Goal: Information Seeking & Learning: Compare options

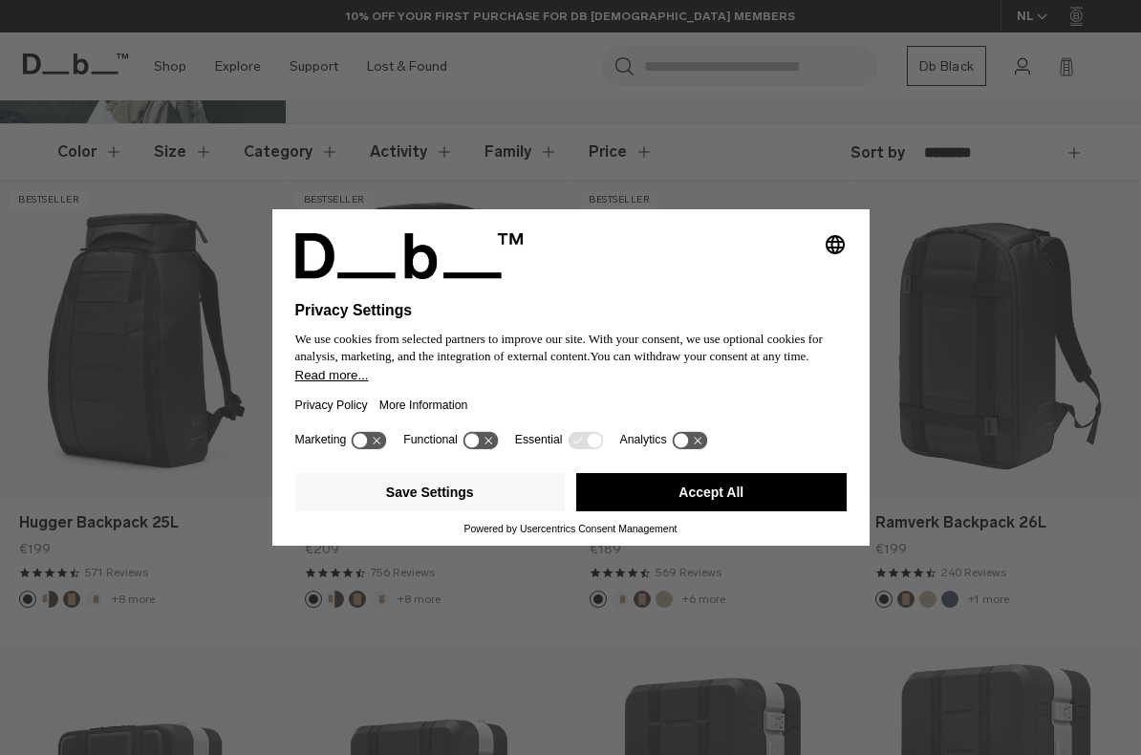
click at [613, 494] on button "Accept All" at bounding box center [711, 492] width 270 height 38
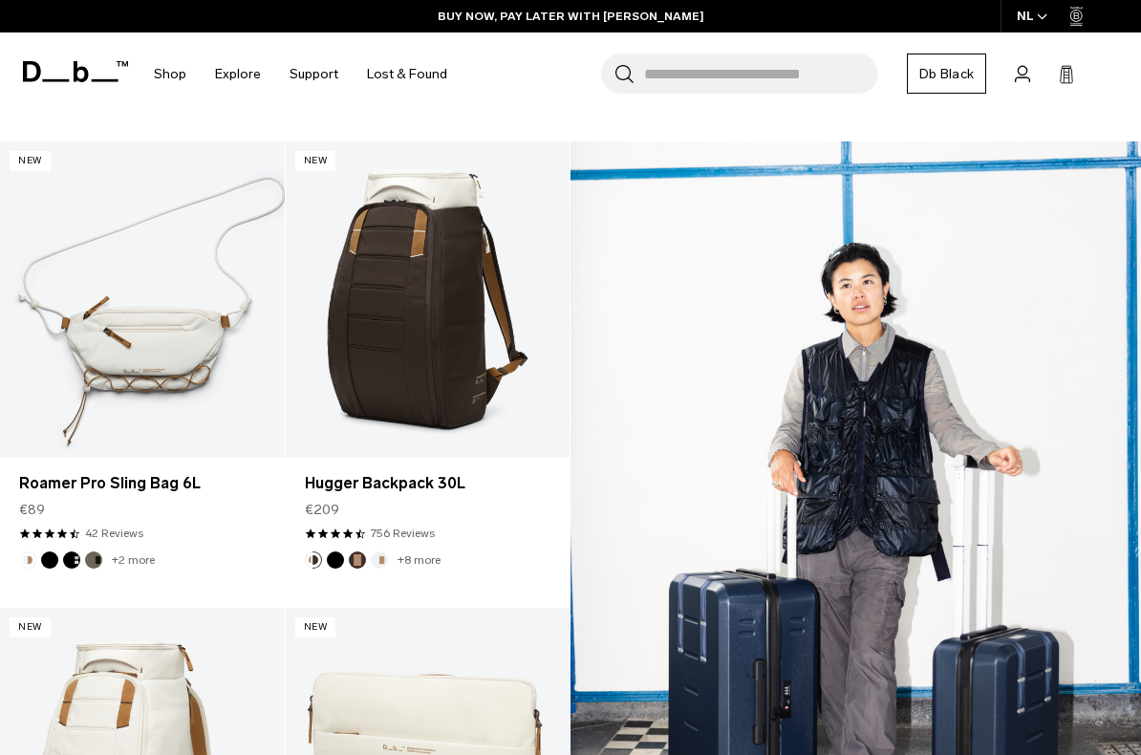
scroll to position [1748, 0]
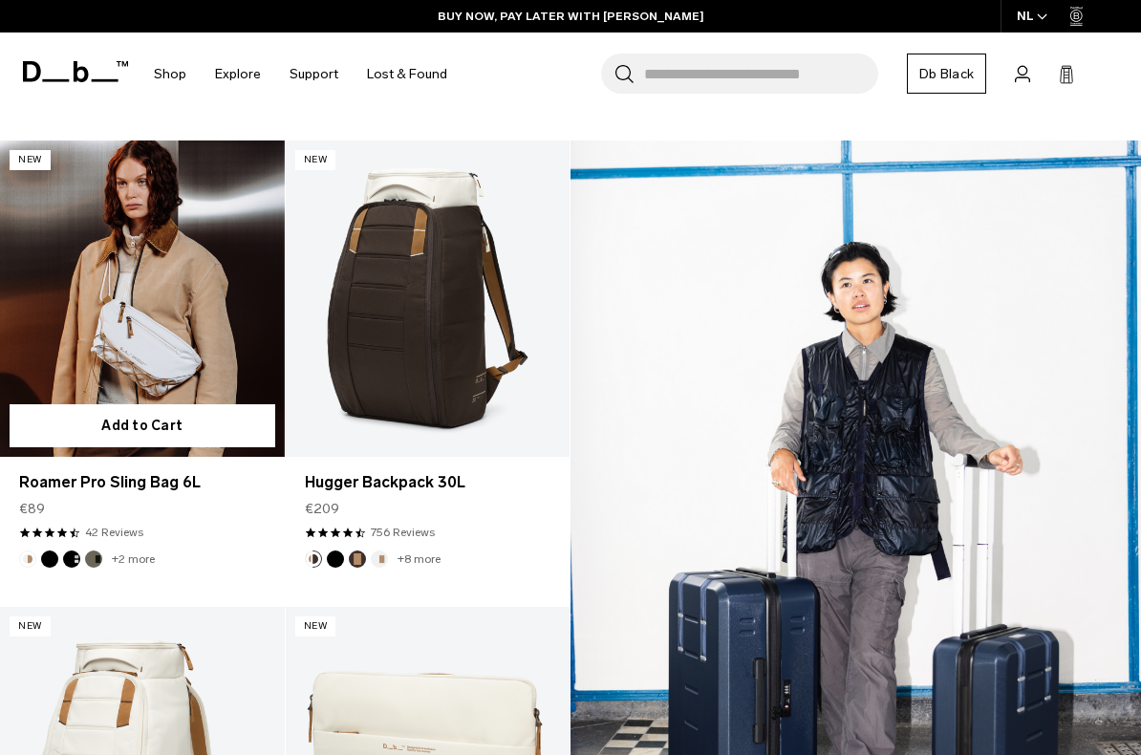
click at [55, 553] on button "Black Out" at bounding box center [49, 558] width 17 height 17
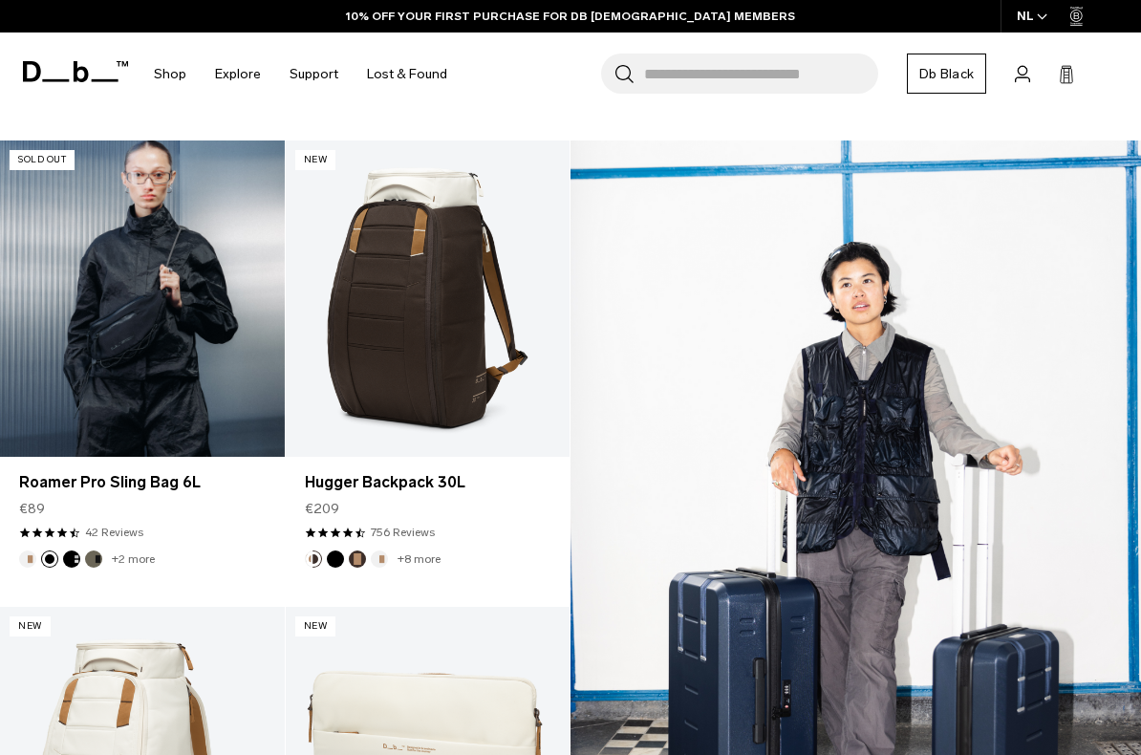
click at [95, 555] on button "Forest Green" at bounding box center [93, 558] width 17 height 17
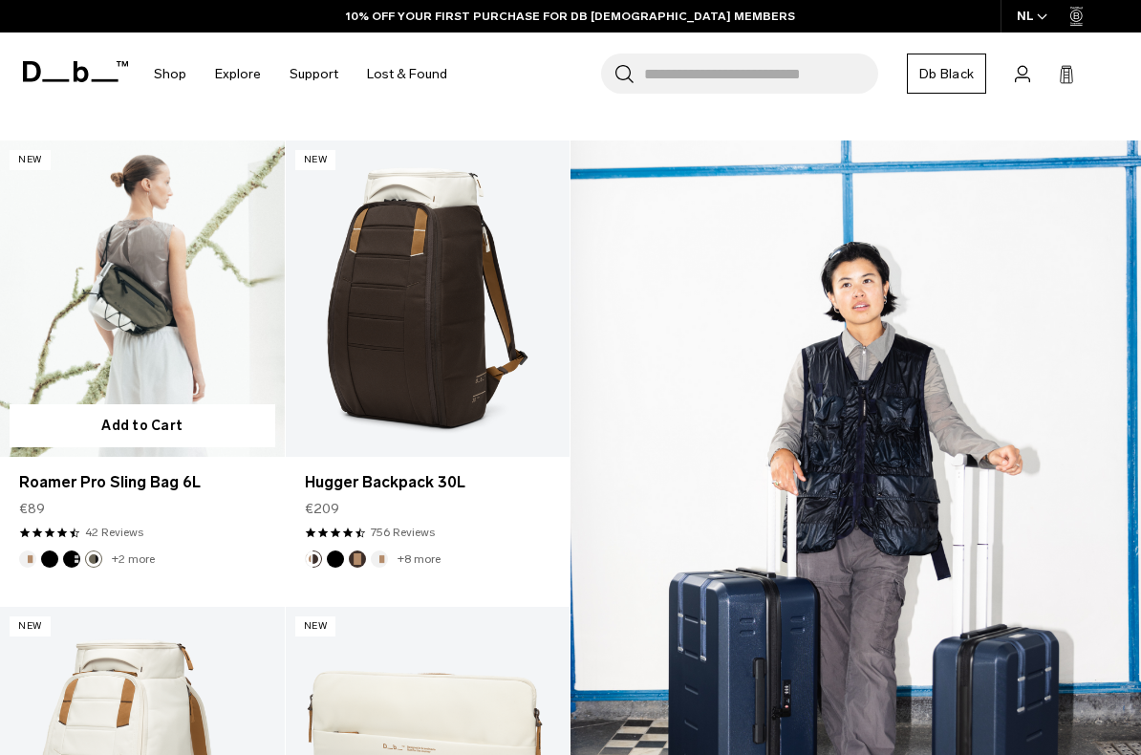
click at [75, 553] on button "Charcoal Grey" at bounding box center [71, 558] width 17 height 17
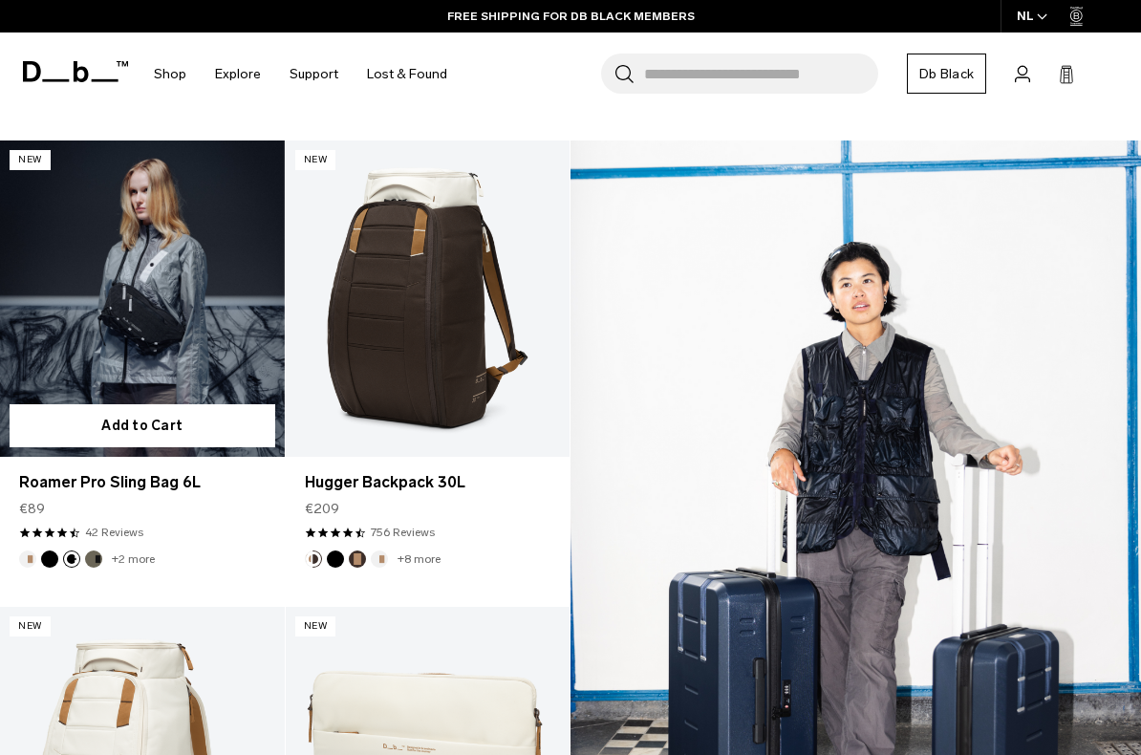
click at [123, 335] on link "Roamer Pro Sling Bag 6L Charcoal Grey" at bounding box center [142, 298] width 285 height 316
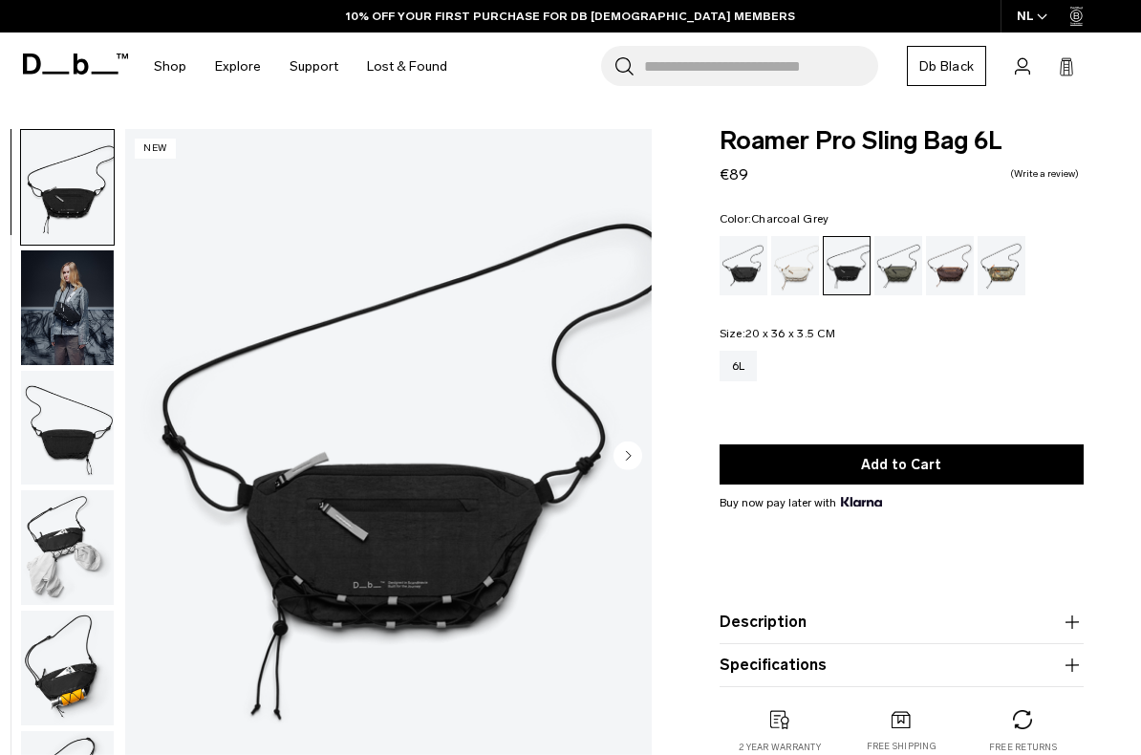
click at [801, 258] on div "Oatmilk" at bounding box center [795, 265] width 49 height 59
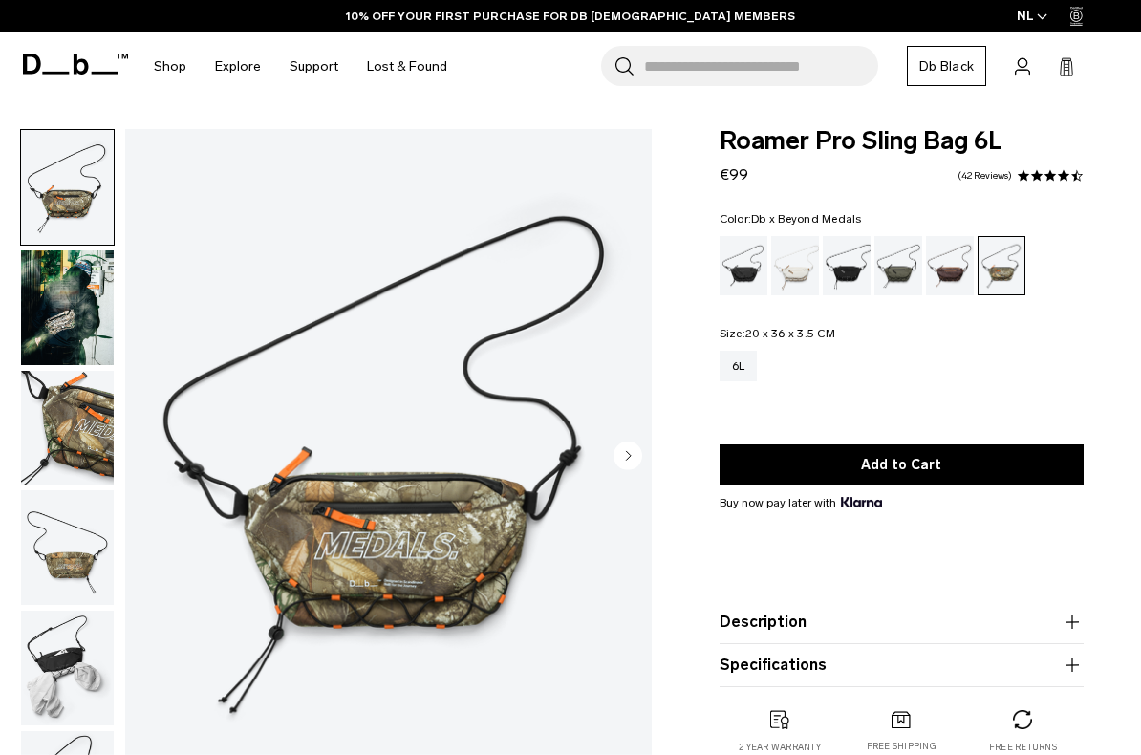
click at [898, 270] on div "Forest Green" at bounding box center [898, 265] width 49 height 59
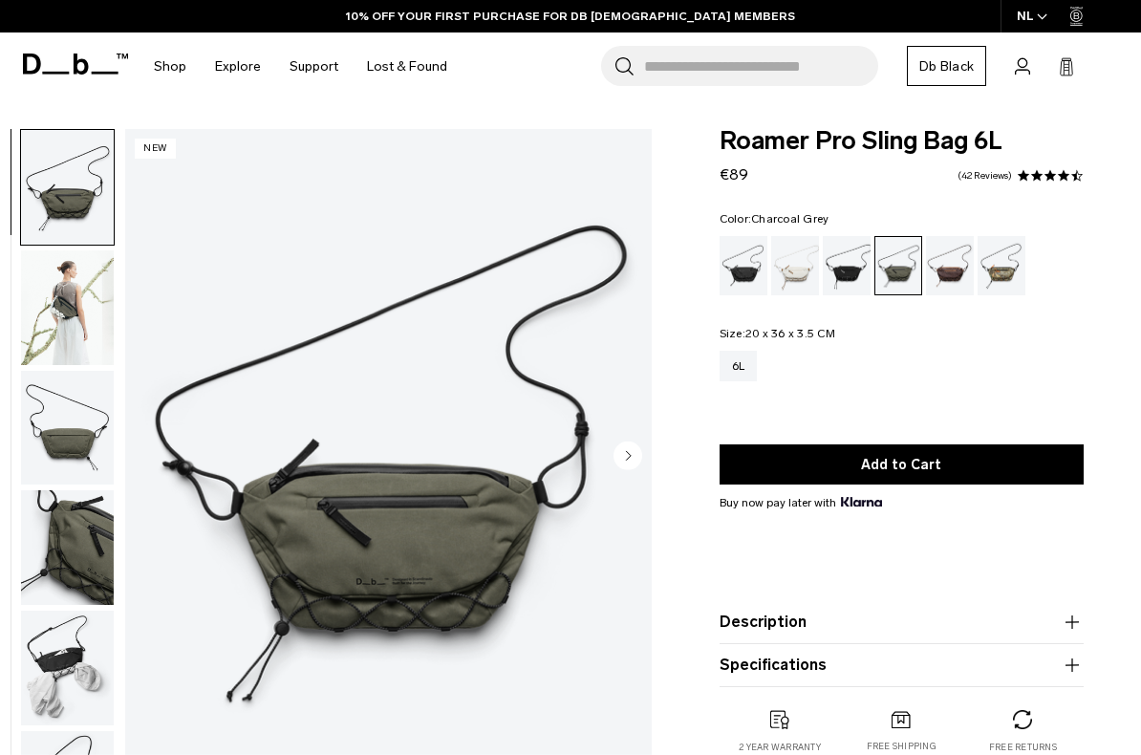
click at [845, 258] on div "Charcoal Grey" at bounding box center [847, 265] width 49 height 59
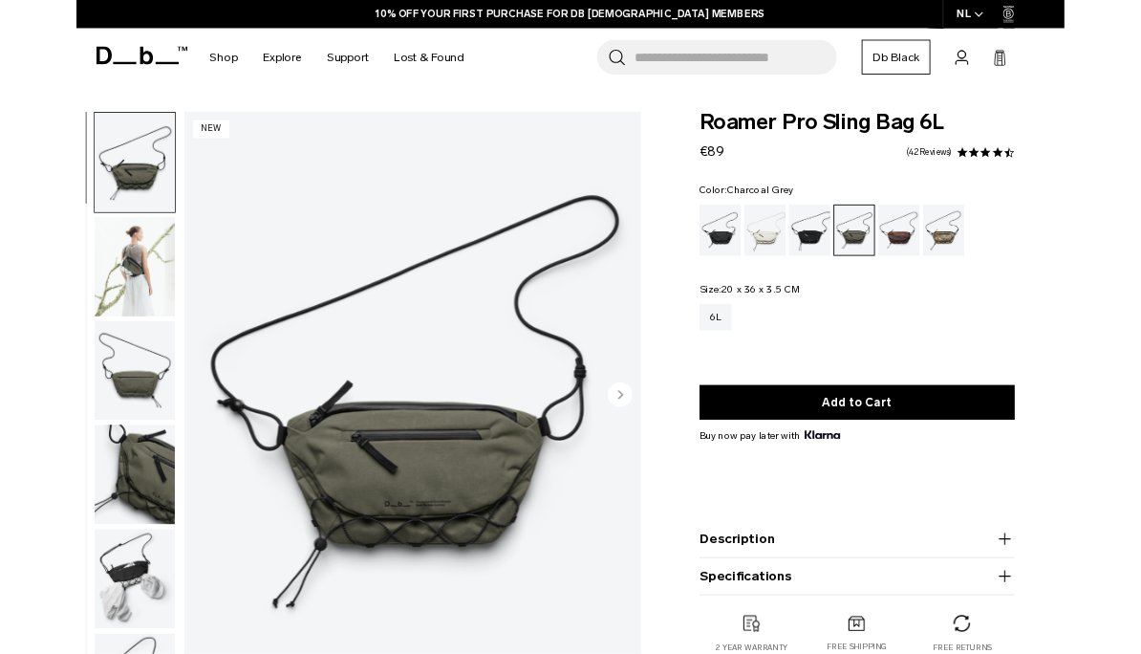
scroll to position [52, 0]
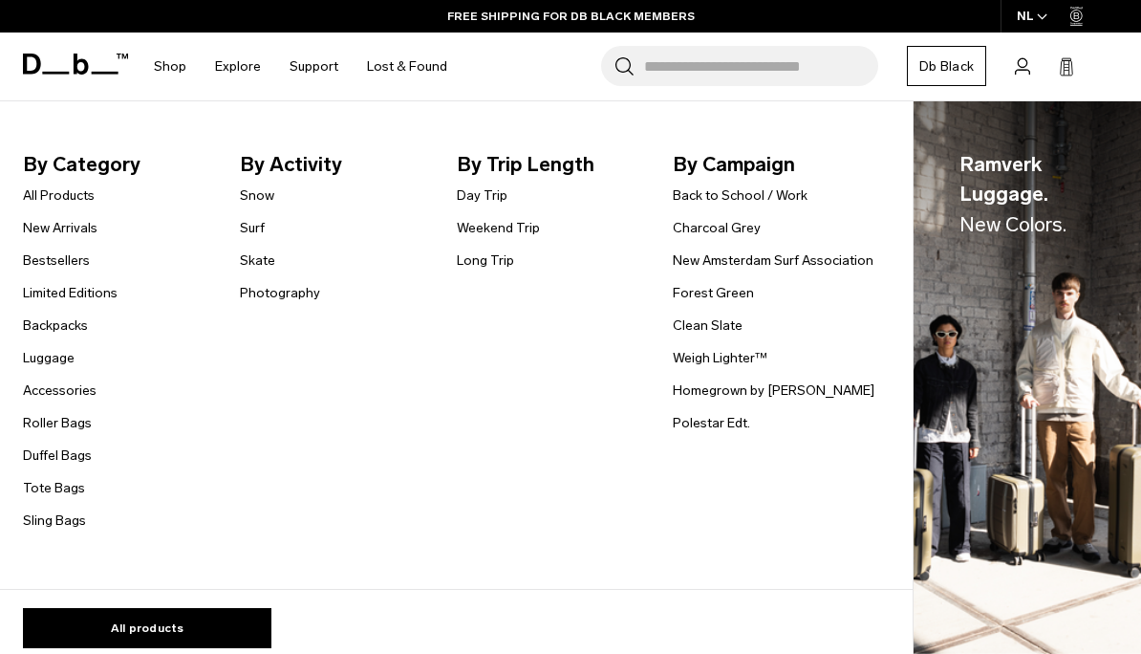
click at [121, 622] on link "All products" at bounding box center [147, 628] width 248 height 40
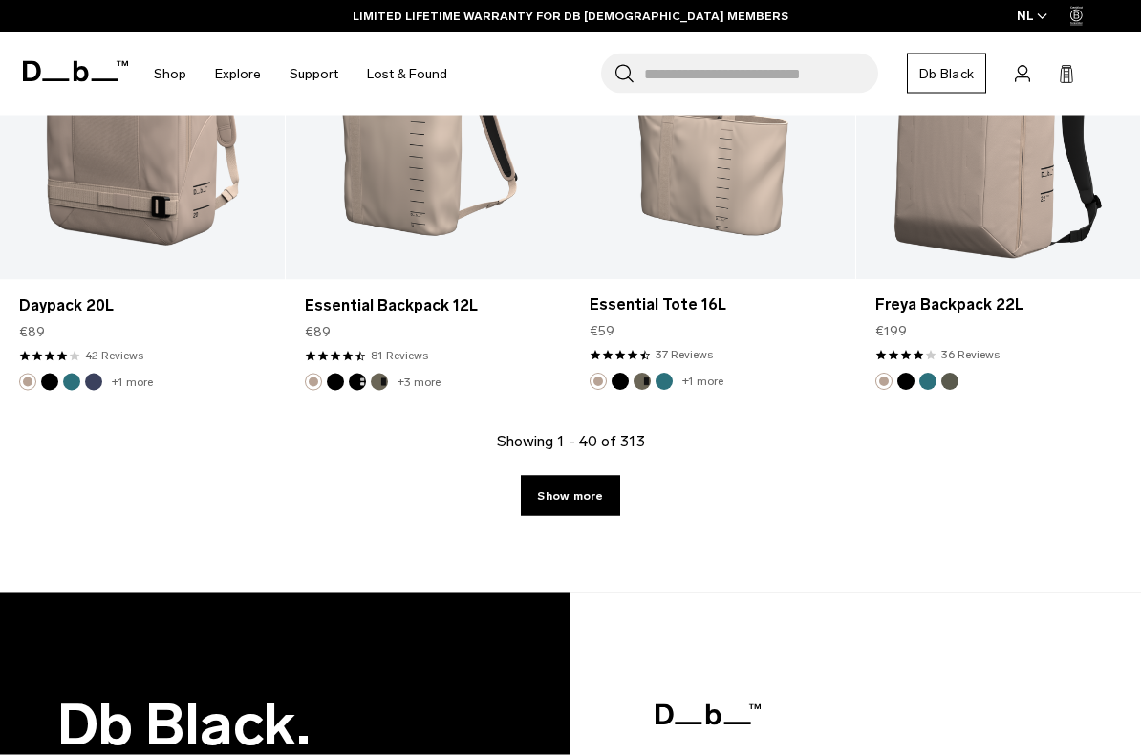
scroll to position [5194, 0]
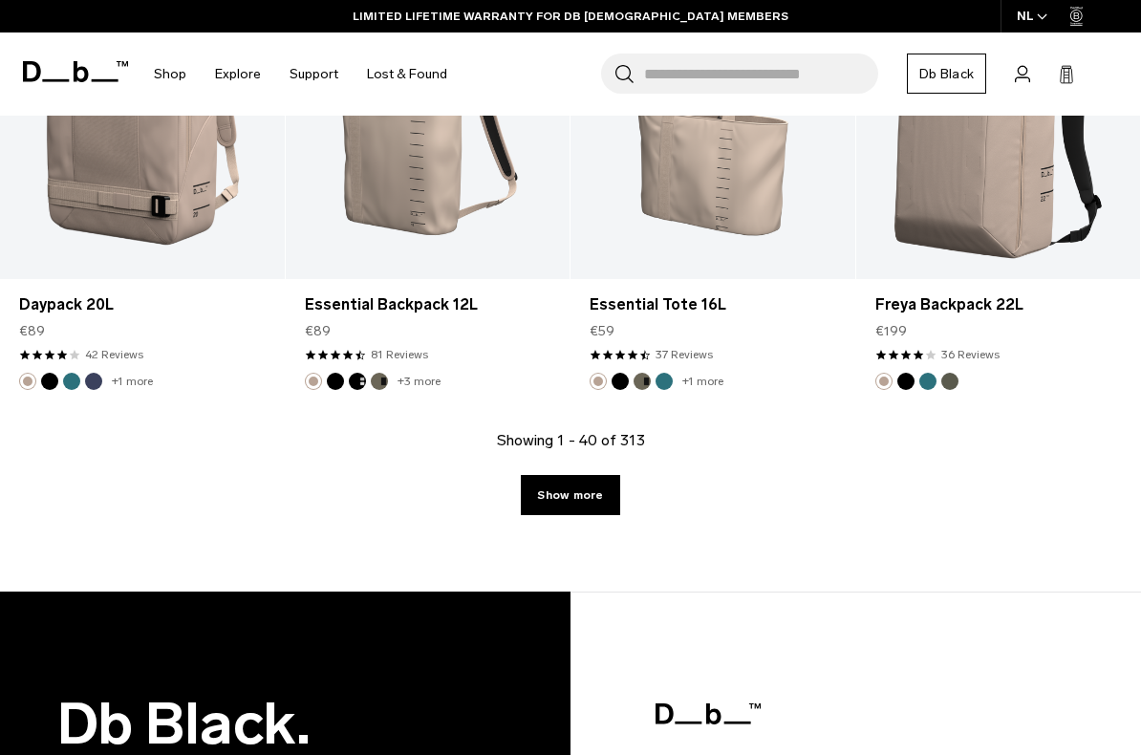
click at [549, 507] on link "Show more" at bounding box center [570, 495] width 98 height 40
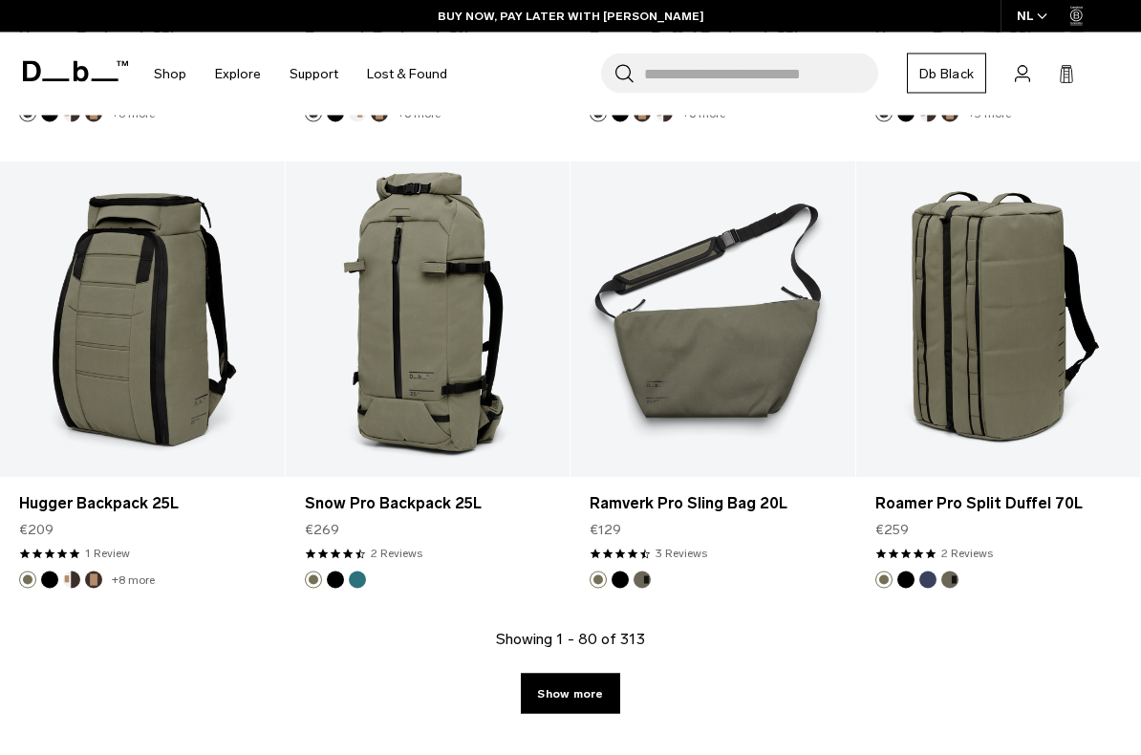
scroll to position [9696, 0]
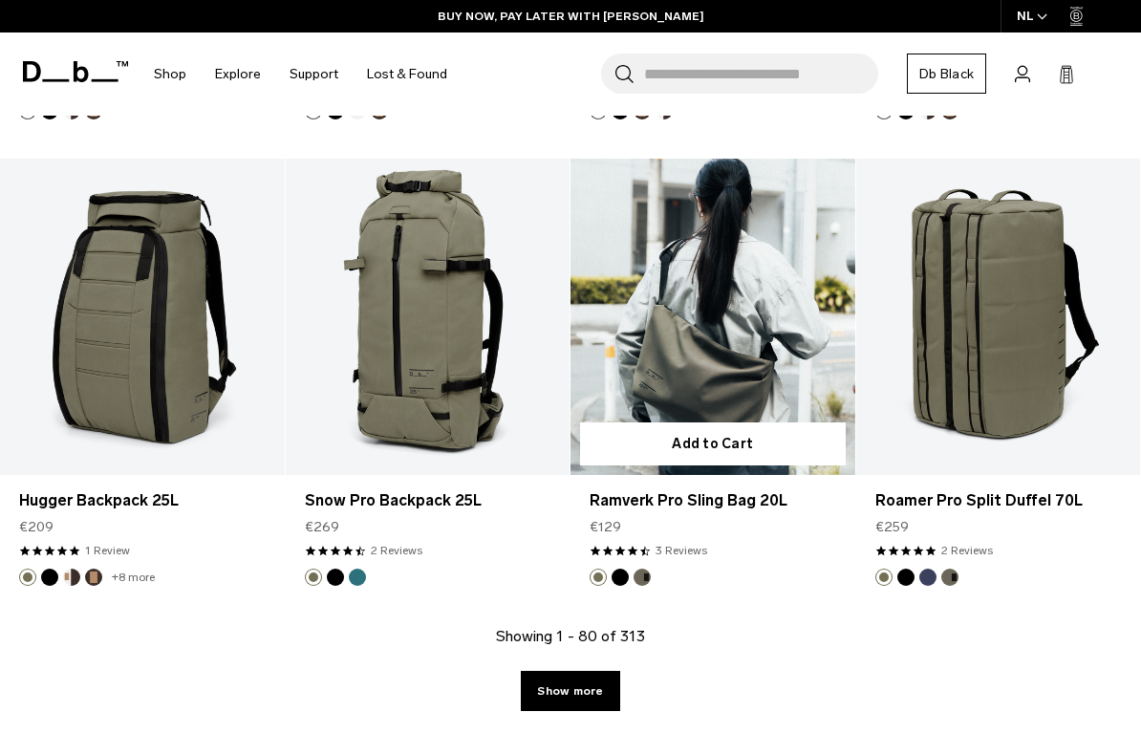
click at [631, 362] on link "Ramverk Pro Sling Bag 20L" at bounding box center [713, 317] width 285 height 316
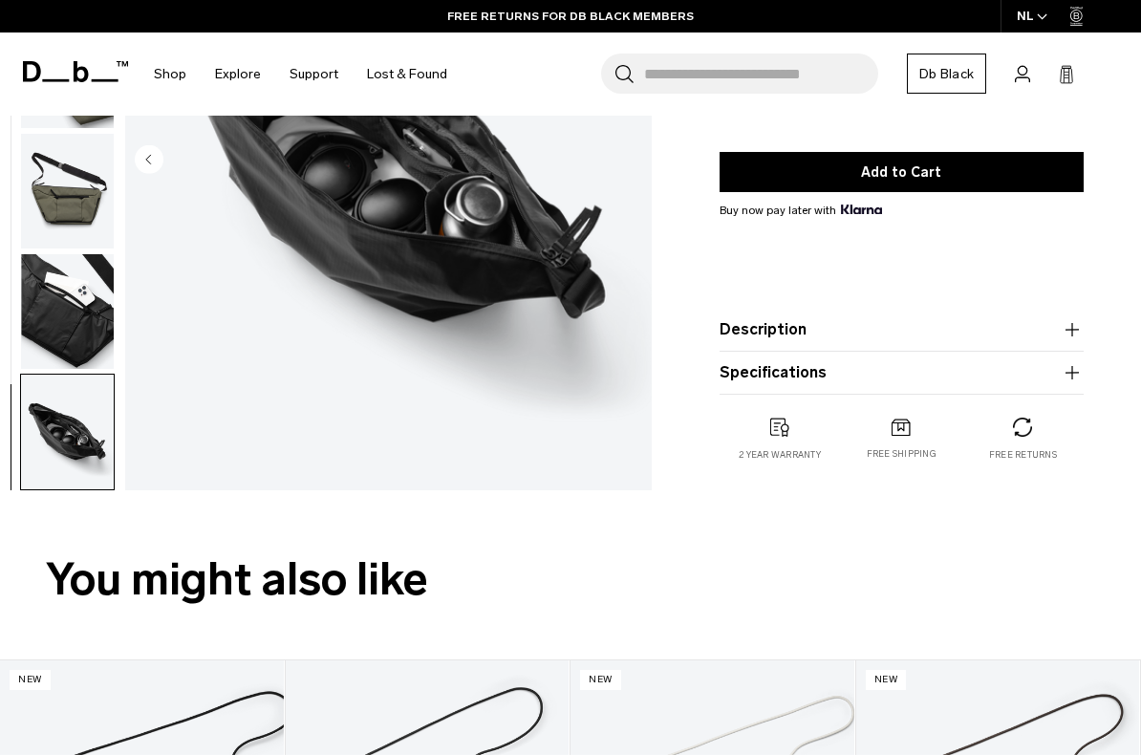
scroll to position [221, 0]
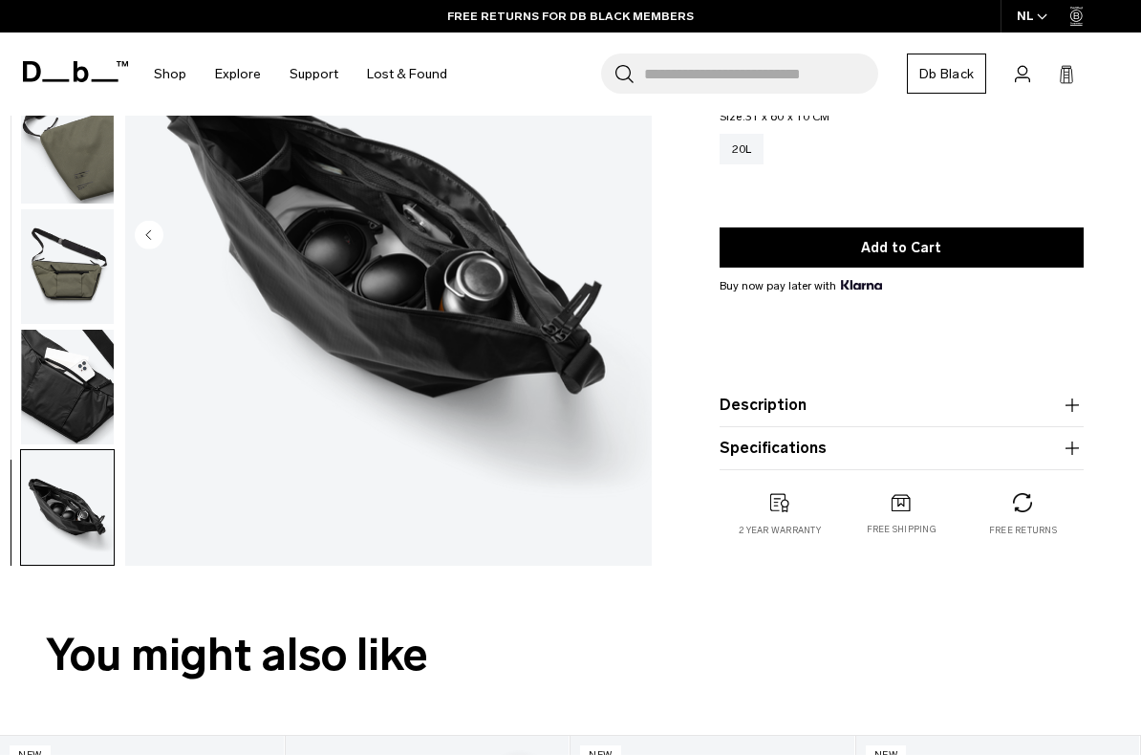
click at [73, 402] on img "button" at bounding box center [67, 387] width 93 height 115
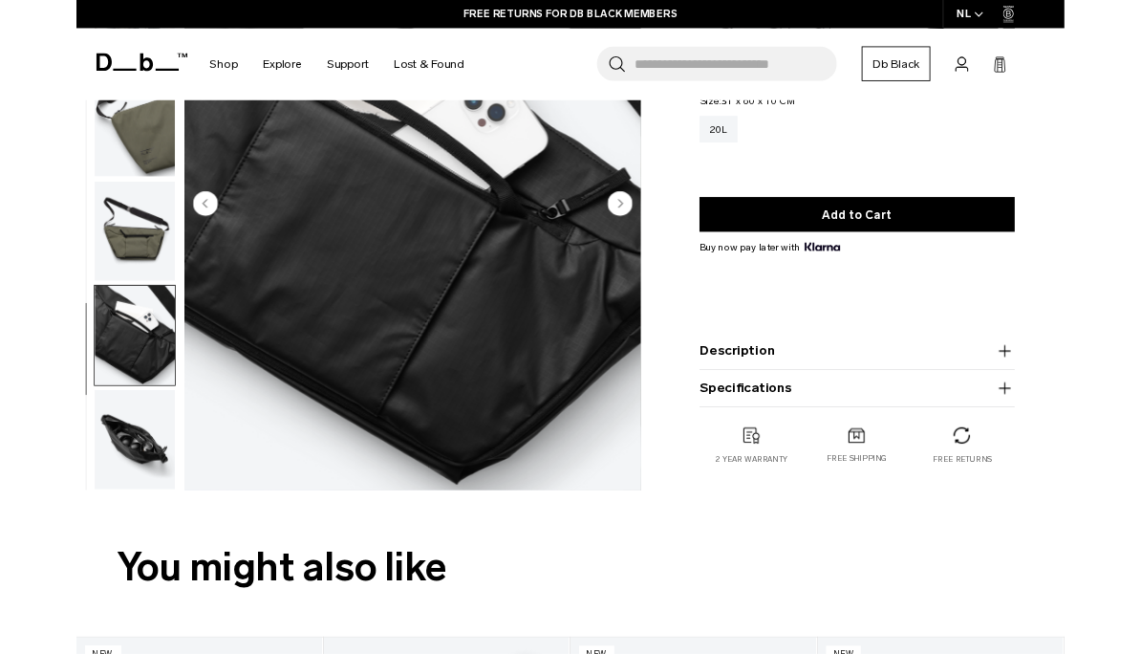
scroll to position [0, 0]
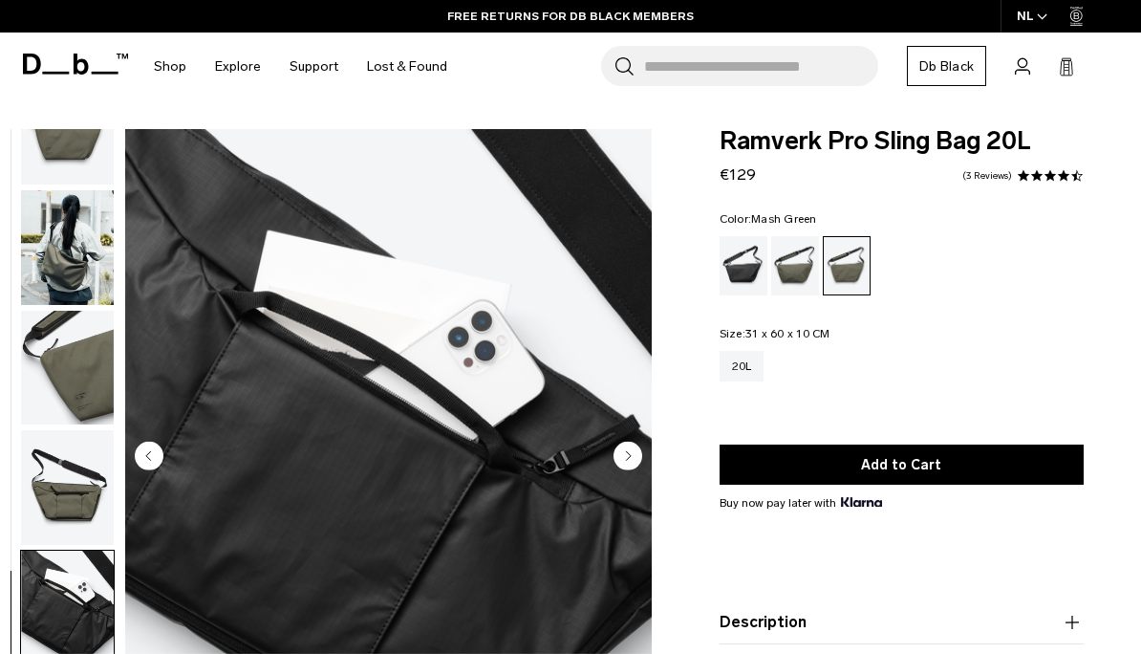
click at [722, 277] on div "Black Out" at bounding box center [744, 265] width 49 height 59
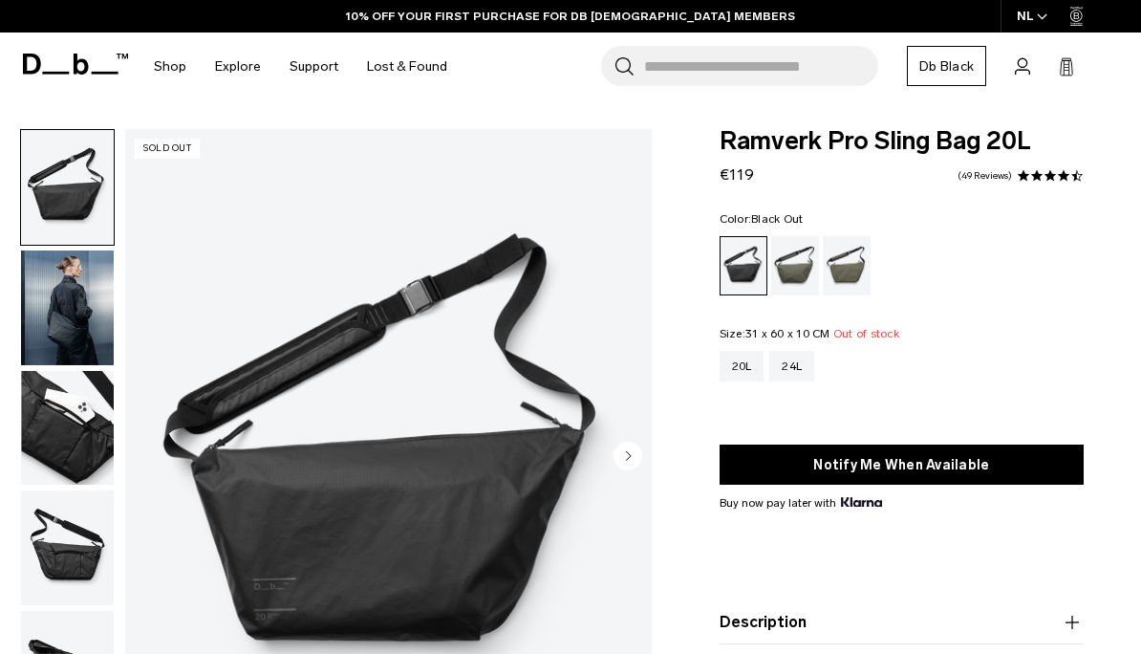
click at [785, 263] on div "Forest Green" at bounding box center [795, 265] width 49 height 59
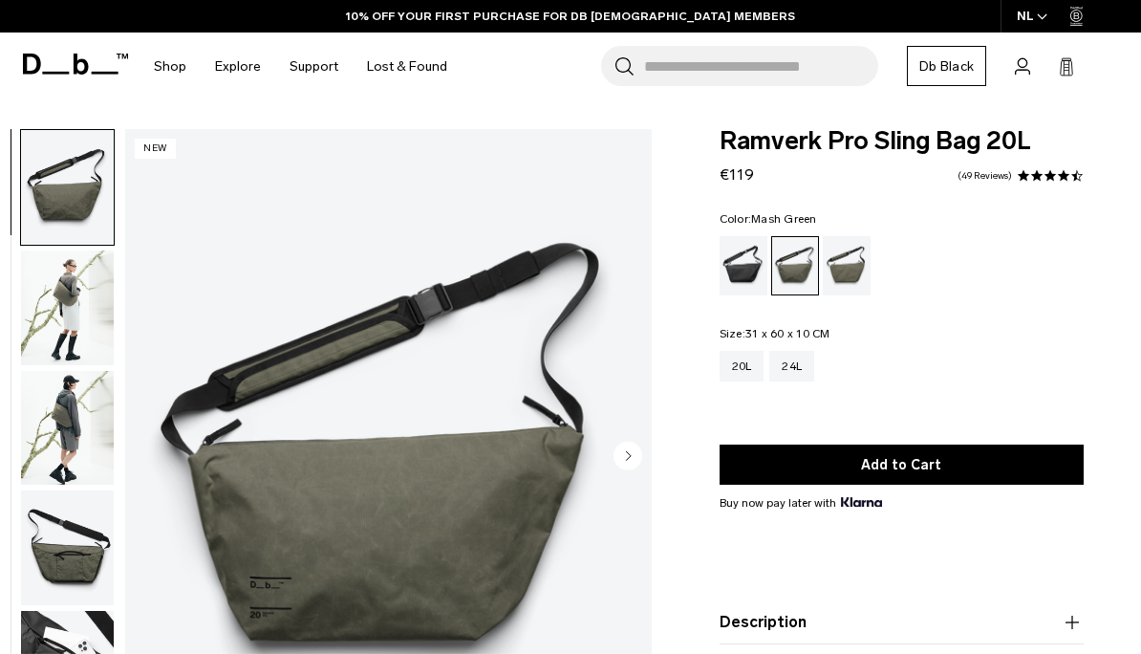
click at [851, 251] on div "Mash Green" at bounding box center [847, 265] width 49 height 59
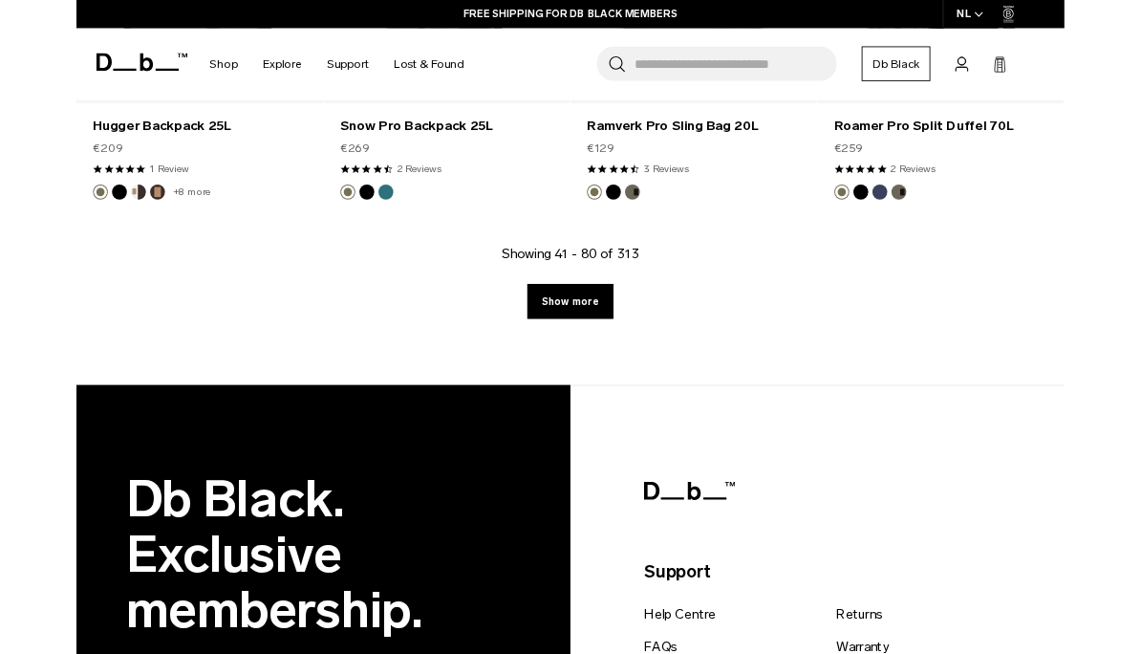
scroll to position [5028, 0]
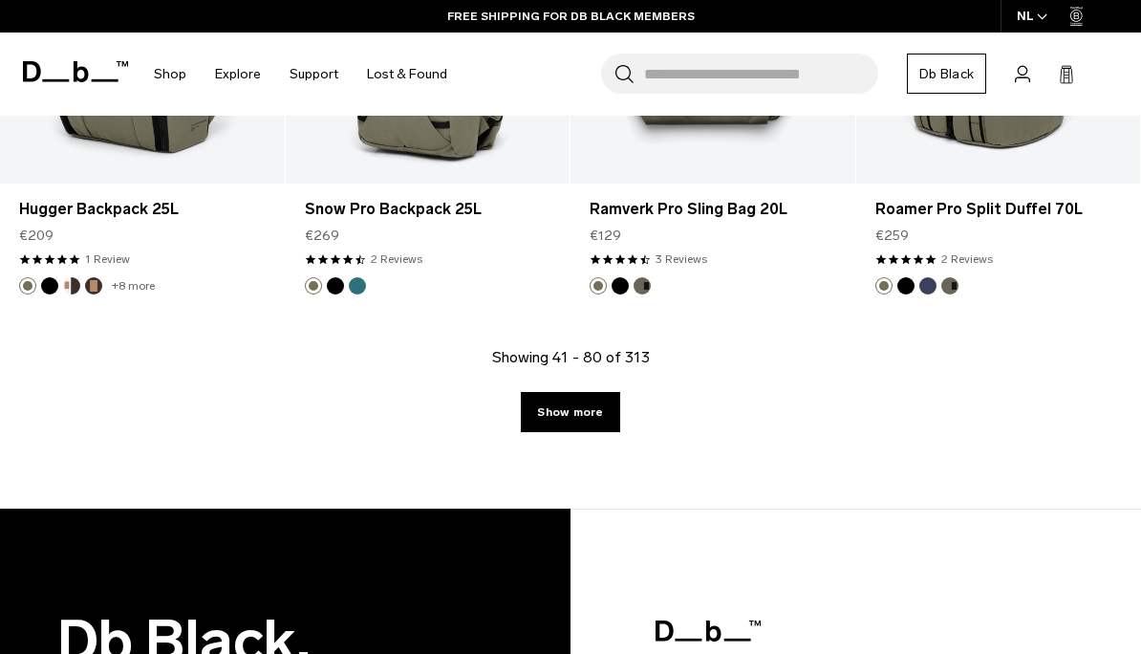
click at [549, 421] on link "Show more" at bounding box center [570, 412] width 98 height 40
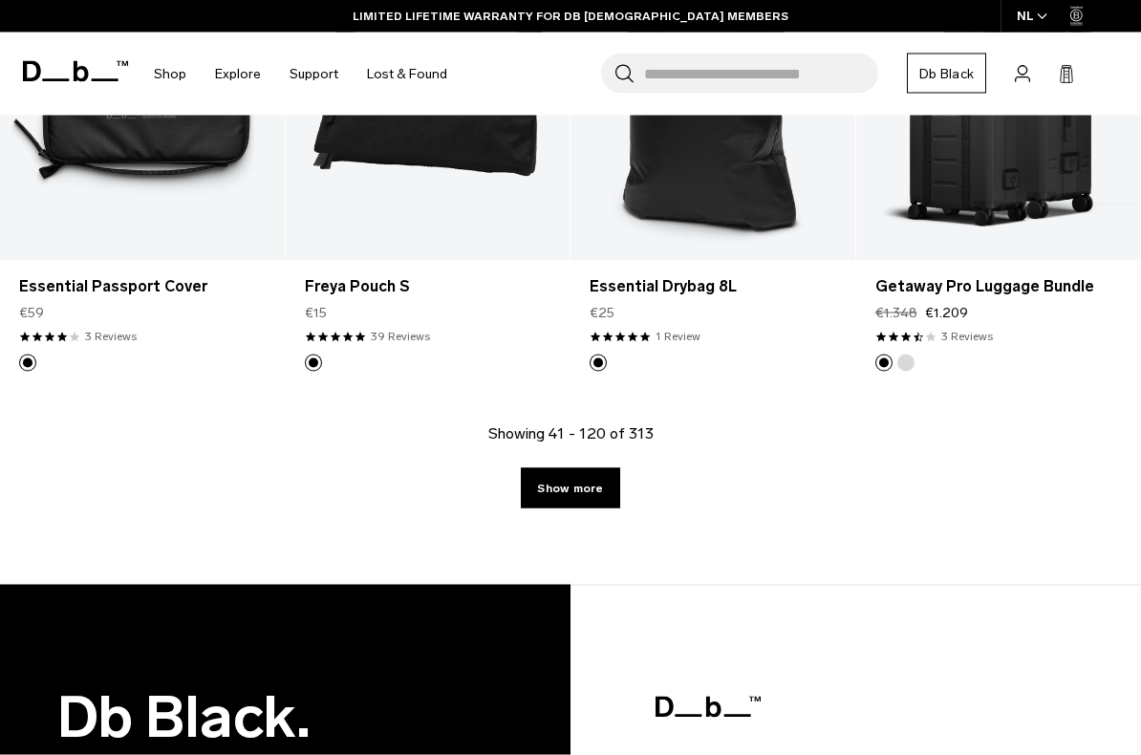
scroll to position [9779, 0]
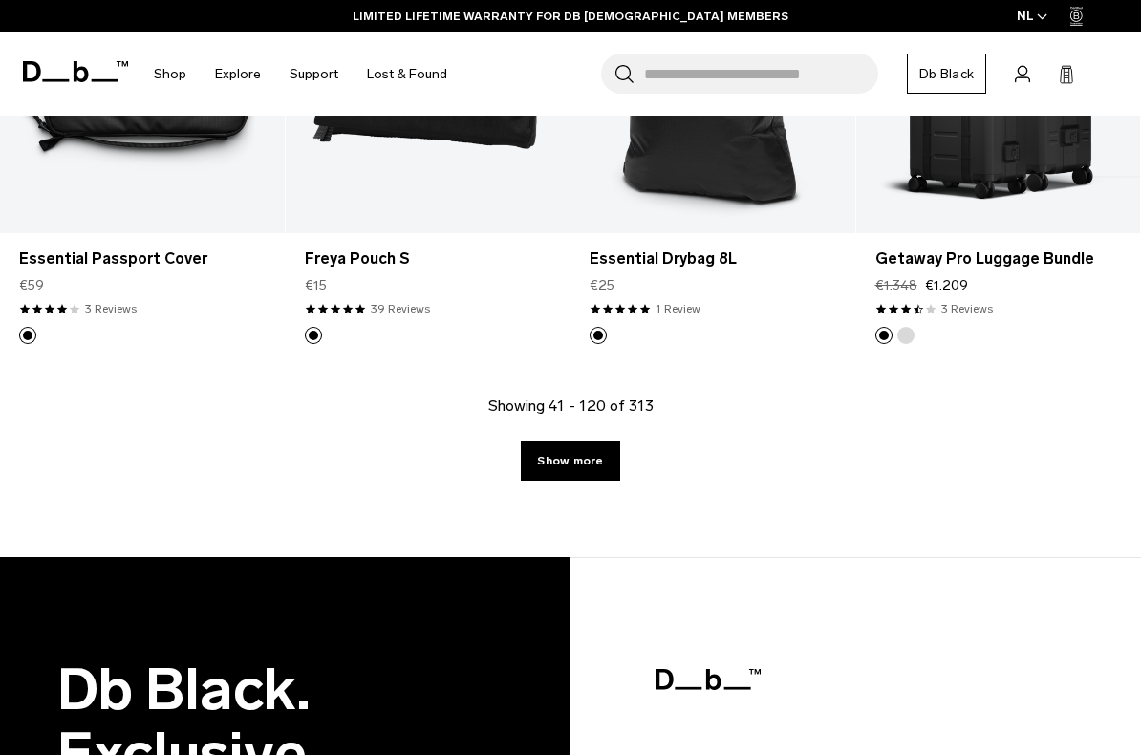
click at [549, 466] on link "Show more" at bounding box center [570, 461] width 98 height 40
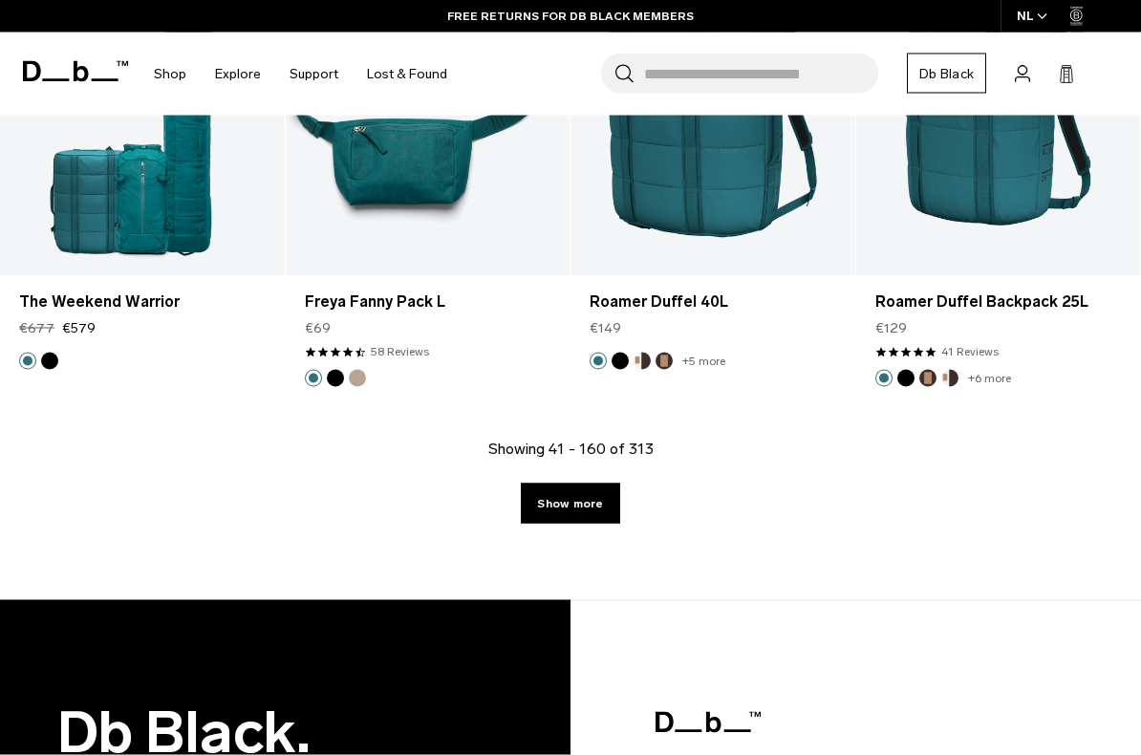
scroll to position [14537, 0]
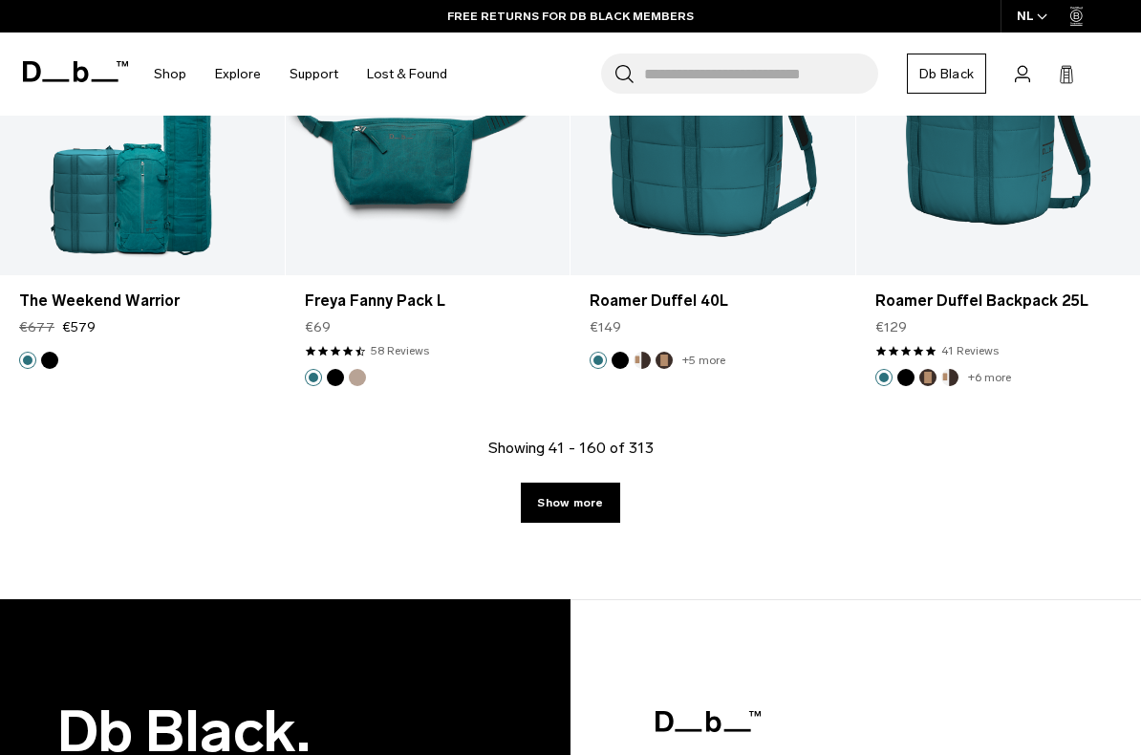
click at [555, 506] on link "Show more" at bounding box center [570, 503] width 98 height 40
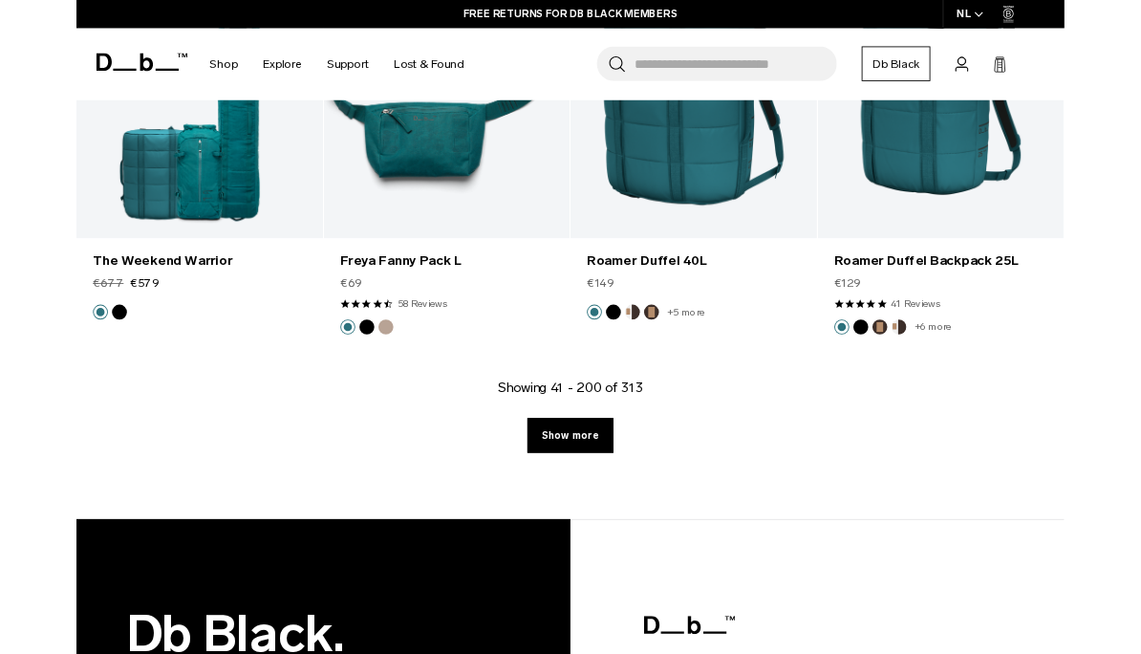
scroll to position [14540, 0]
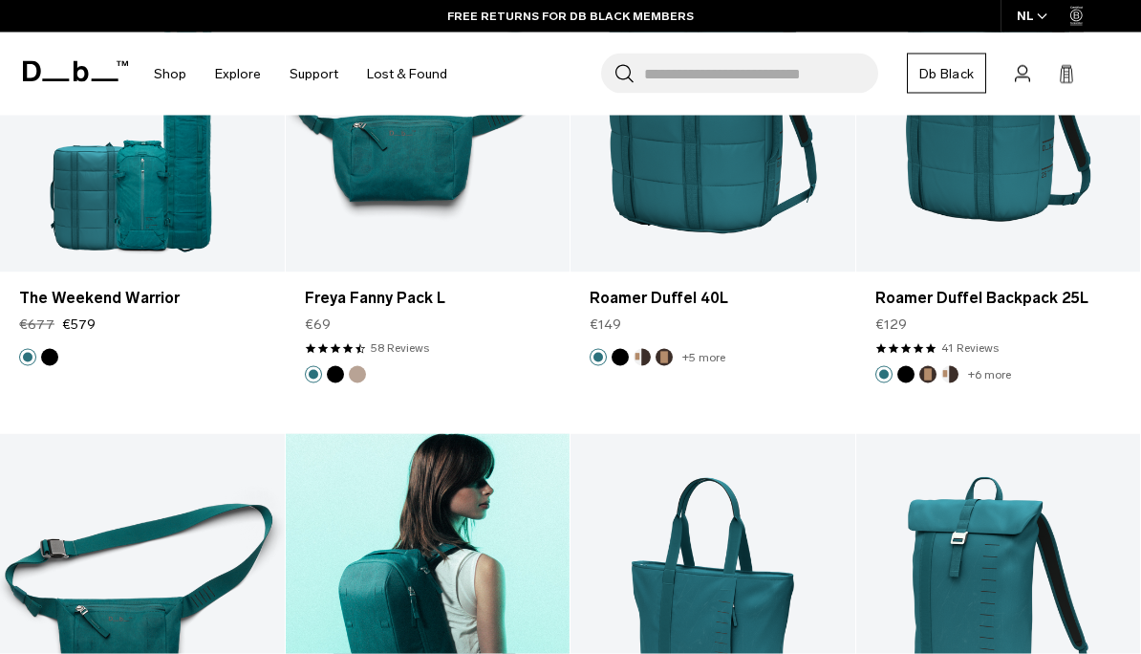
click at [548, 503] on link "Freya Backpack 16L" at bounding box center [428, 592] width 285 height 316
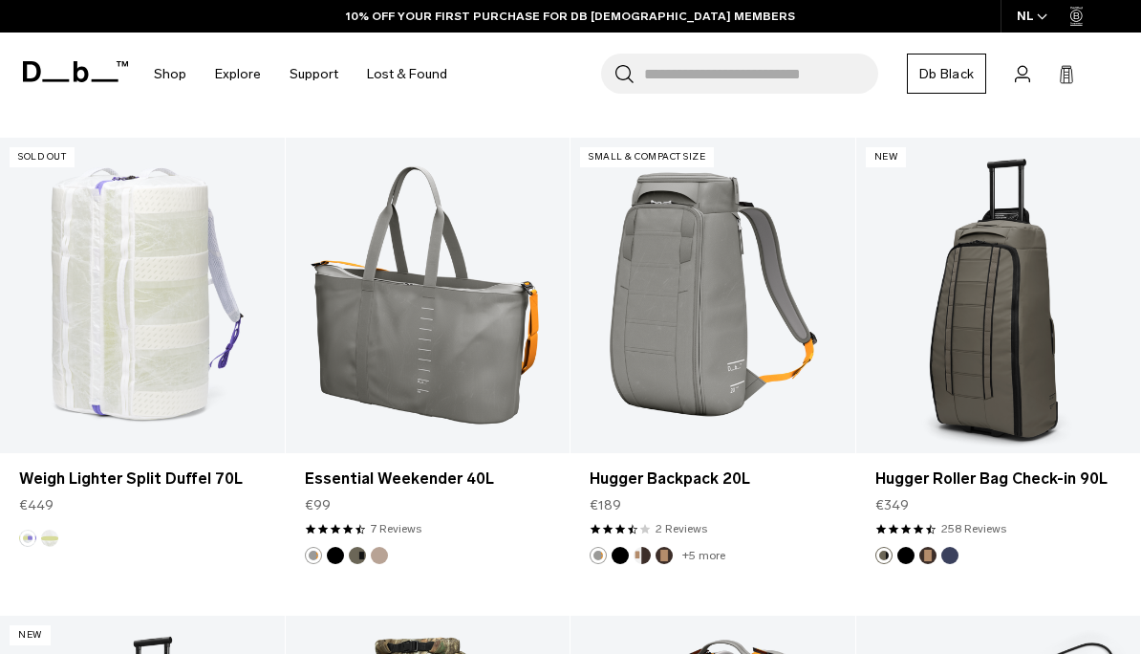
scroll to position [17230, 0]
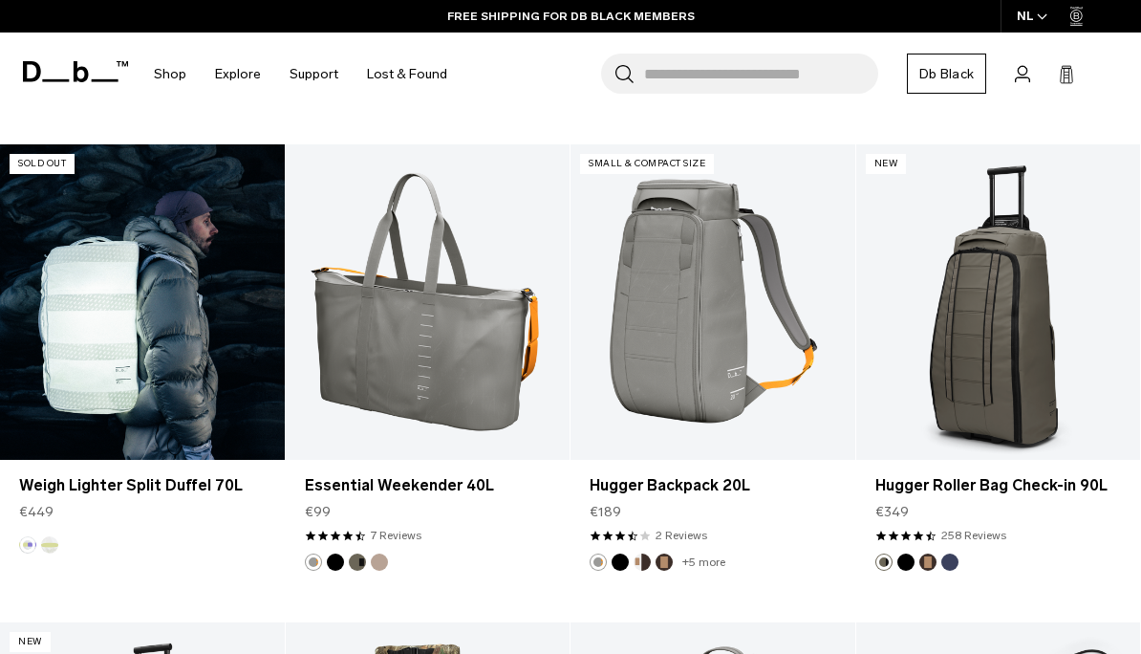
click at [46, 535] on img "Diffusion" at bounding box center [49, 544] width 21 height 21
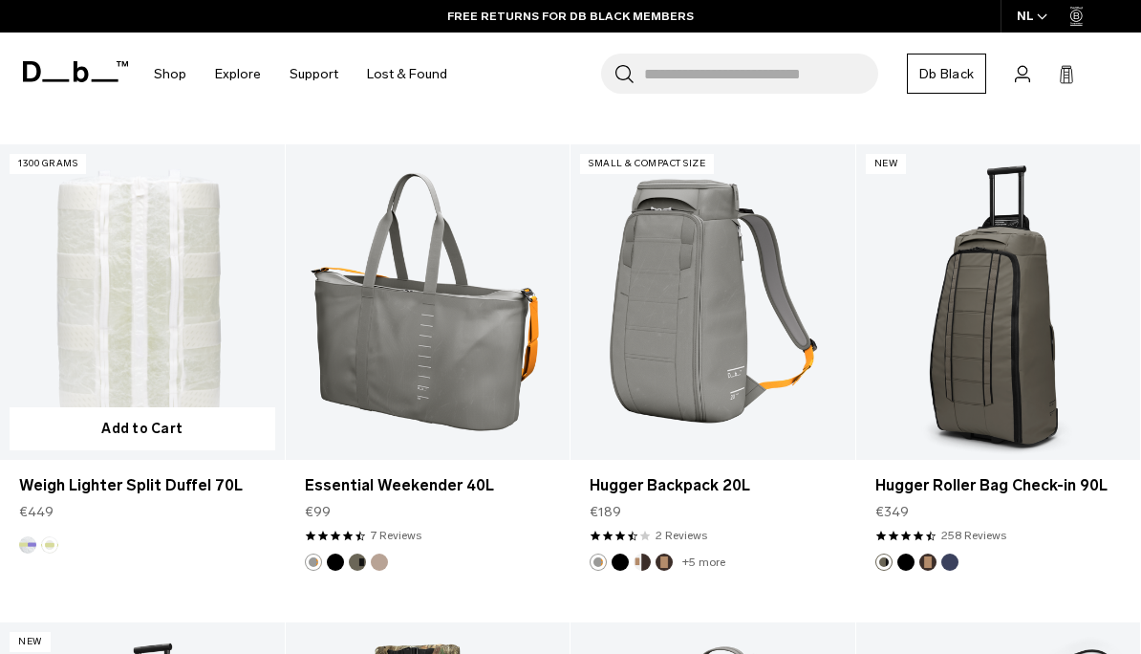
click at [154, 316] on link "Weigh Lighter Split Duffel 70L Diffusion" at bounding box center [142, 302] width 285 height 316
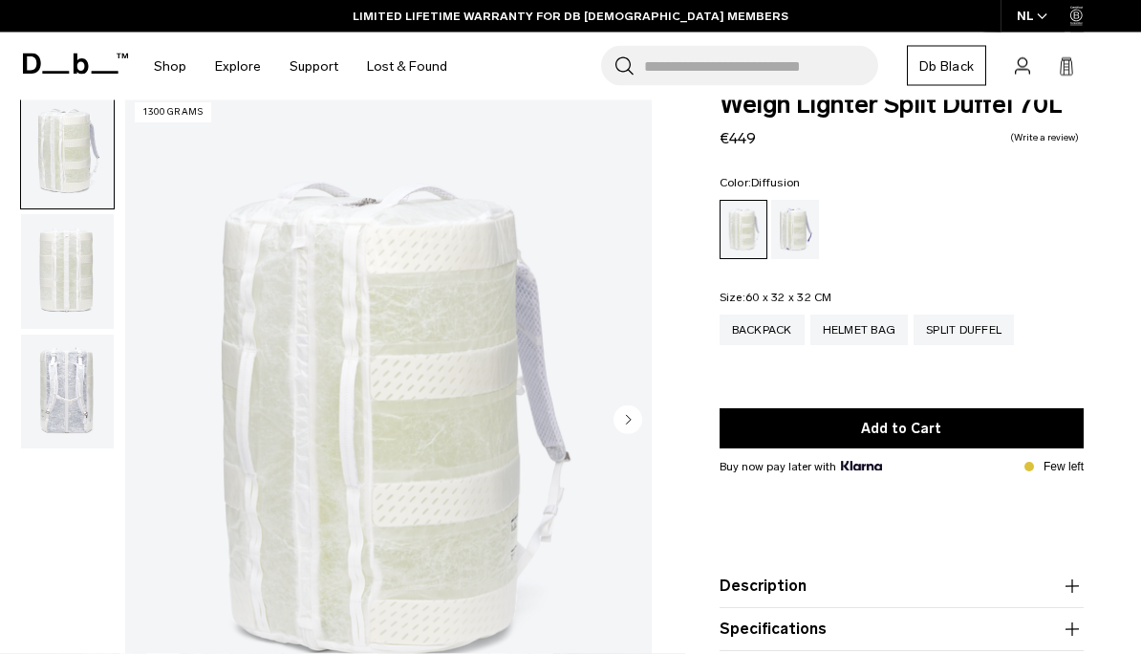
scroll to position [14, 0]
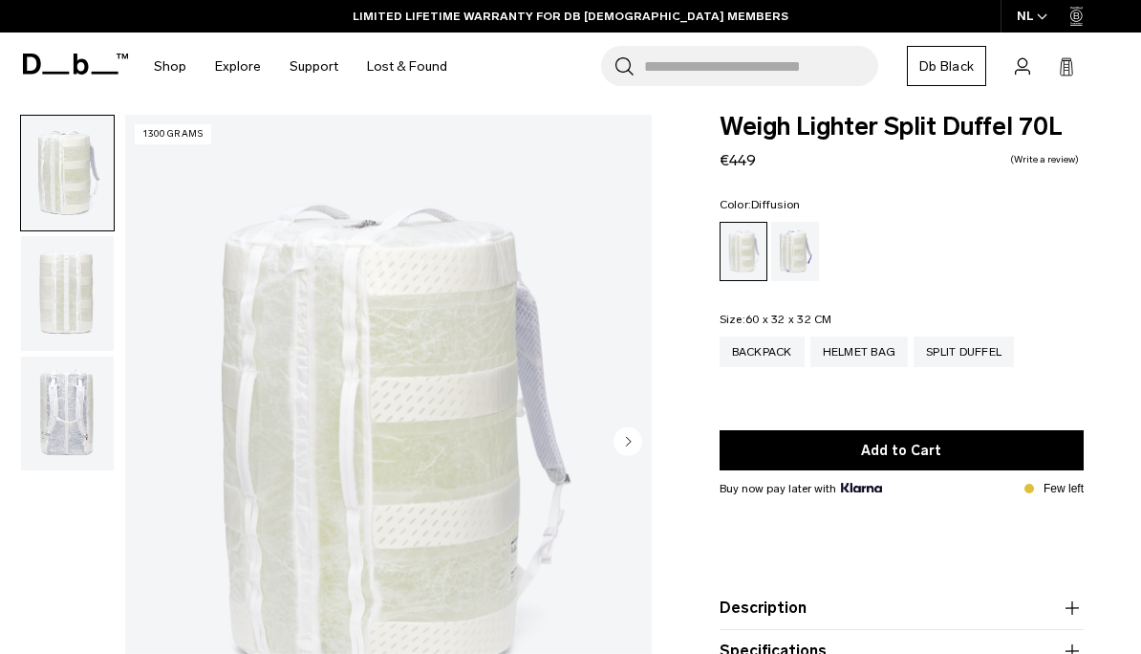
click at [58, 284] on img "button" at bounding box center [67, 293] width 93 height 115
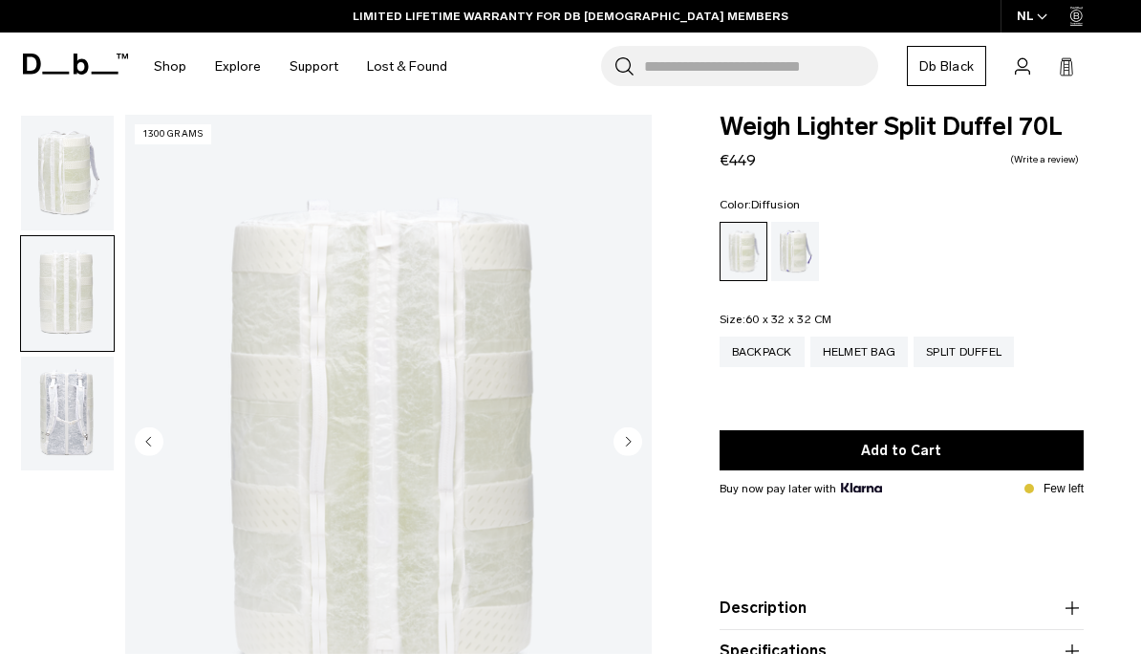
click at [47, 422] on img "button" at bounding box center [67, 413] width 93 height 115
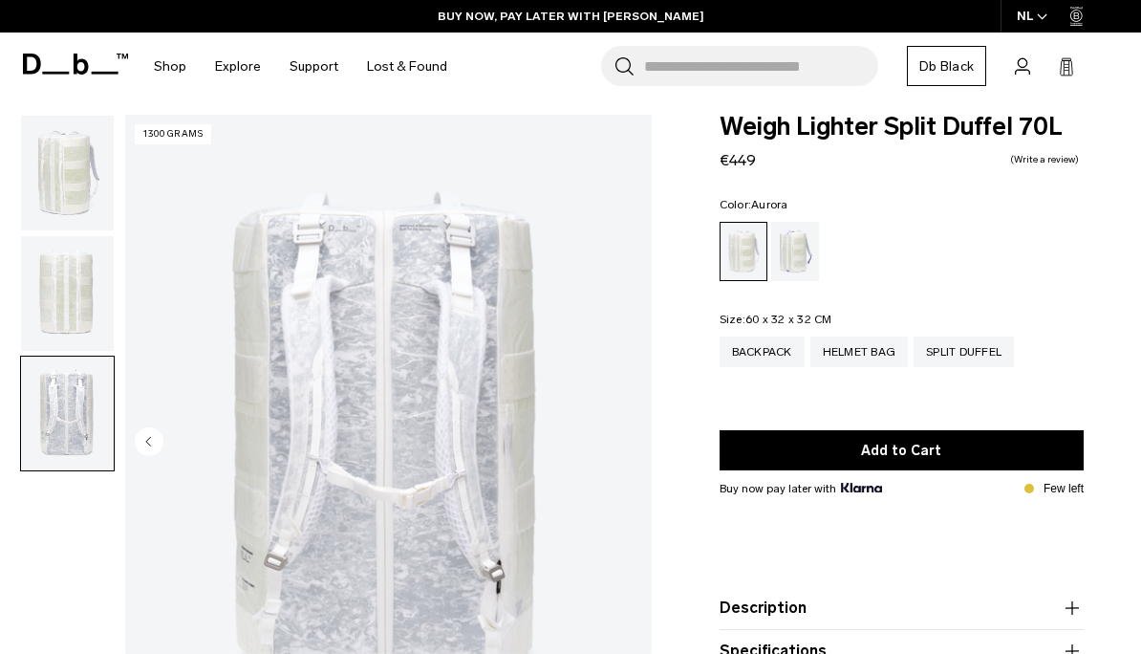
click at [786, 244] on div "Aurora" at bounding box center [795, 251] width 49 height 59
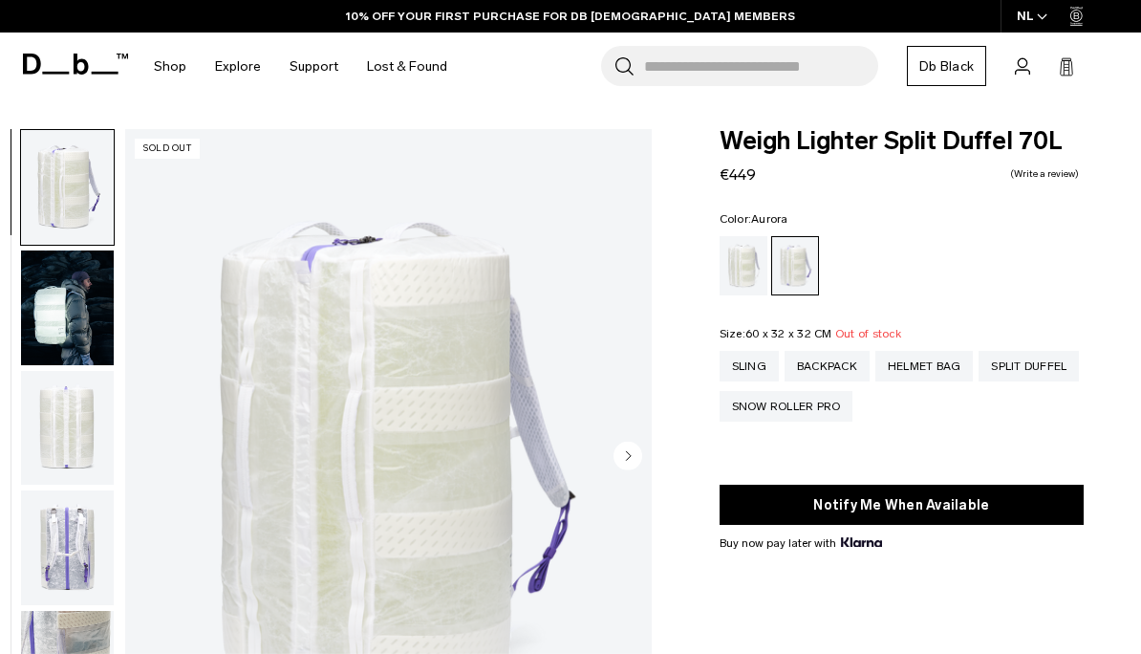
click at [68, 297] on img "button" at bounding box center [67, 307] width 93 height 115
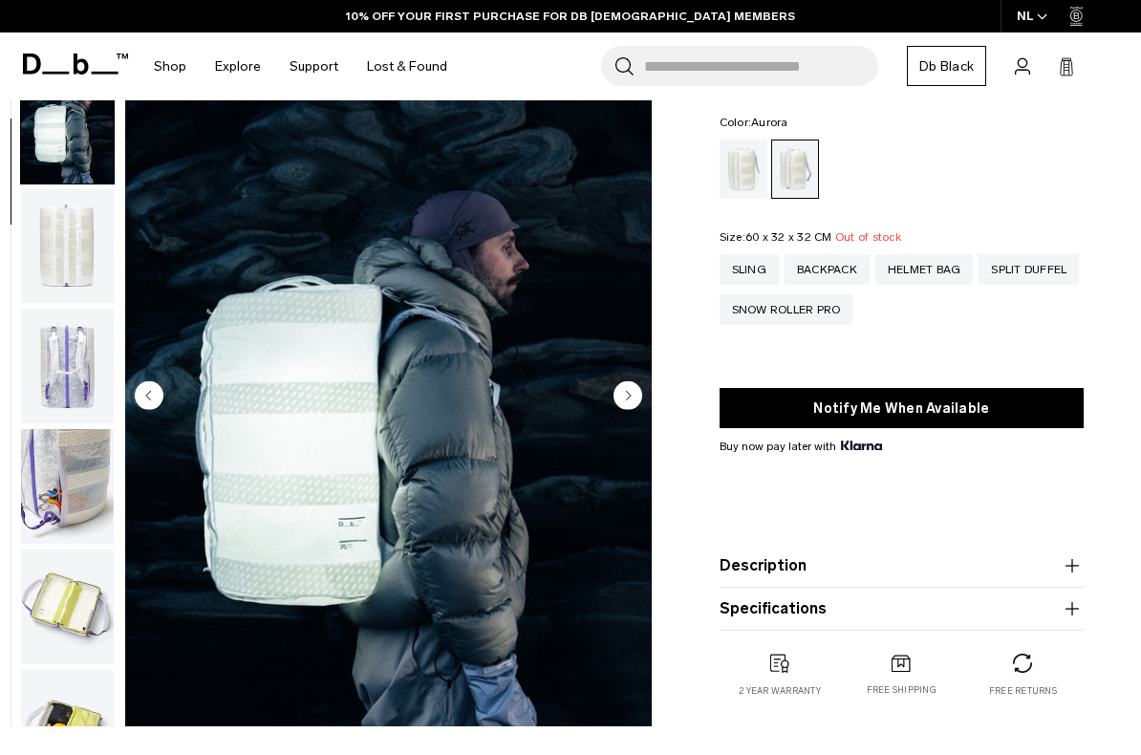
scroll to position [97, 0]
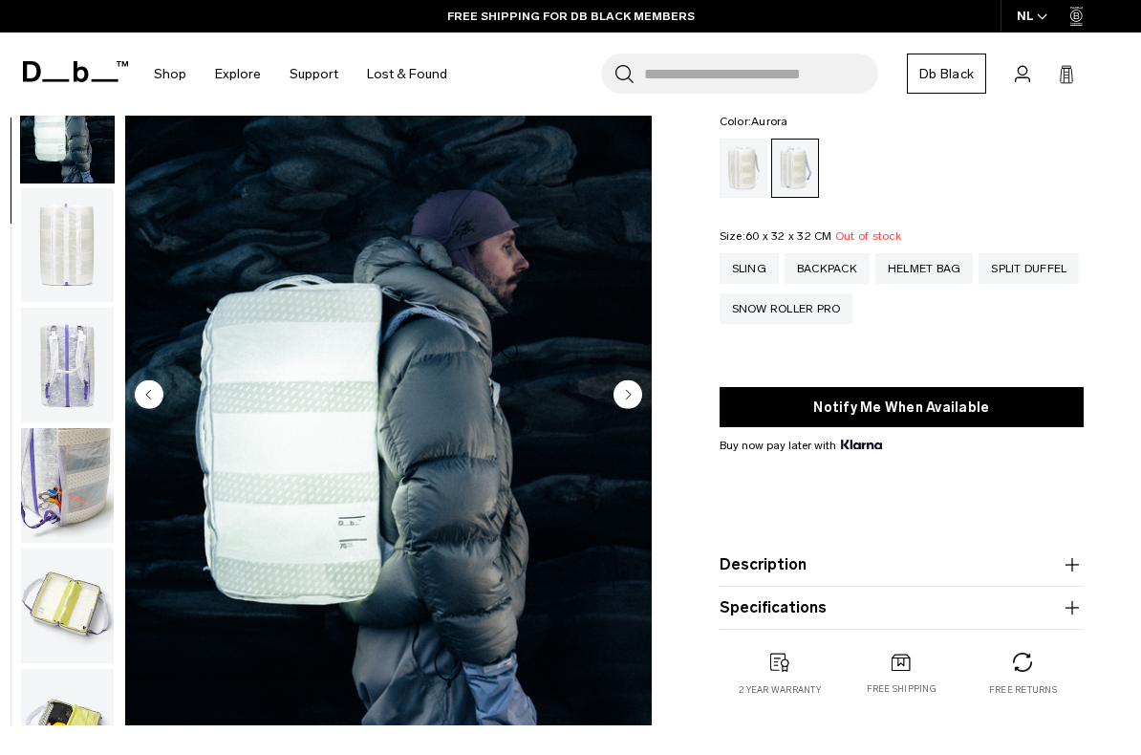
click at [735, 272] on div "Sling" at bounding box center [749, 268] width 59 height 31
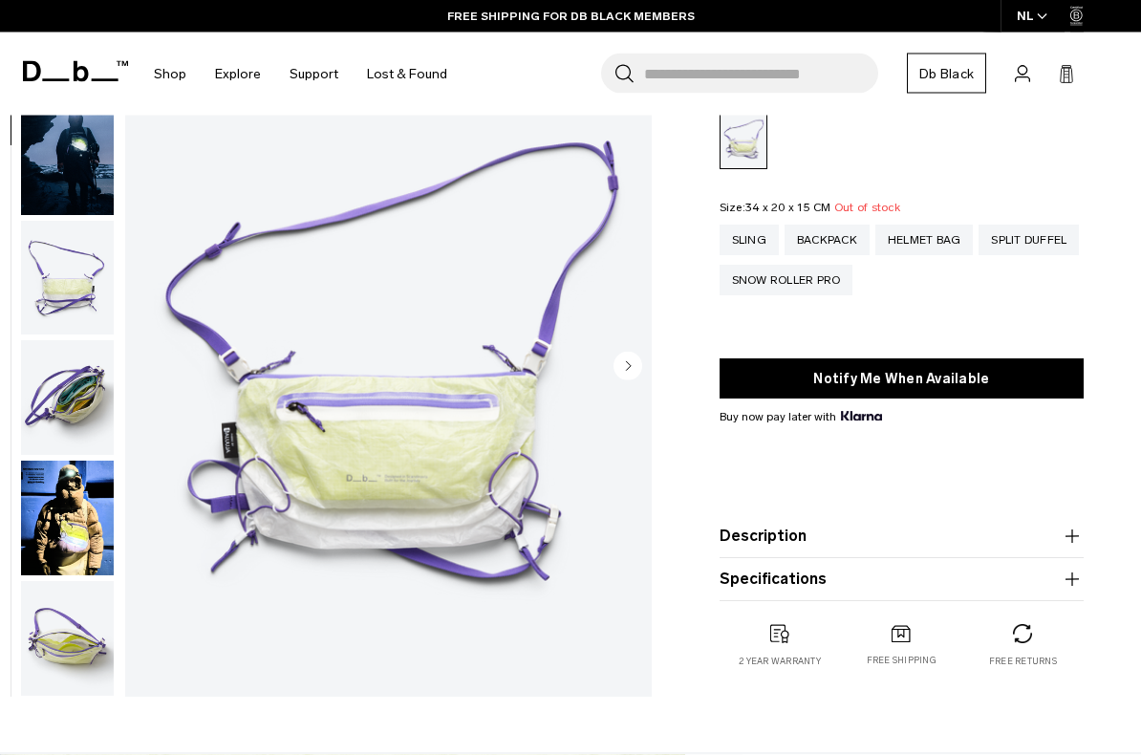
scroll to position [130, 0]
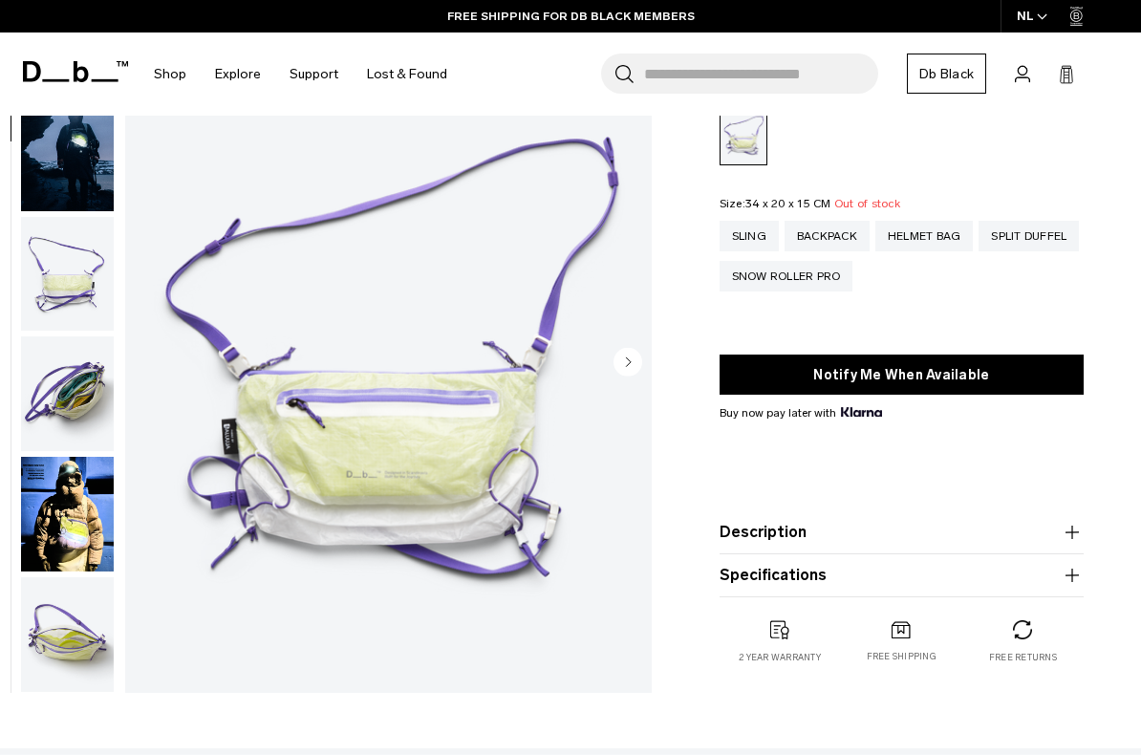
click at [52, 502] on img "button" at bounding box center [67, 514] width 93 height 115
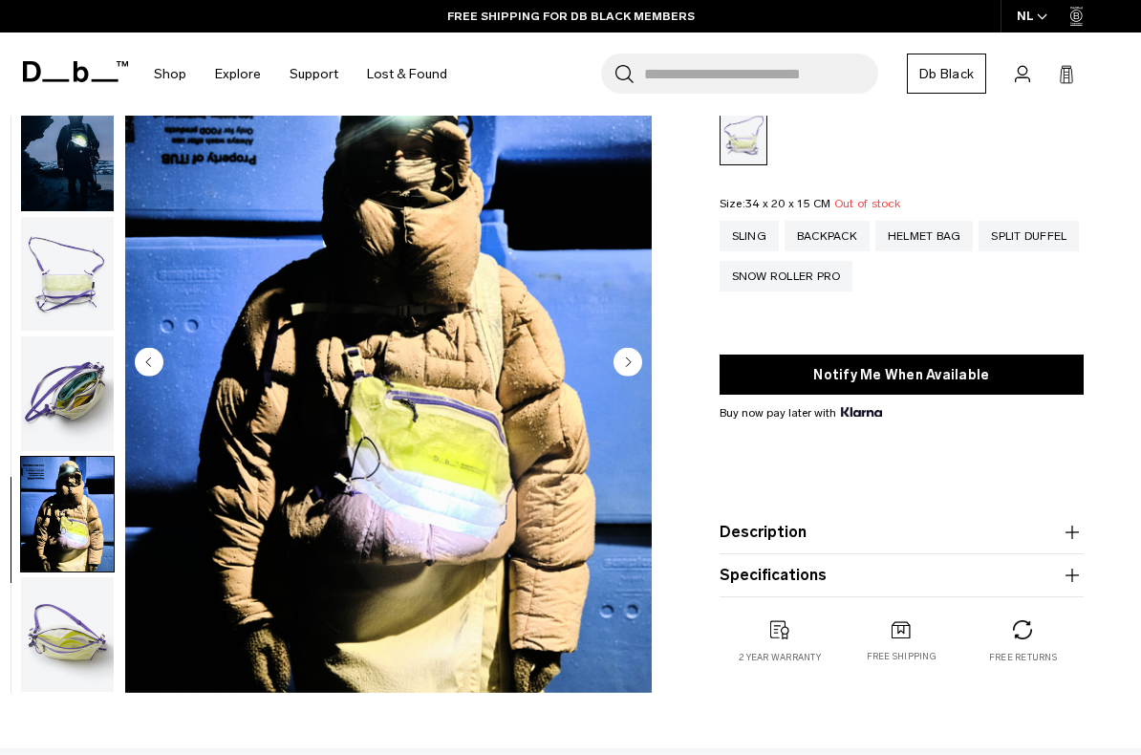
click at [67, 395] on img "button" at bounding box center [67, 393] width 93 height 115
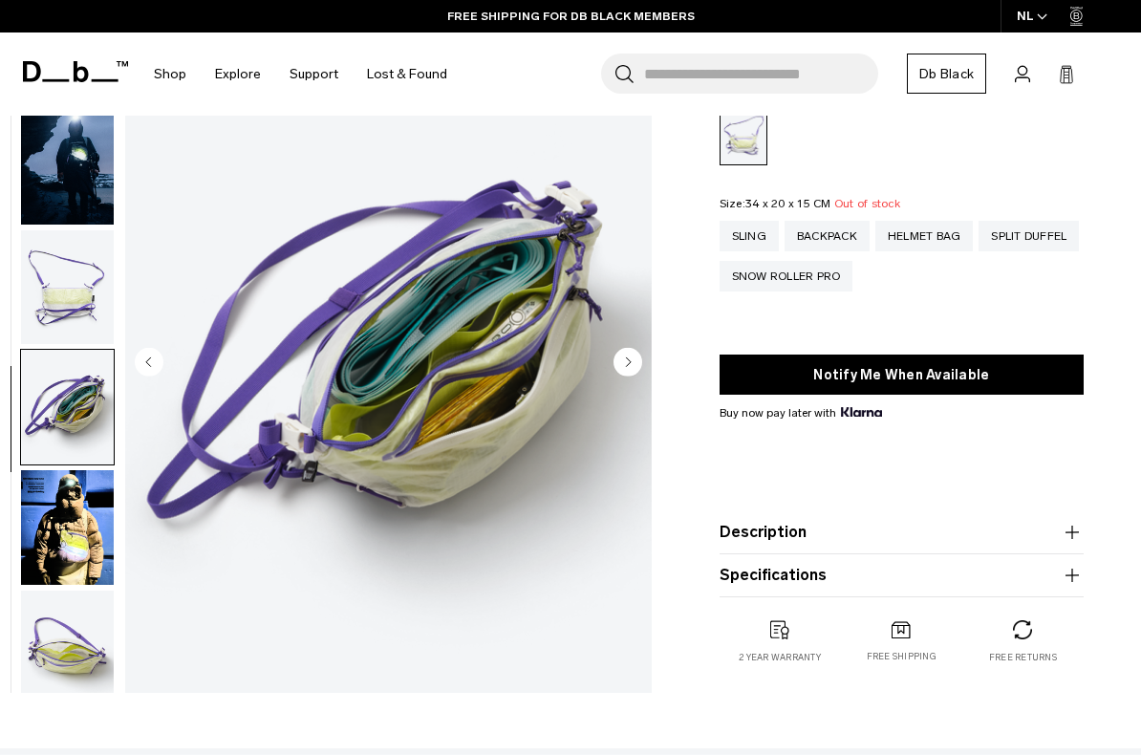
scroll to position [46, 0]
click at [76, 543] on img "button" at bounding box center [67, 528] width 93 height 115
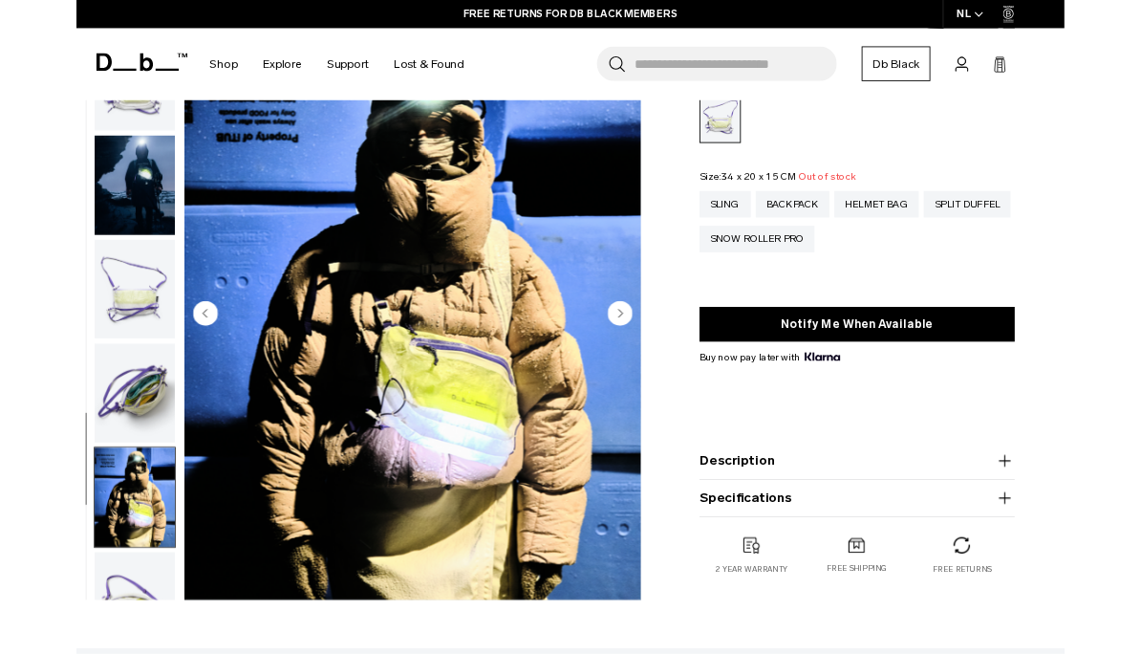
scroll to position [0, 0]
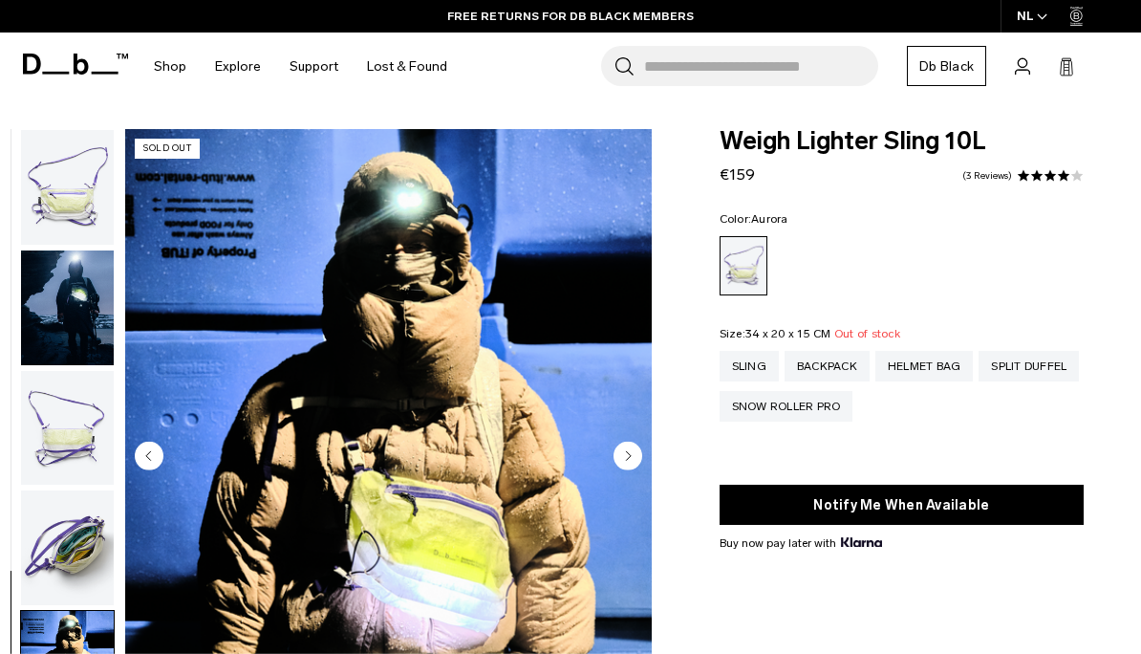
click at [67, 199] on img "button" at bounding box center [67, 187] width 93 height 115
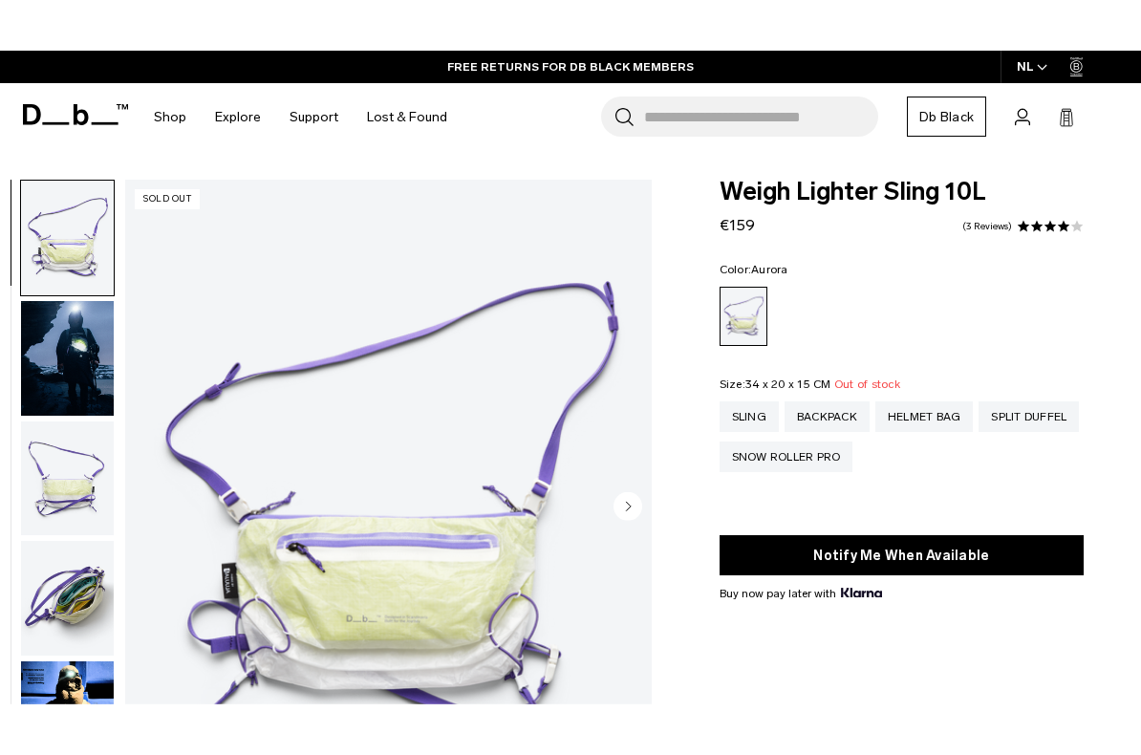
scroll to position [62, 0]
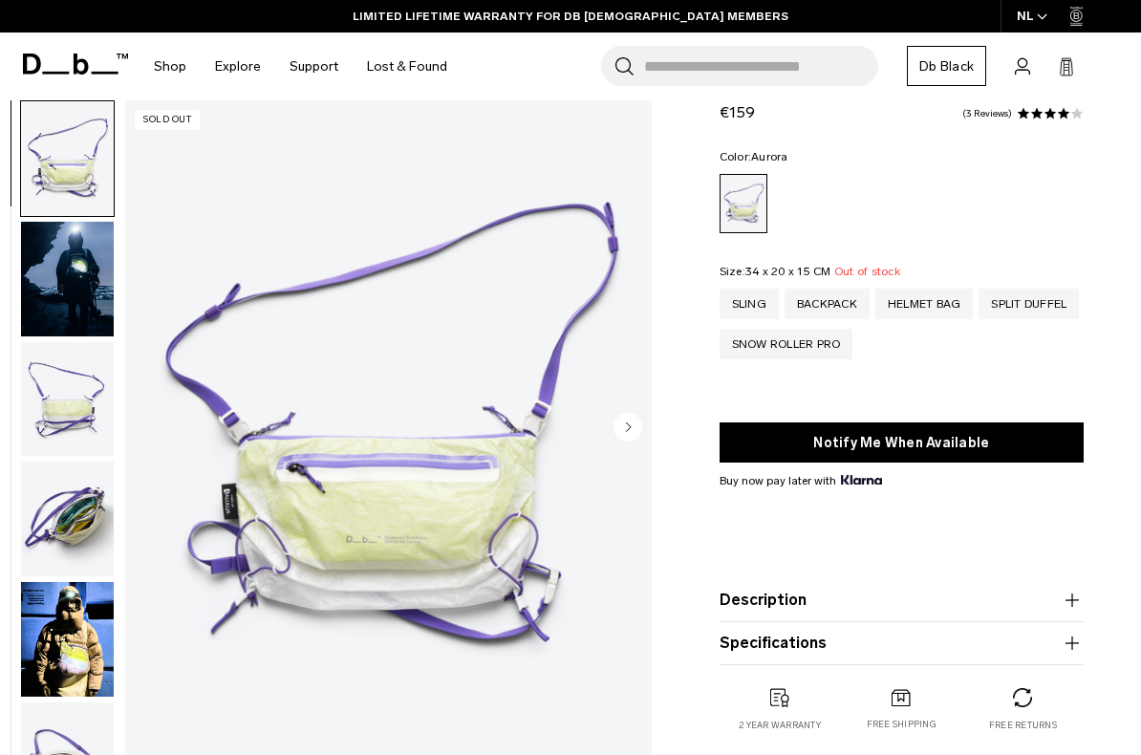
click at [823, 310] on div "Backpack" at bounding box center [827, 304] width 85 height 31
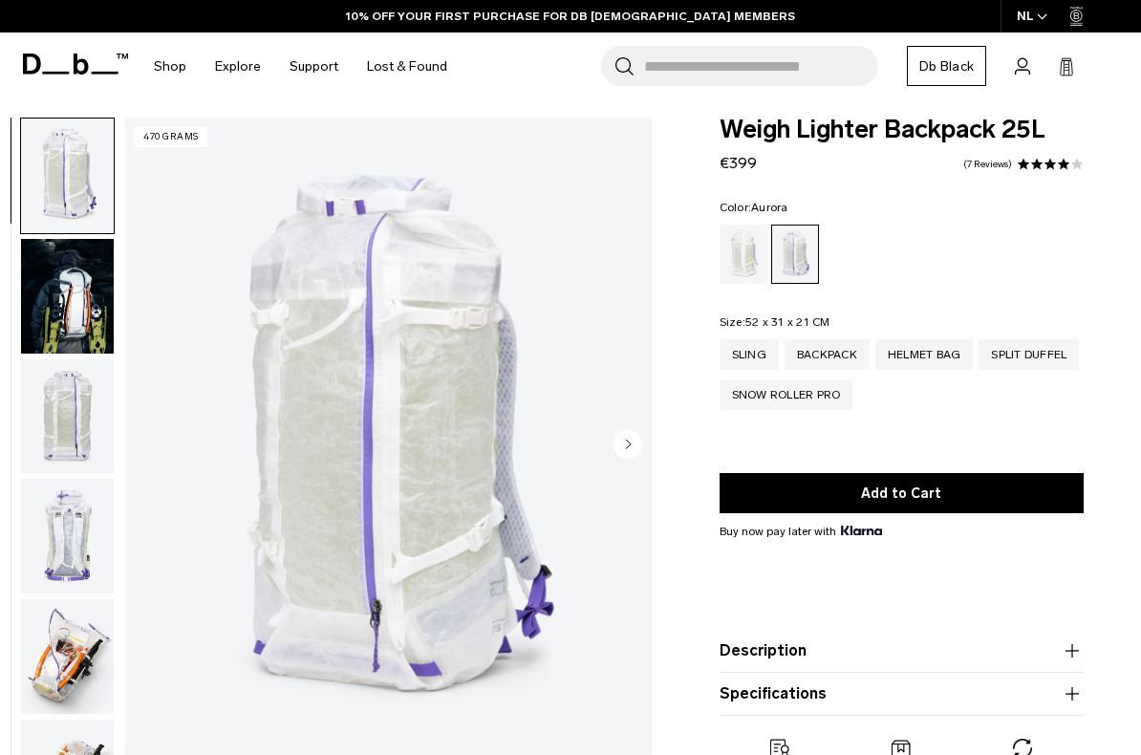
scroll to position [14, 0]
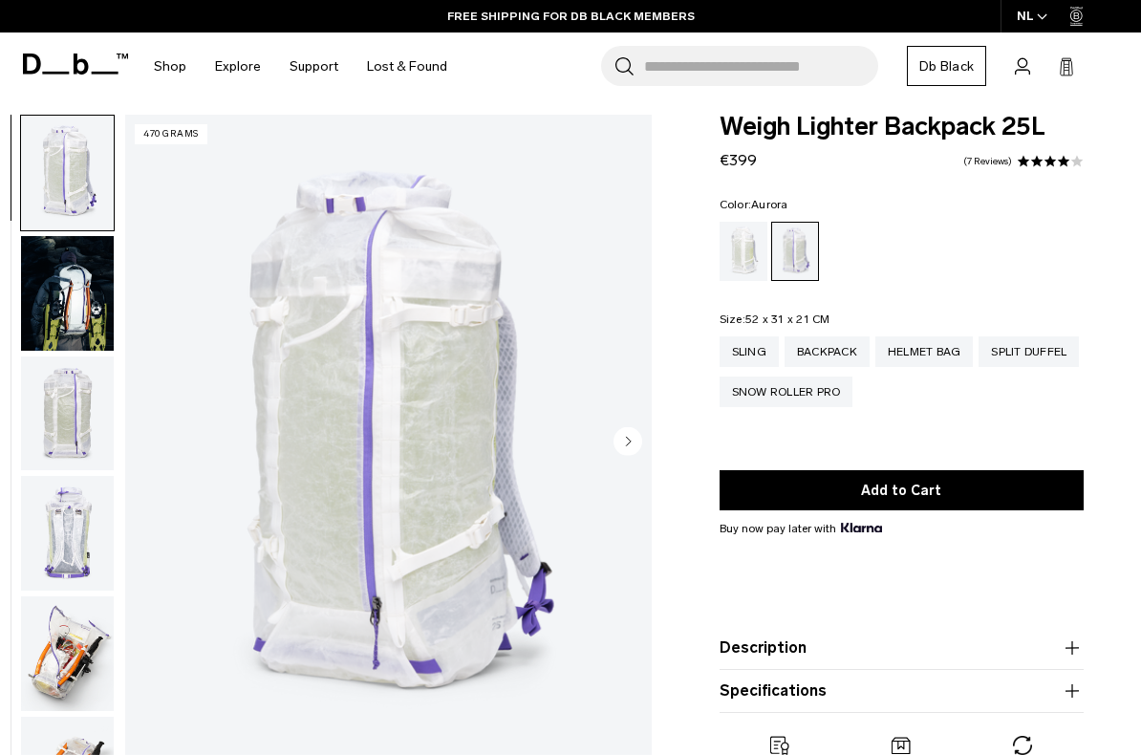
click at [68, 278] on img "button" at bounding box center [67, 293] width 93 height 115
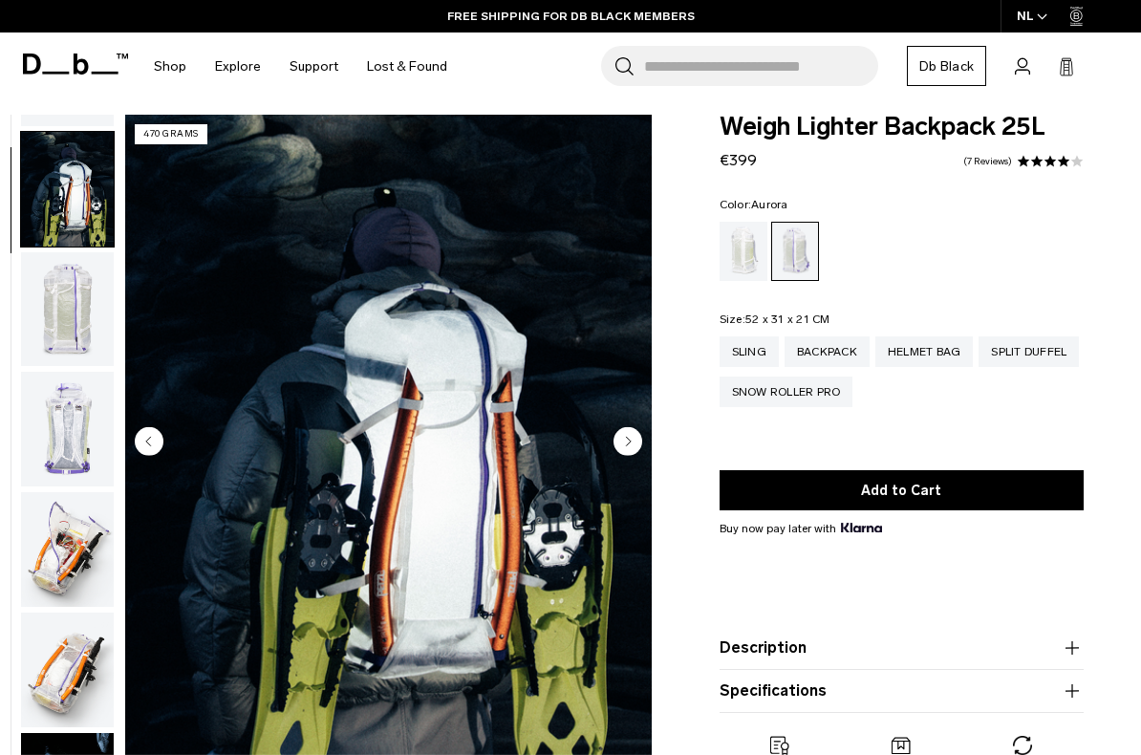
scroll to position [121, 0]
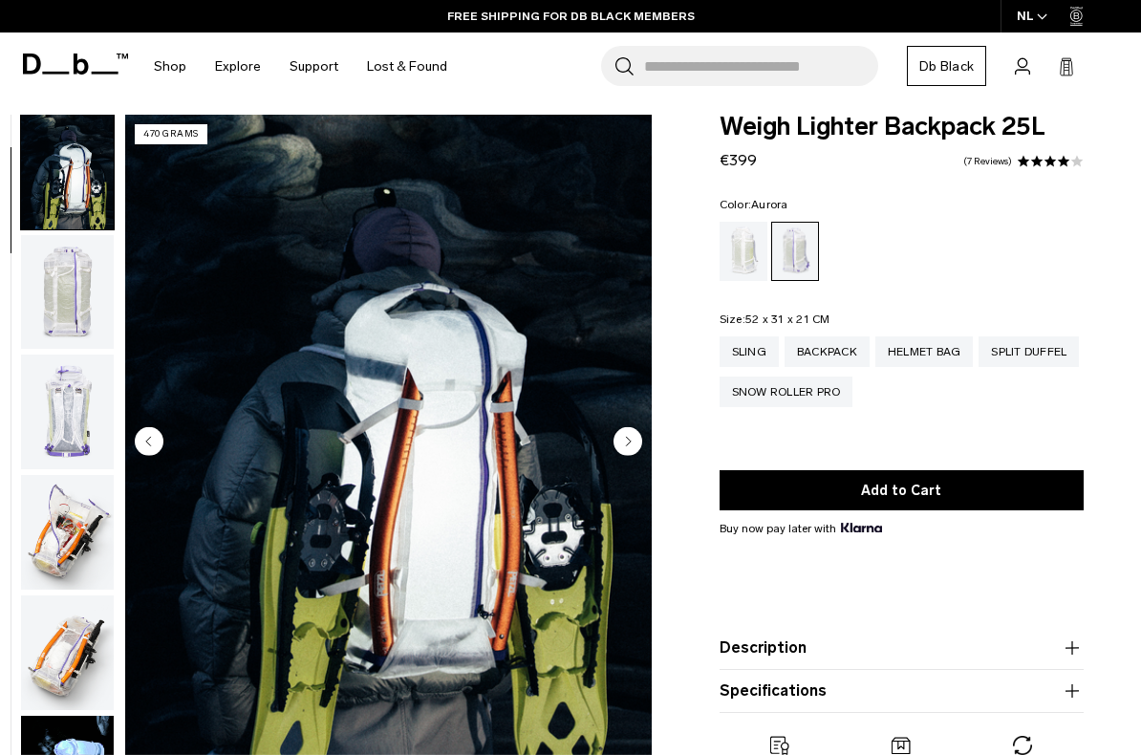
click at [66, 283] on img "button" at bounding box center [67, 292] width 93 height 115
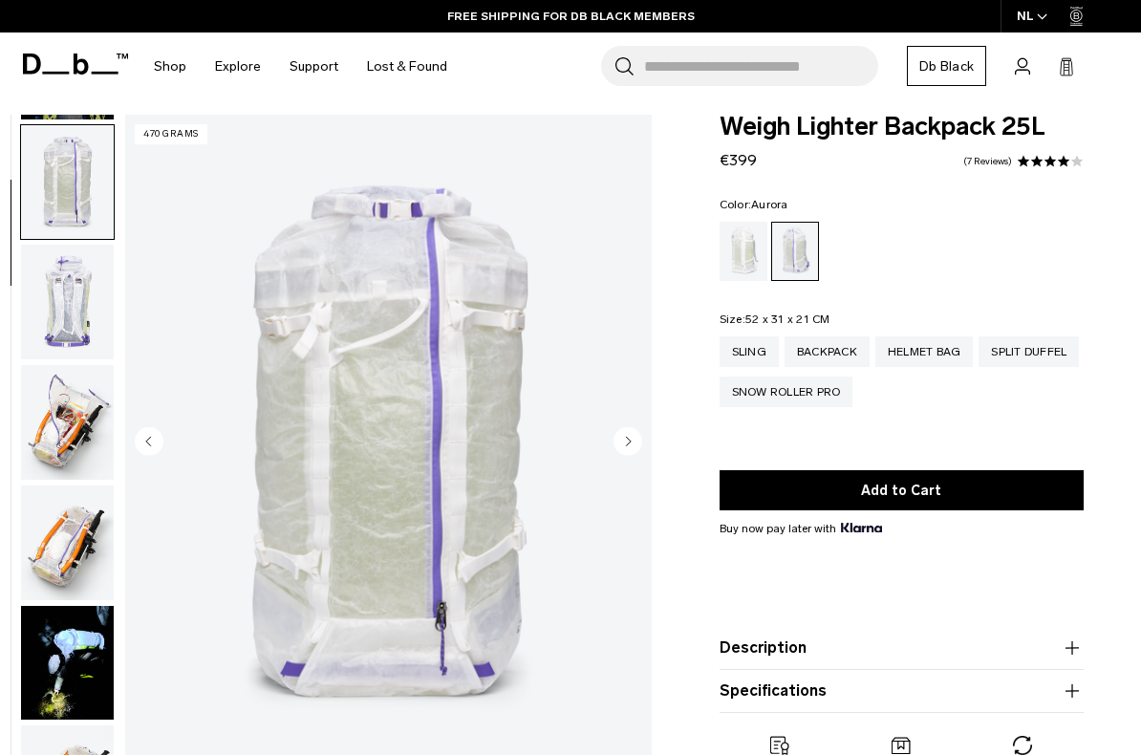
scroll to position [242, 0]
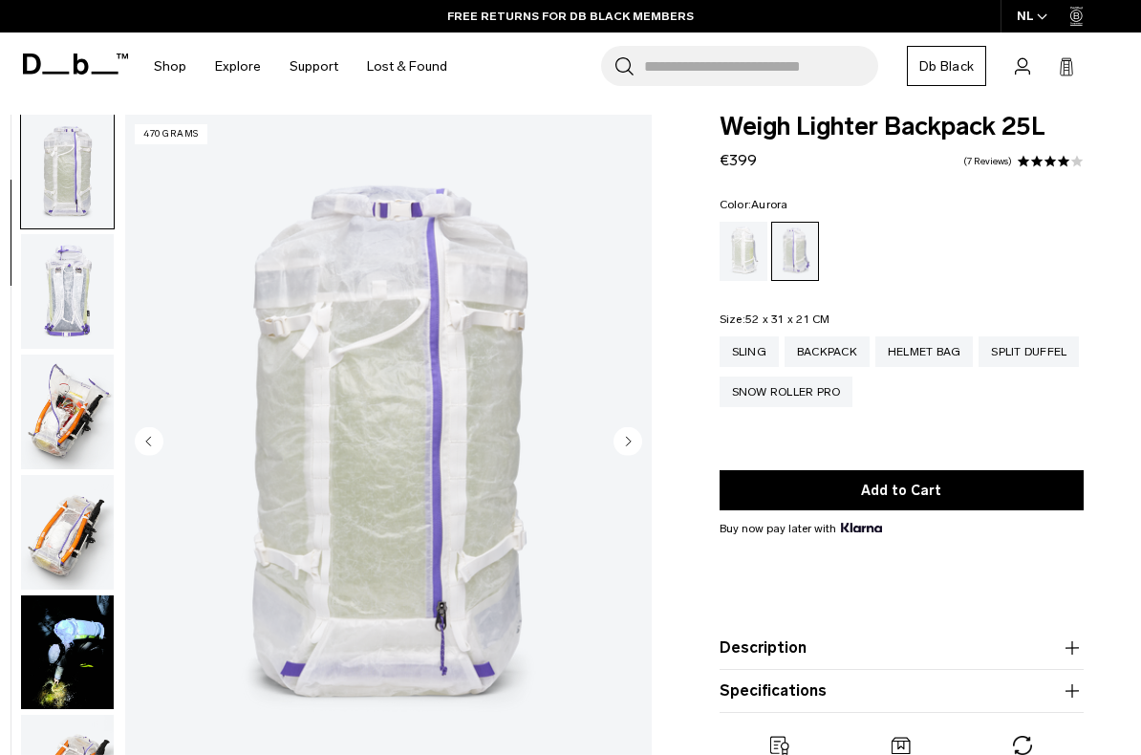
click at [47, 279] on img "button" at bounding box center [67, 291] width 93 height 115
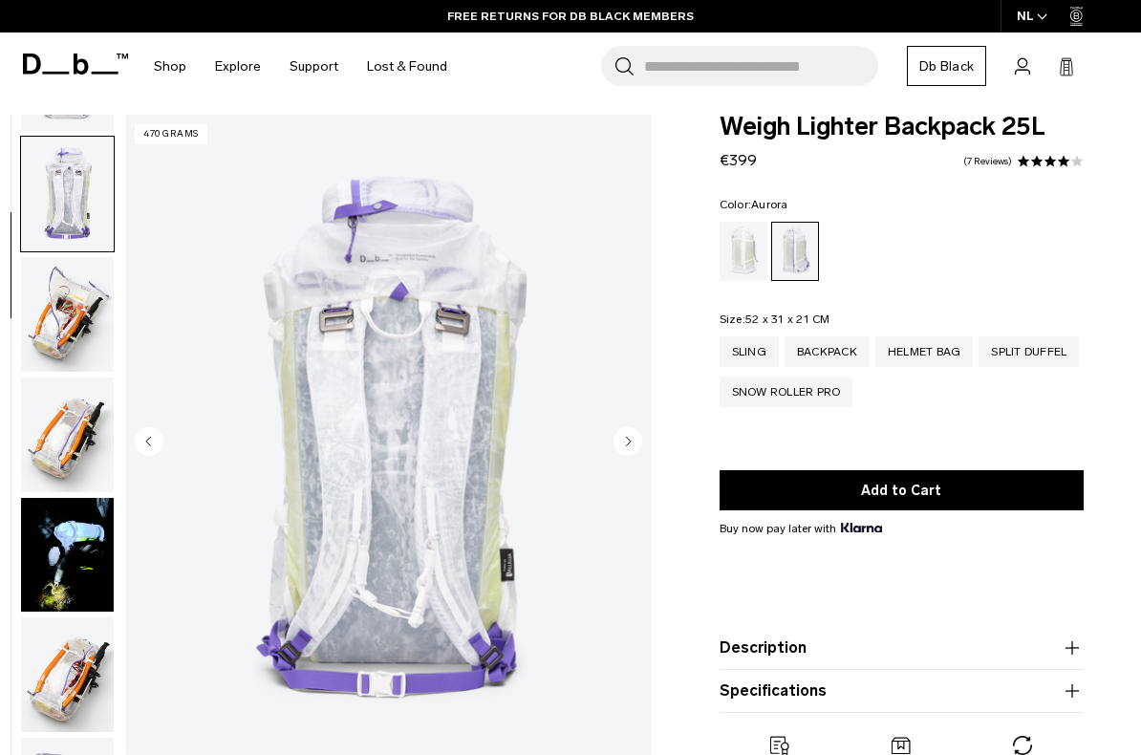
scroll to position [363, 0]
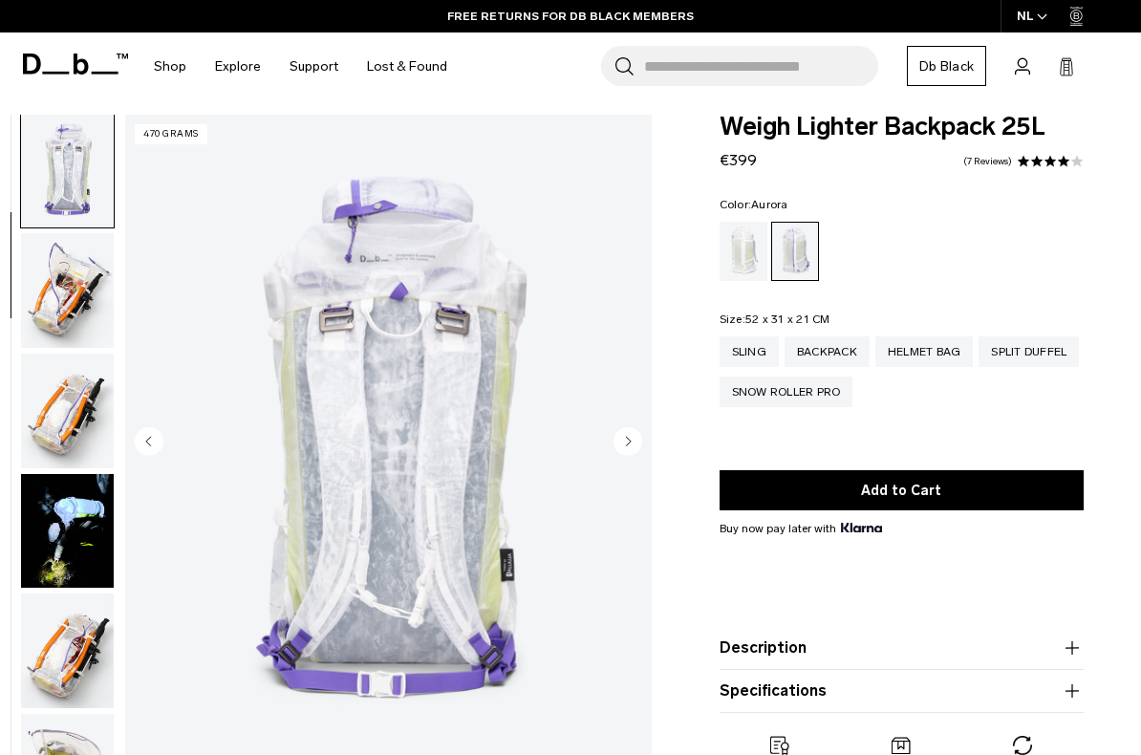
click at [71, 294] on img "button" at bounding box center [67, 290] width 93 height 115
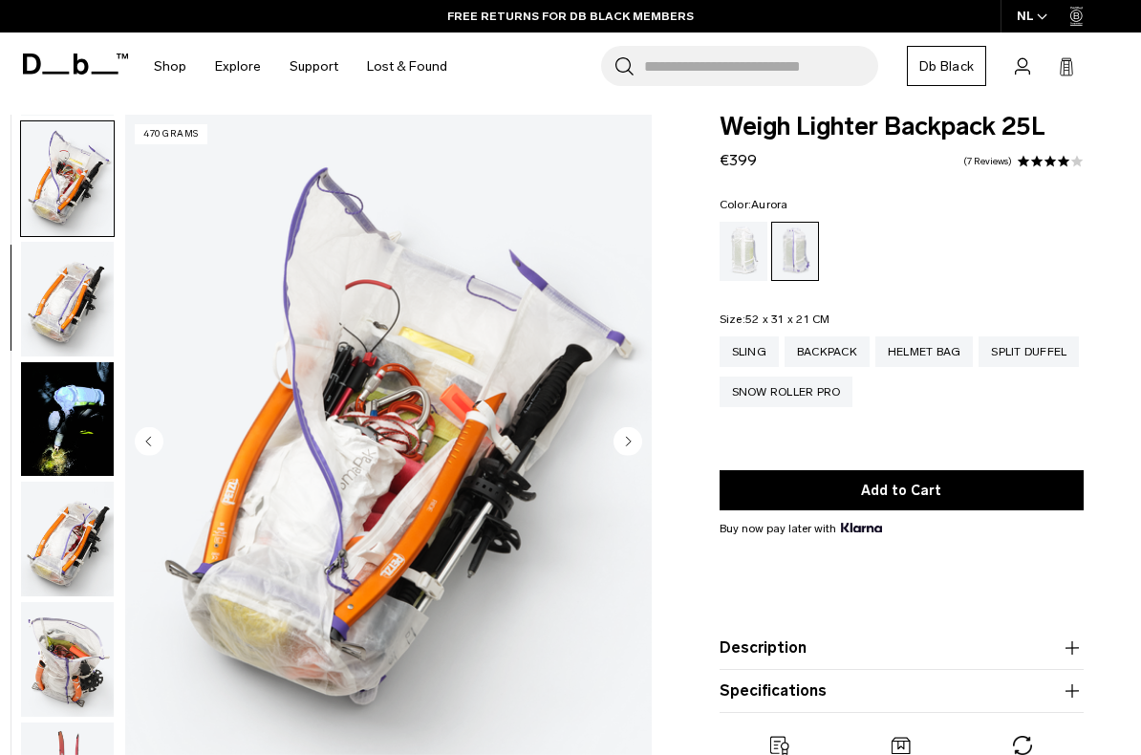
scroll to position [485, 0]
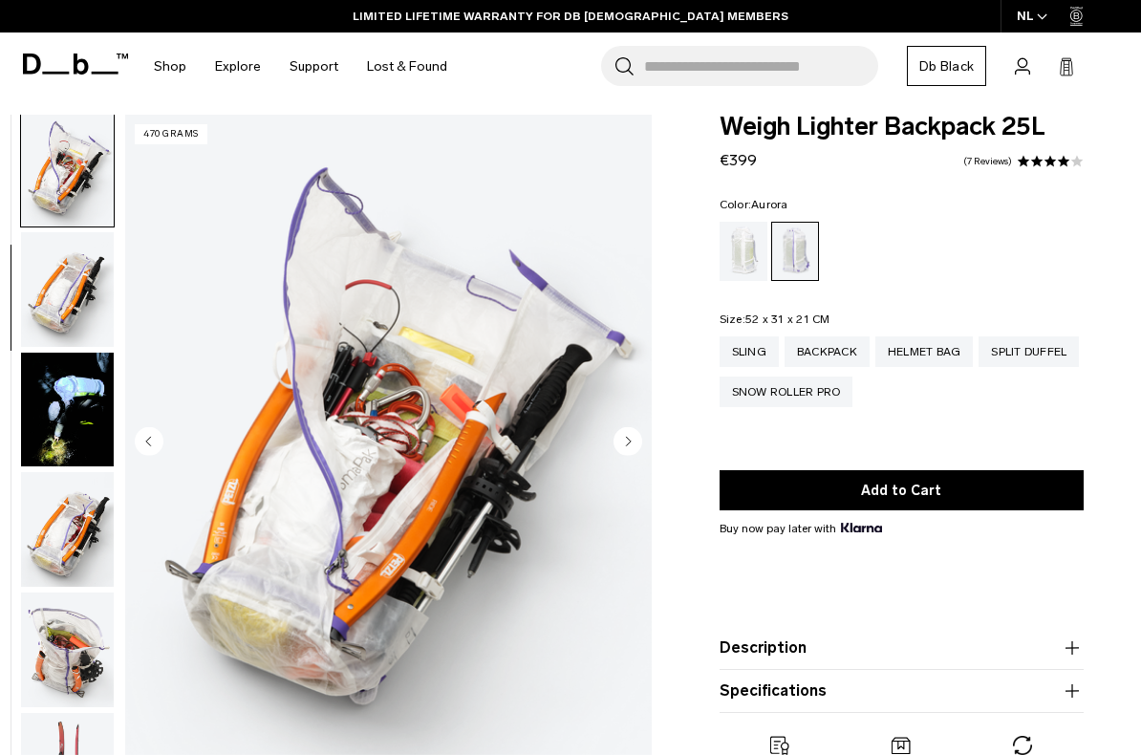
click at [73, 294] on img "button" at bounding box center [67, 289] width 93 height 115
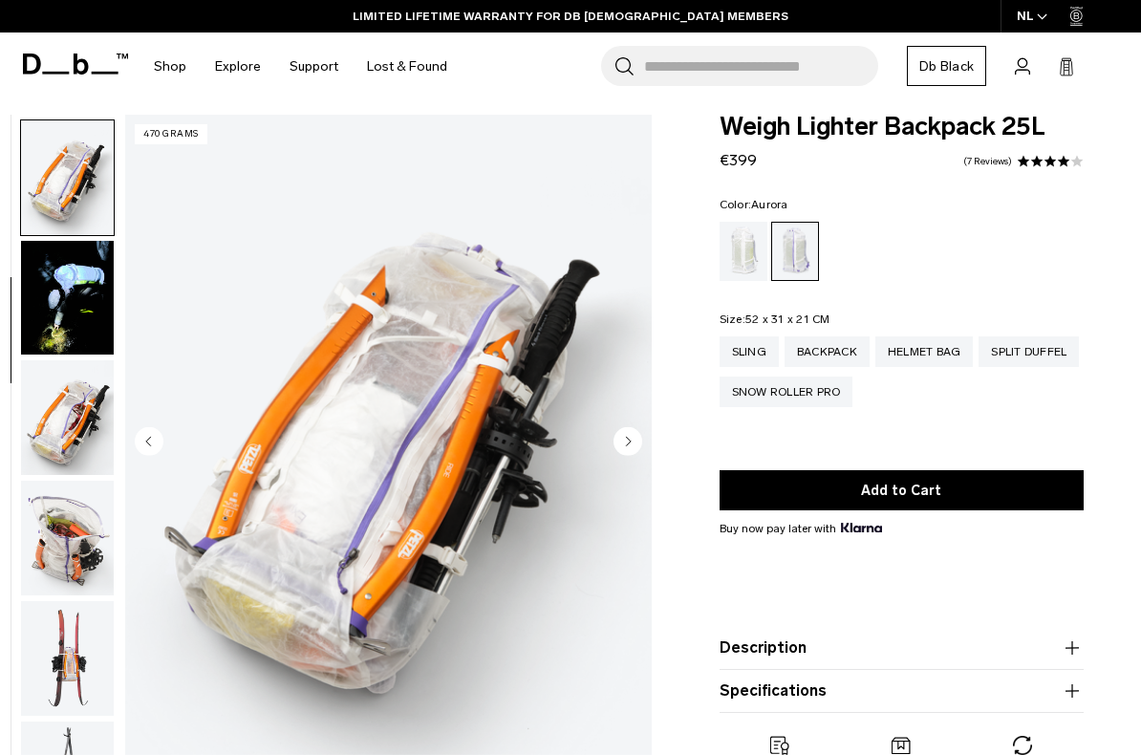
scroll to position [606, 0]
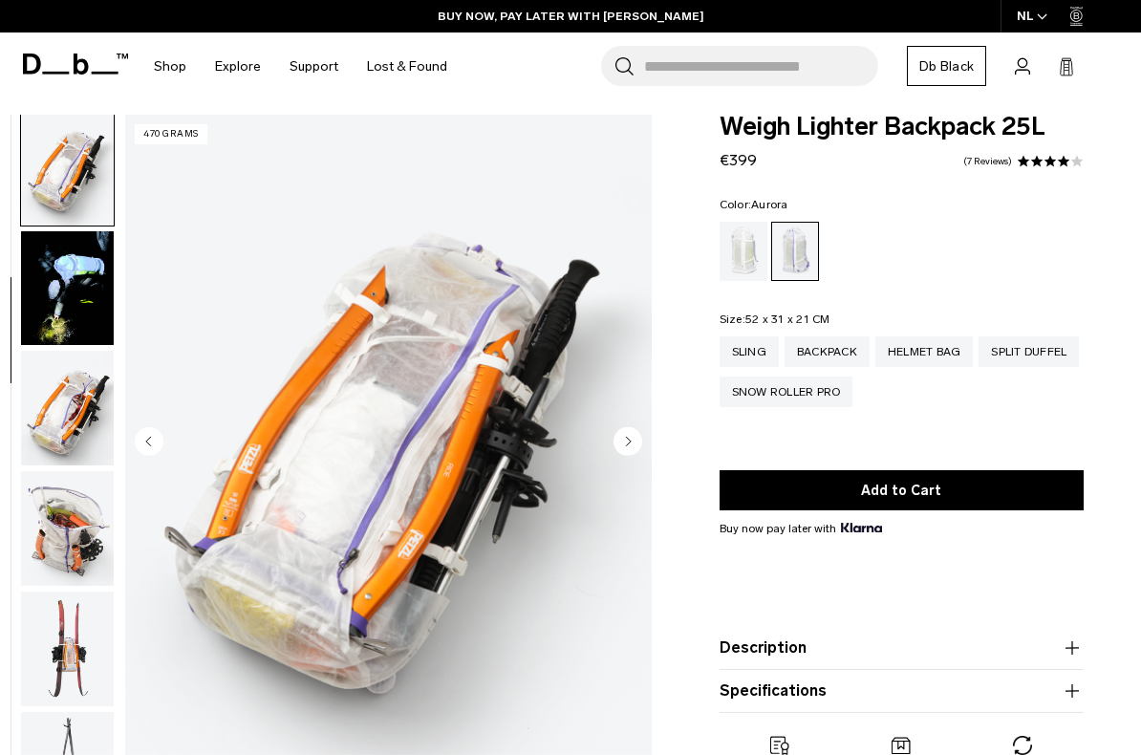
click at [64, 291] on img "button" at bounding box center [67, 288] width 93 height 115
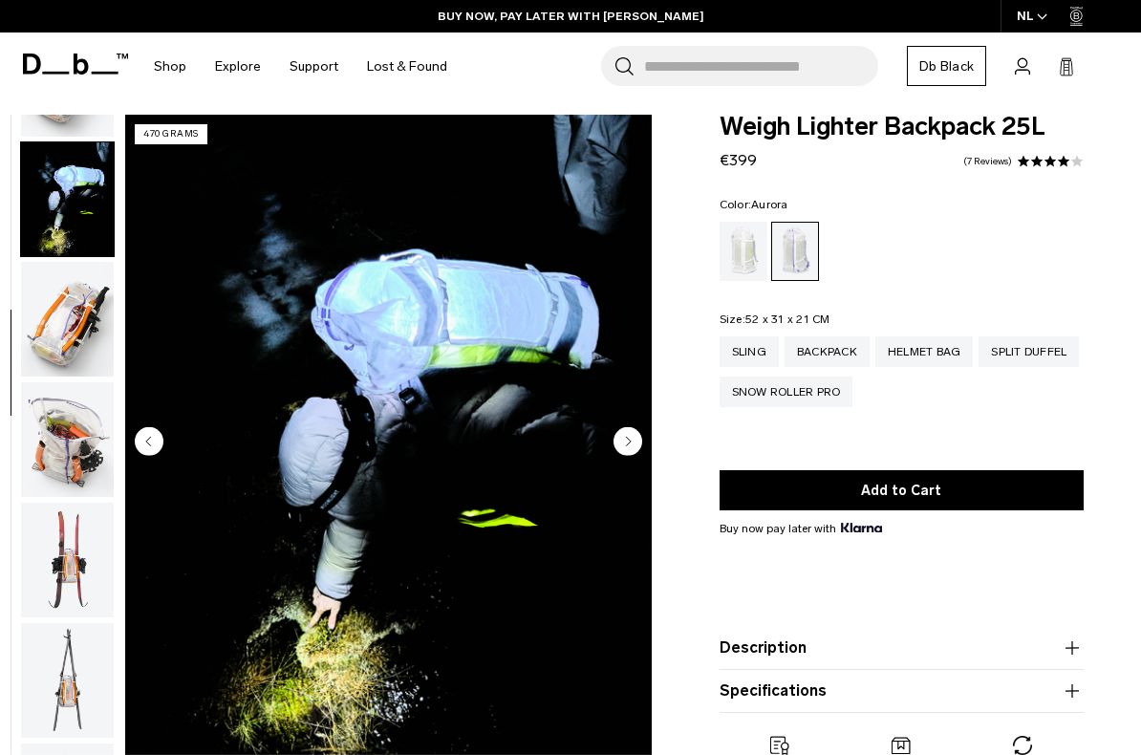
scroll to position [726, 0]
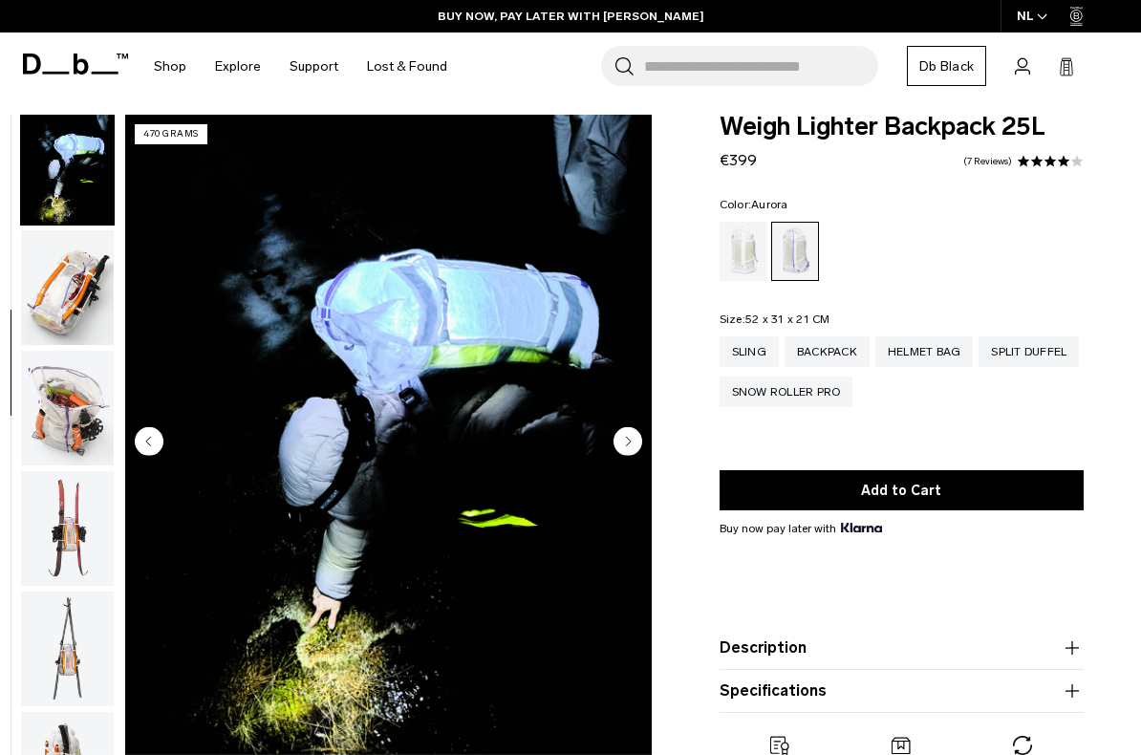
click at [67, 292] on img "button" at bounding box center [67, 287] width 93 height 115
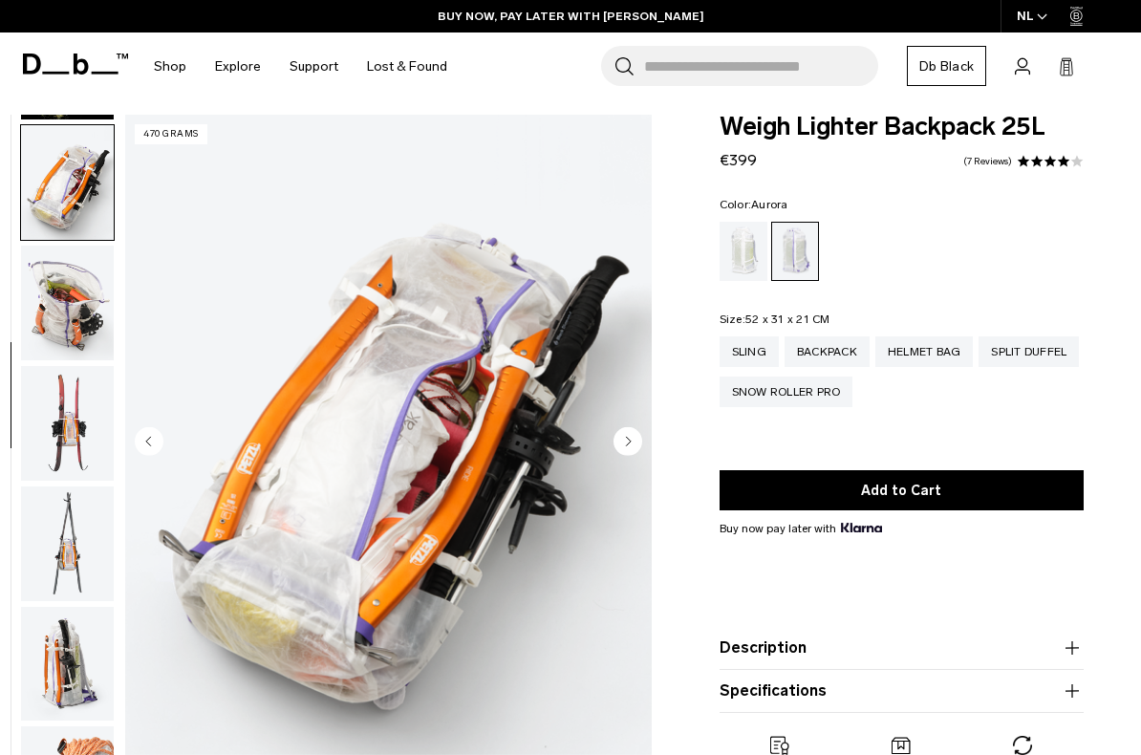
scroll to position [848, 0]
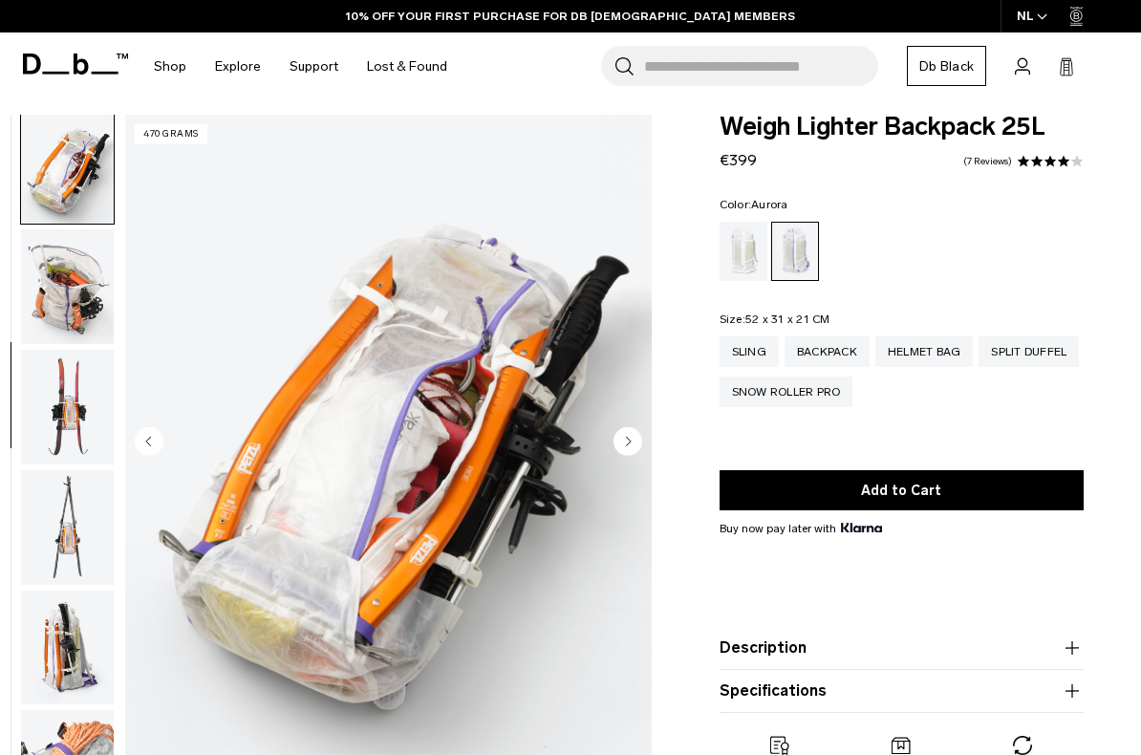
click at [68, 293] on img "button" at bounding box center [67, 286] width 93 height 115
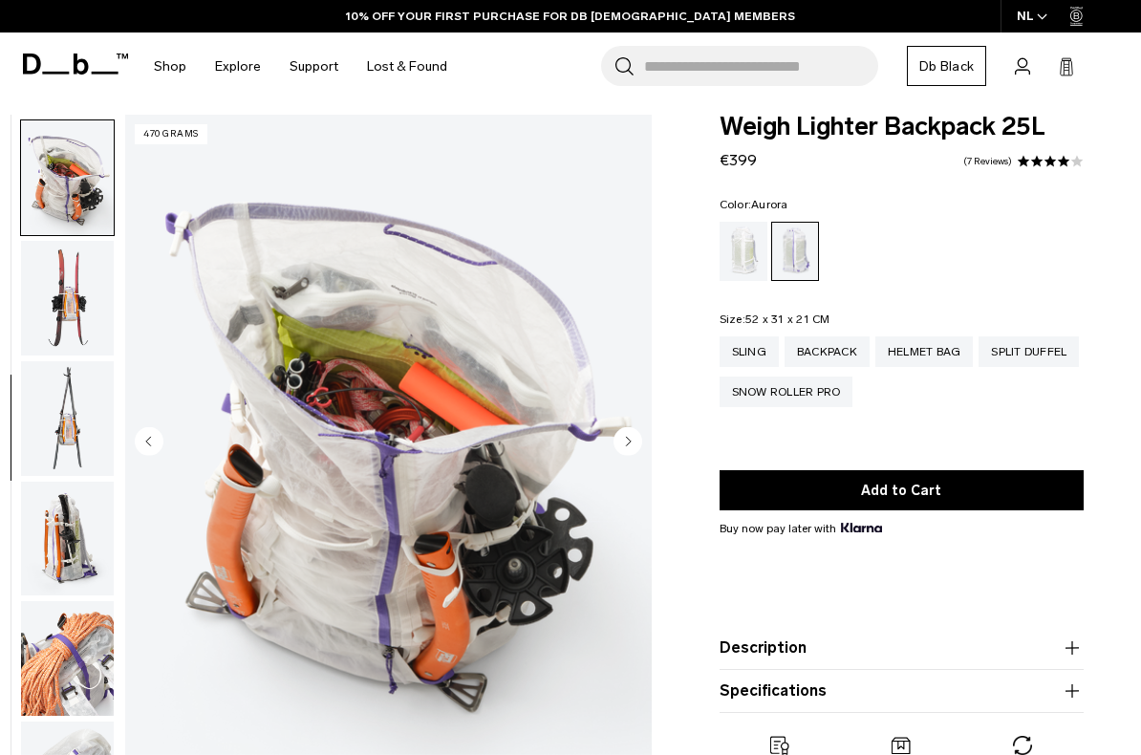
scroll to position [969, 0]
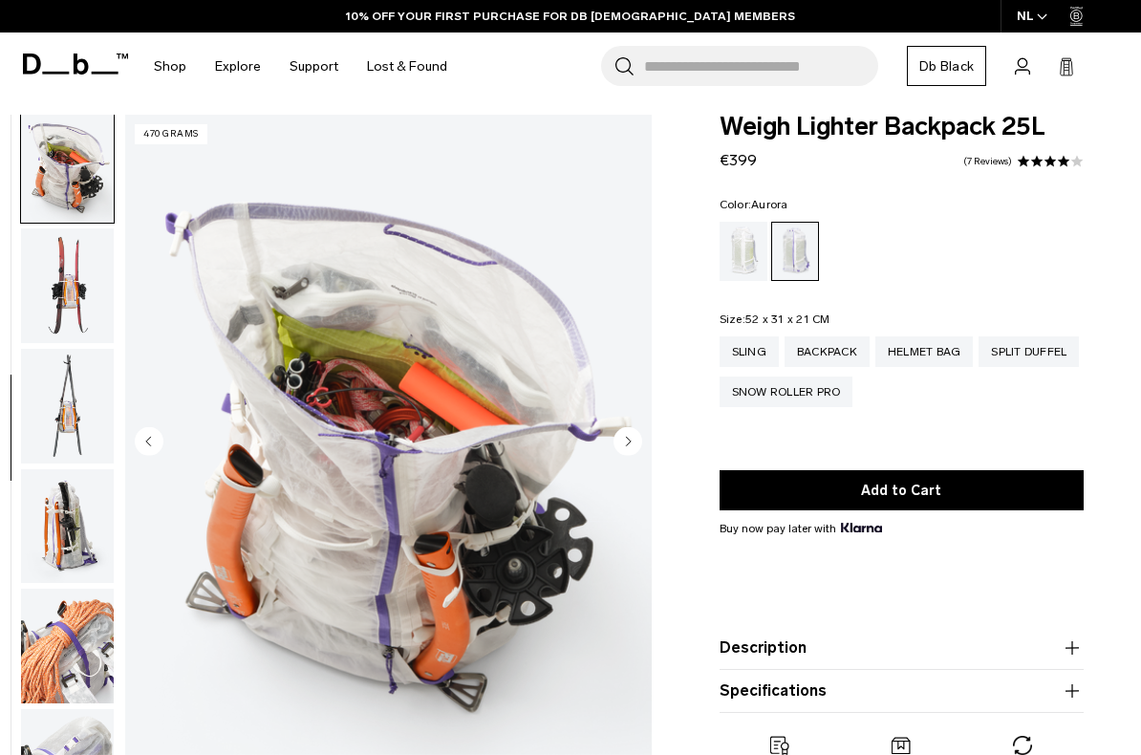
click at [66, 292] on img "button" at bounding box center [67, 285] width 93 height 115
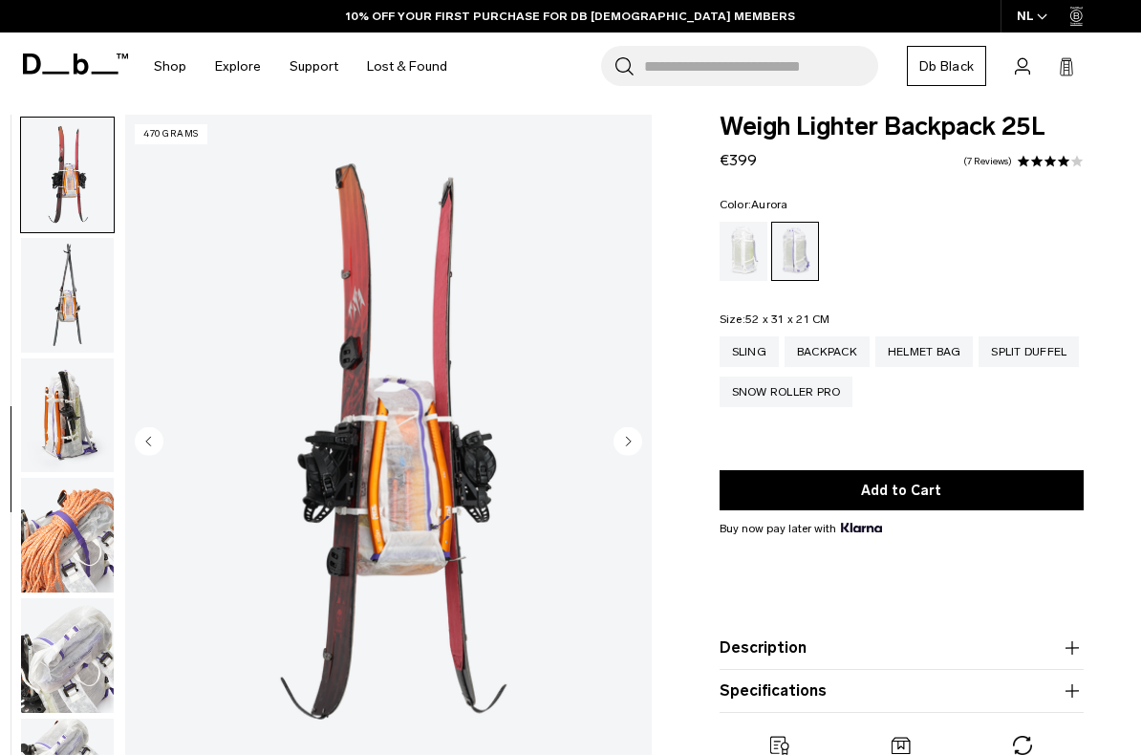
scroll to position [1089, 0]
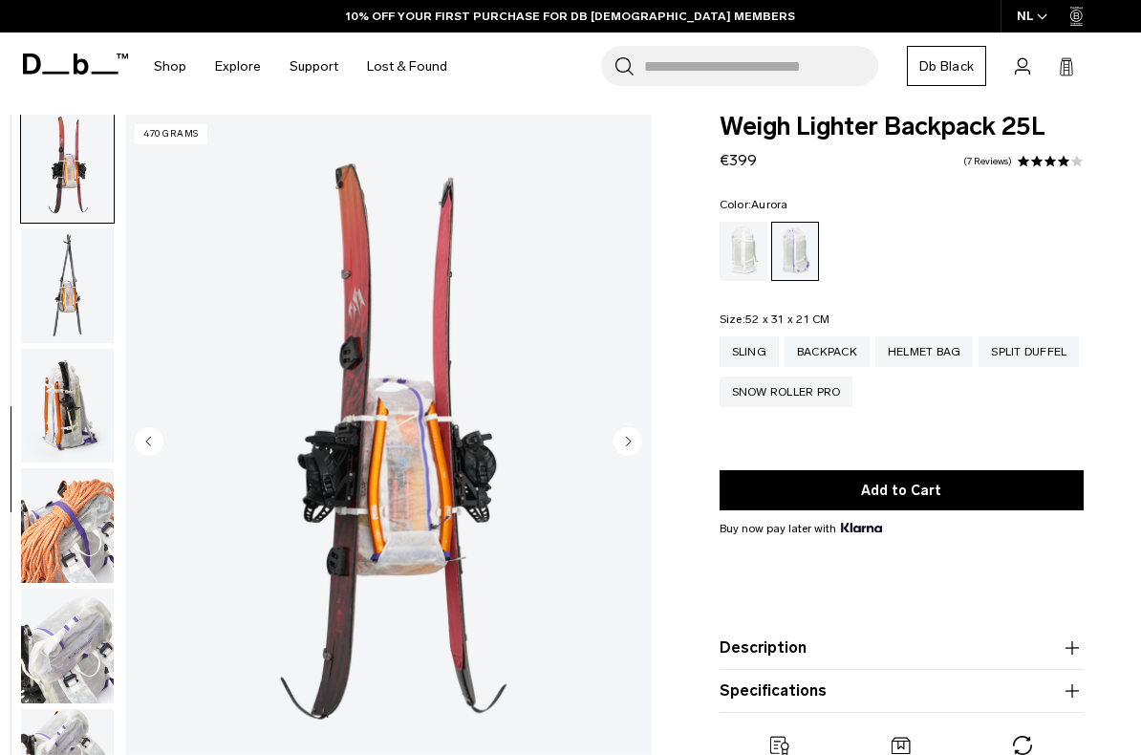
click at [68, 291] on img "button" at bounding box center [67, 285] width 93 height 115
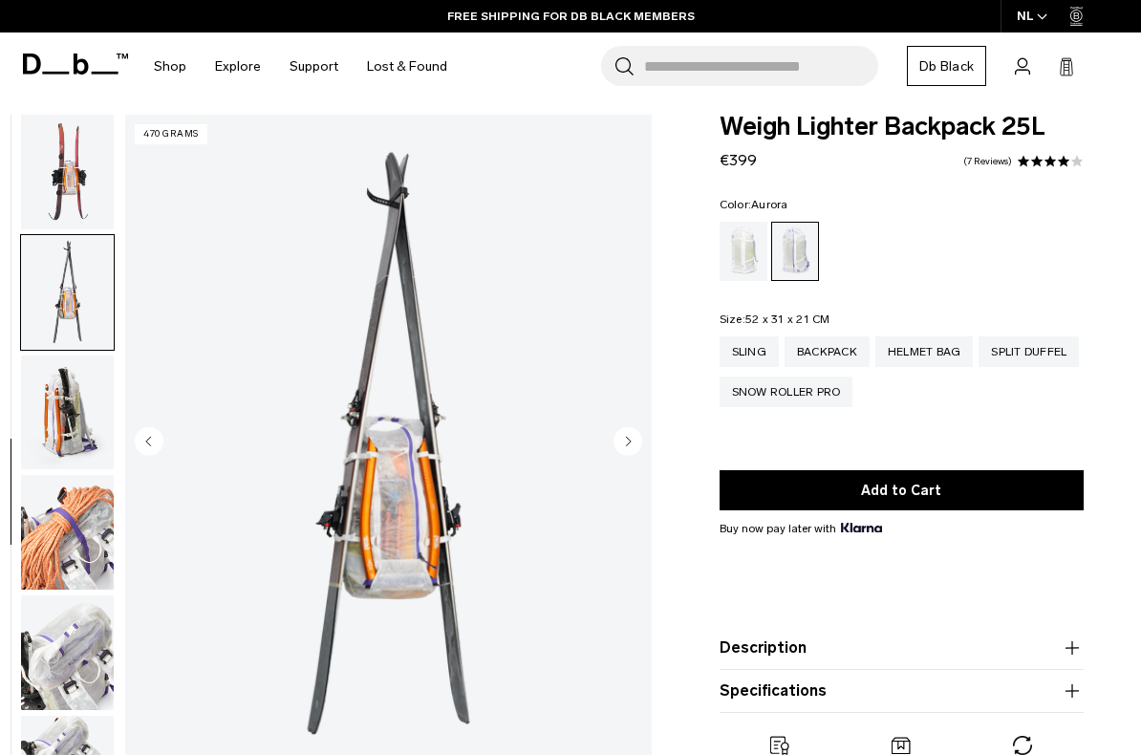
scroll to position [1081, 0]
click at [82, 170] on img "button" at bounding box center [67, 174] width 93 height 115
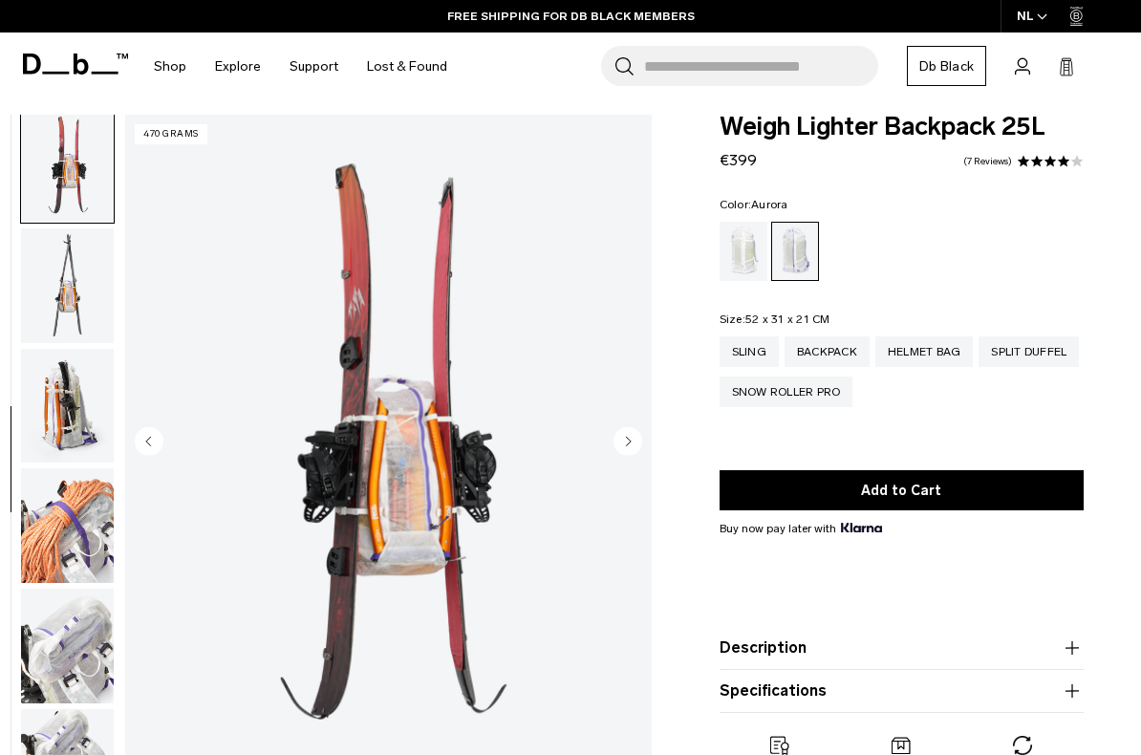
scroll to position [1089, 0]
click at [71, 386] on img "button" at bounding box center [67, 406] width 93 height 115
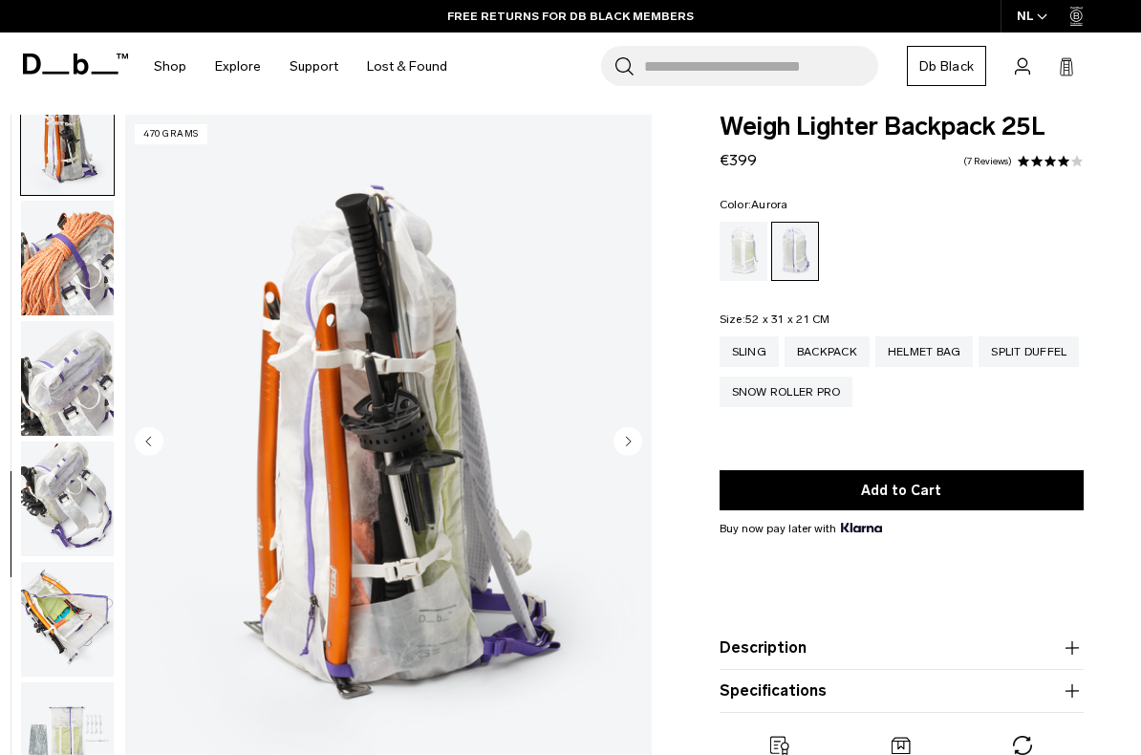
click at [63, 290] on img "button" at bounding box center [67, 258] width 93 height 115
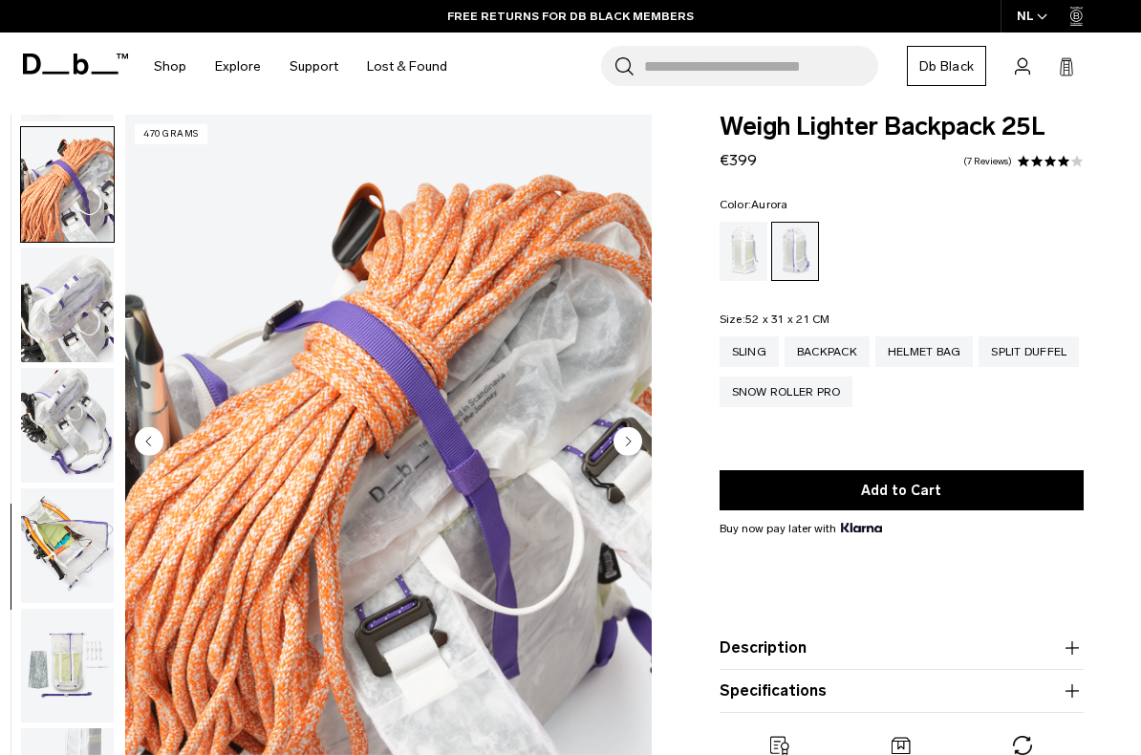
scroll to position [1453, 0]
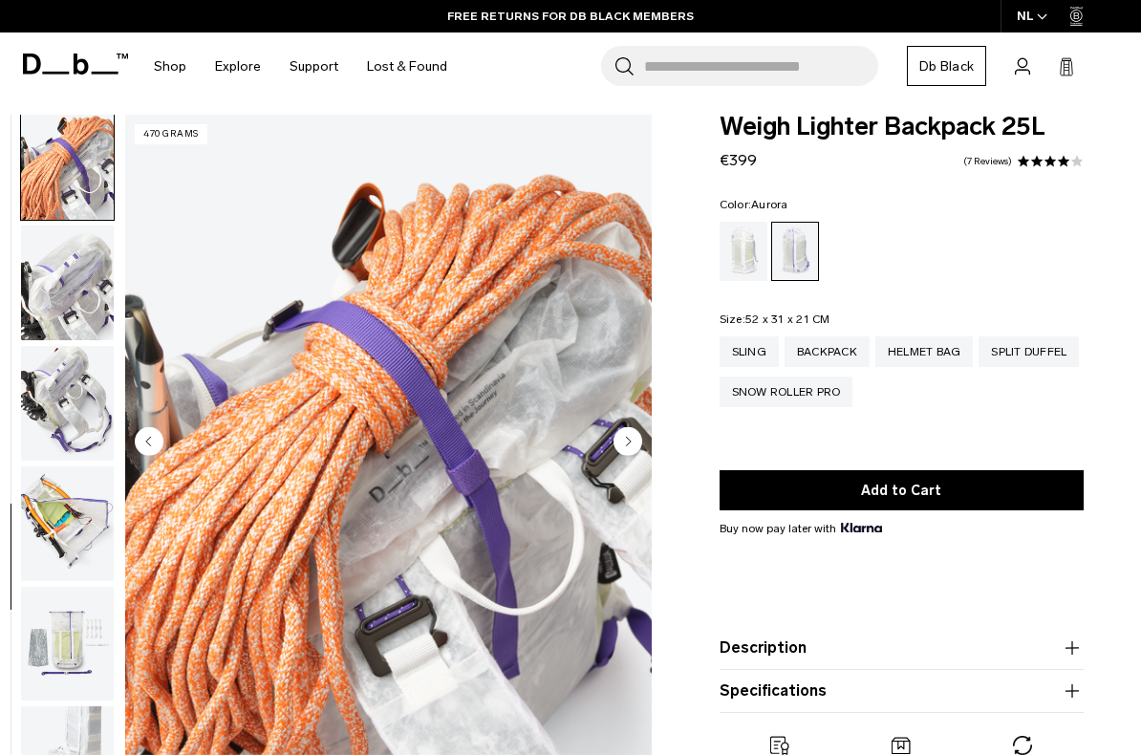
click at [63, 316] on img "button" at bounding box center [67, 283] width 93 height 115
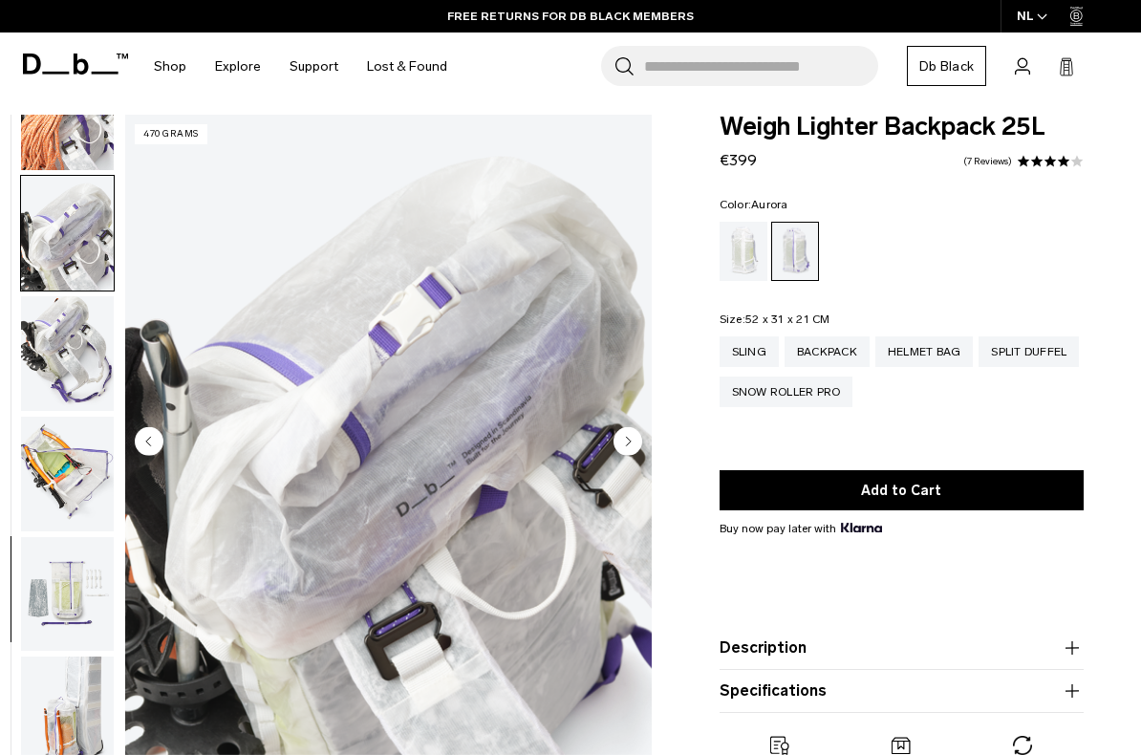
scroll to position [1518, 0]
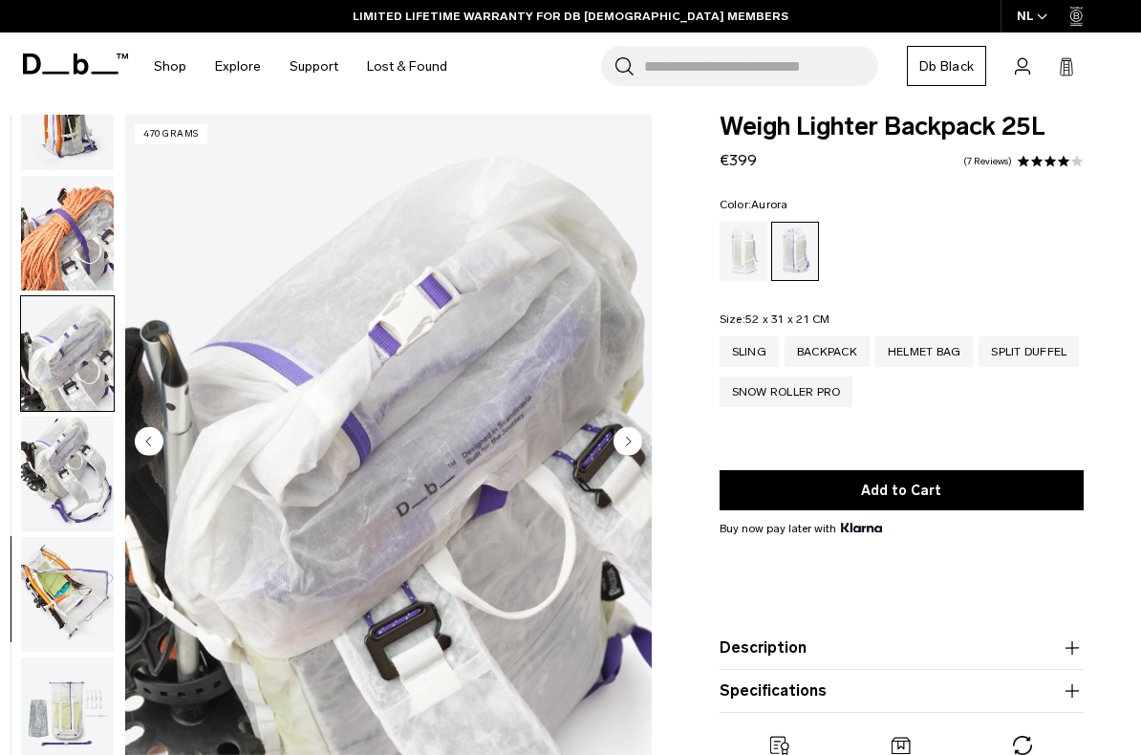
click at [89, 248] on img "button" at bounding box center [67, 233] width 93 height 115
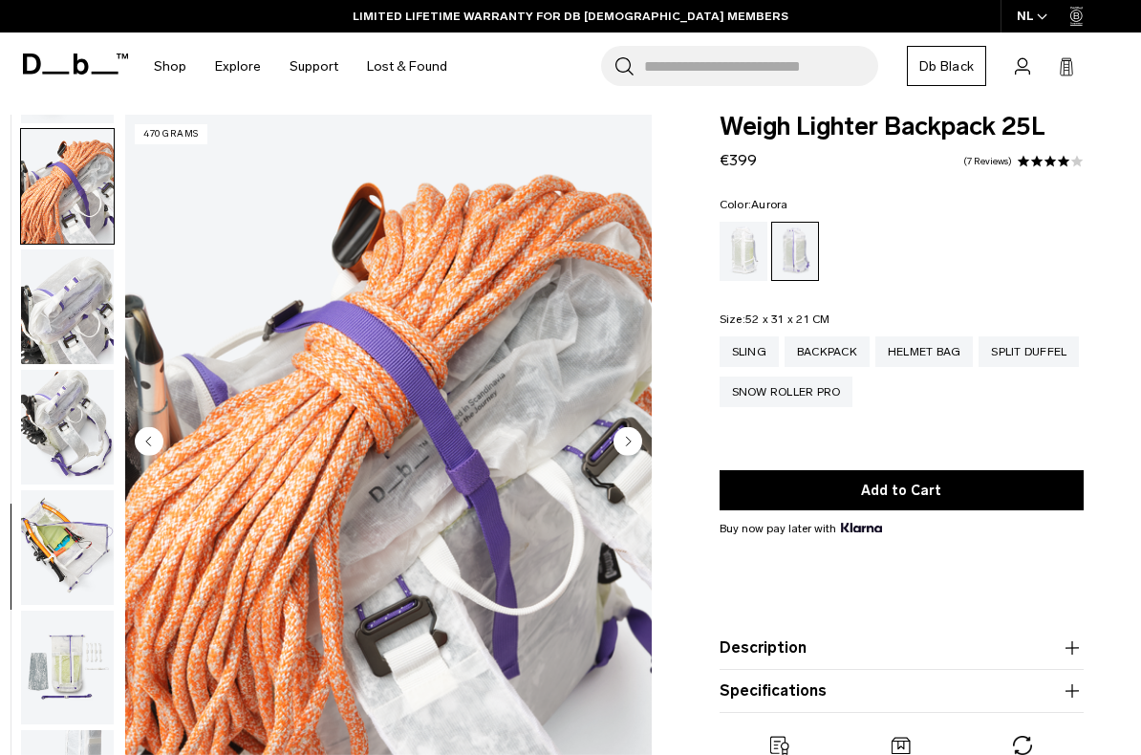
scroll to position [1453, 0]
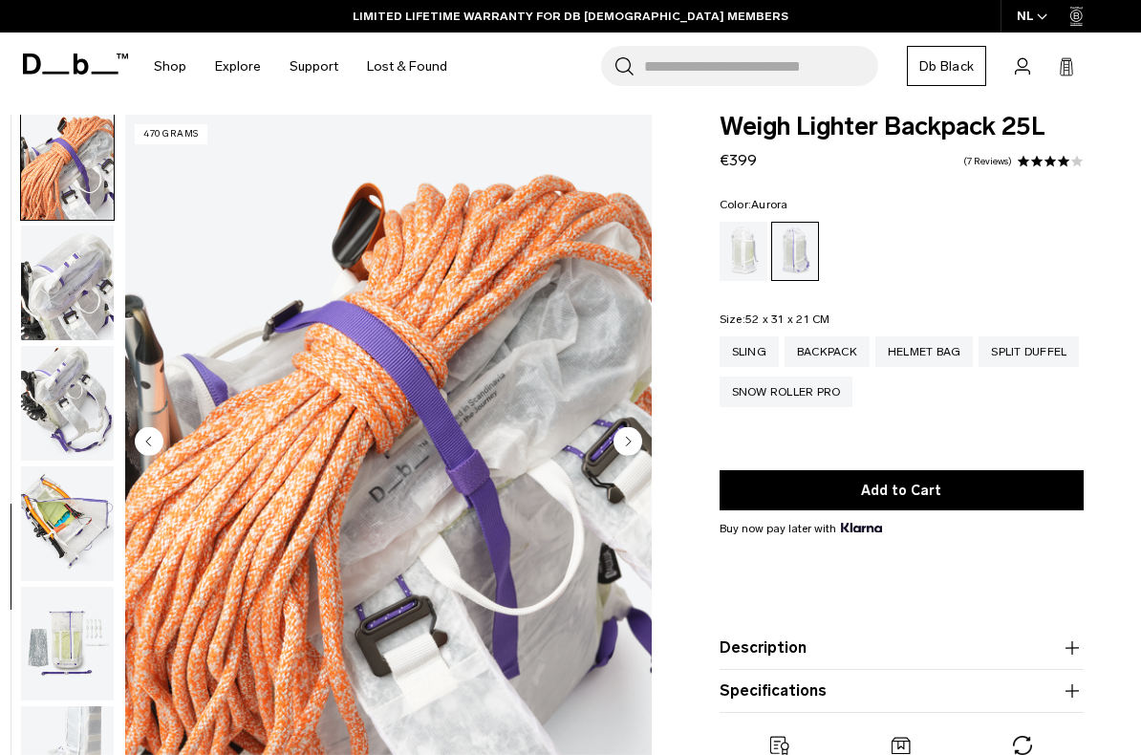
click at [67, 302] on img "button" at bounding box center [67, 283] width 93 height 115
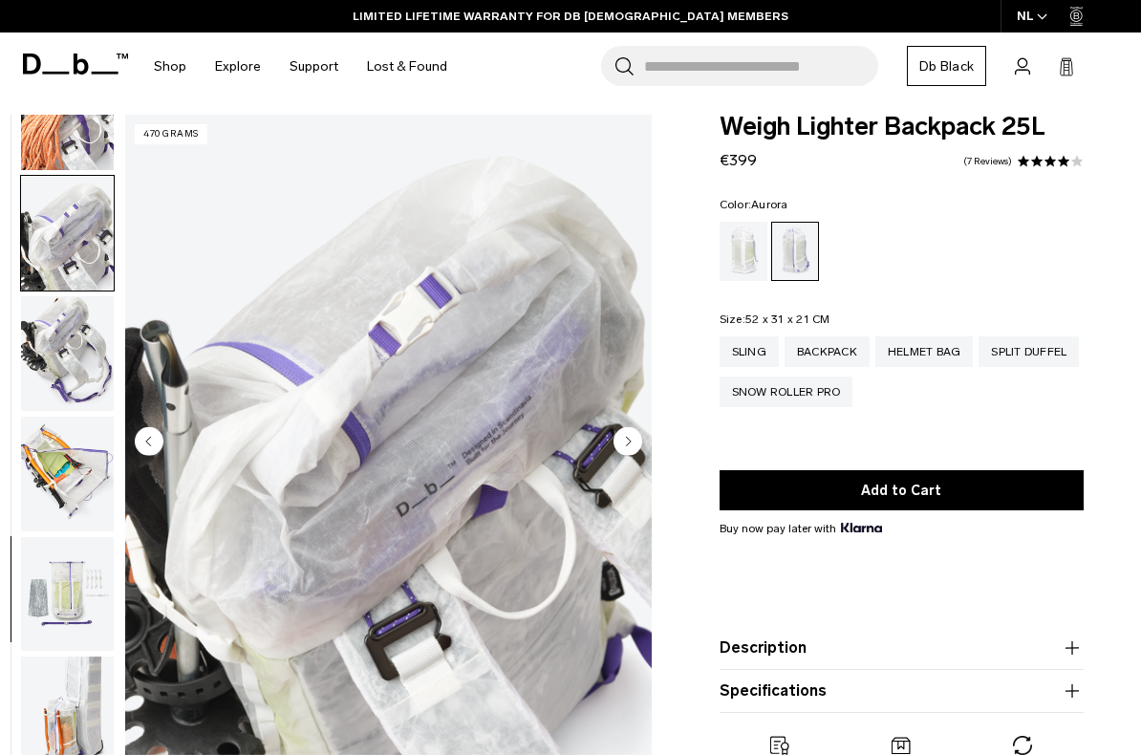
scroll to position [1518, 0]
click at [56, 350] on img "button" at bounding box center [67, 353] width 93 height 115
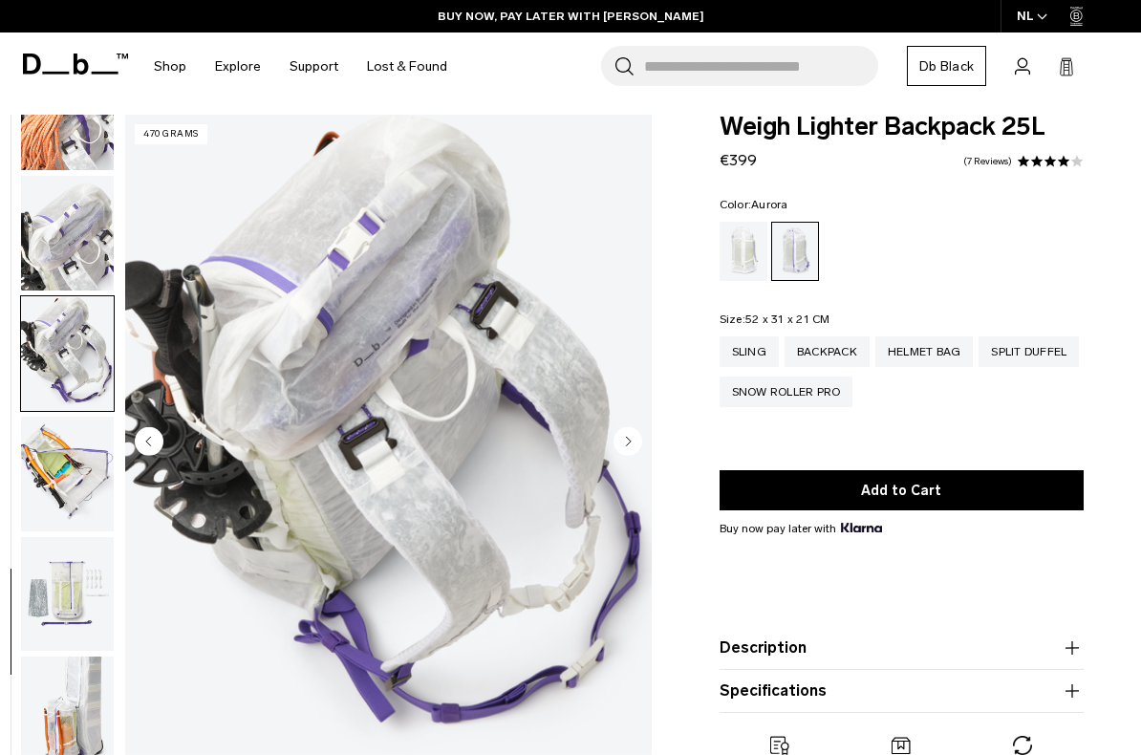
click at [70, 463] on img "button" at bounding box center [67, 474] width 93 height 115
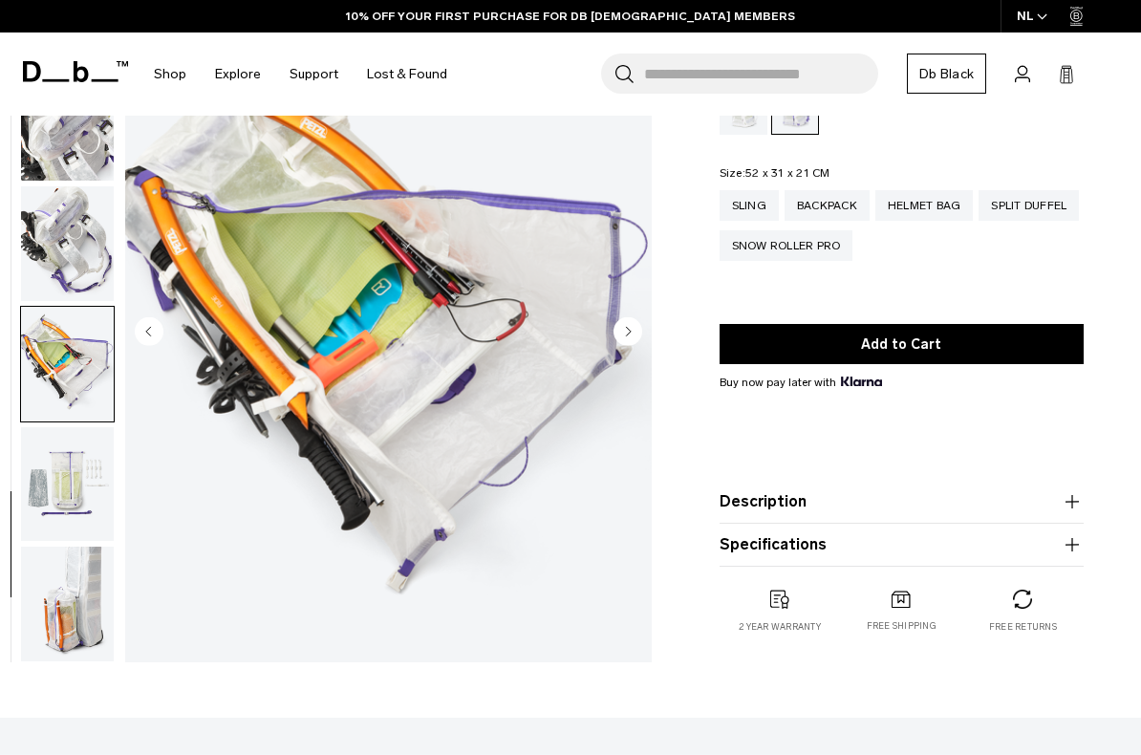
scroll to position [162, 0]
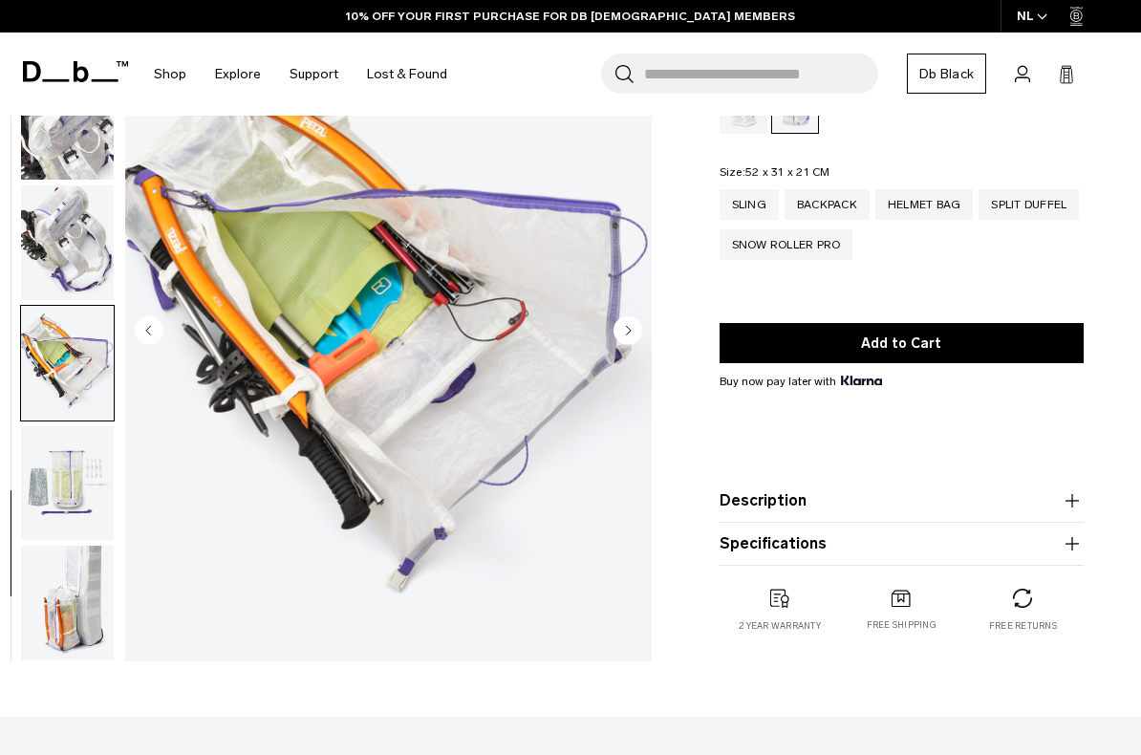
click at [50, 470] on img "button" at bounding box center [67, 482] width 93 height 115
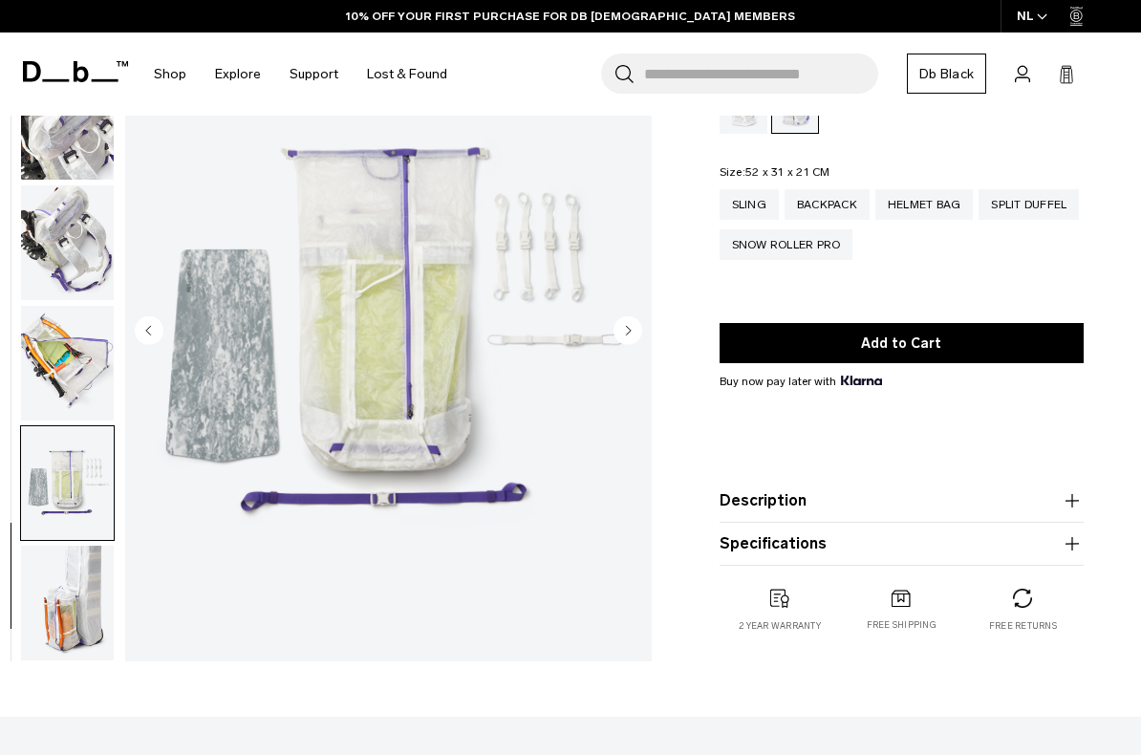
click at [59, 622] on img "button" at bounding box center [67, 603] width 93 height 115
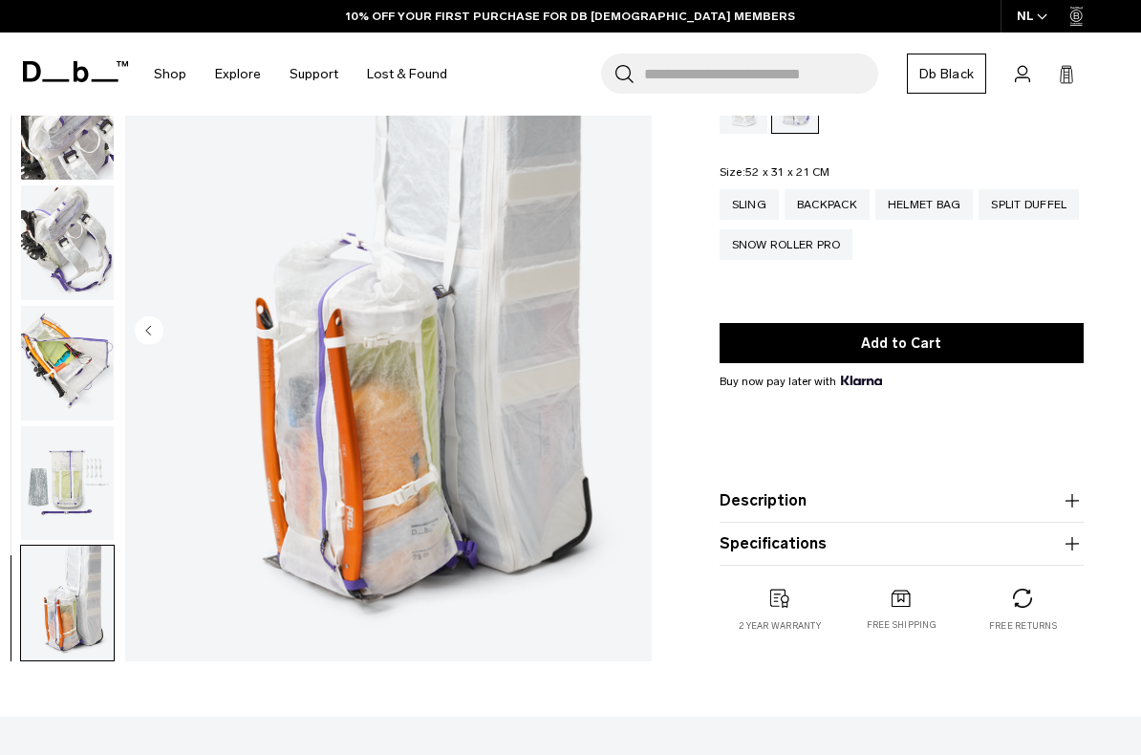
click at [68, 501] on img "button" at bounding box center [67, 482] width 93 height 115
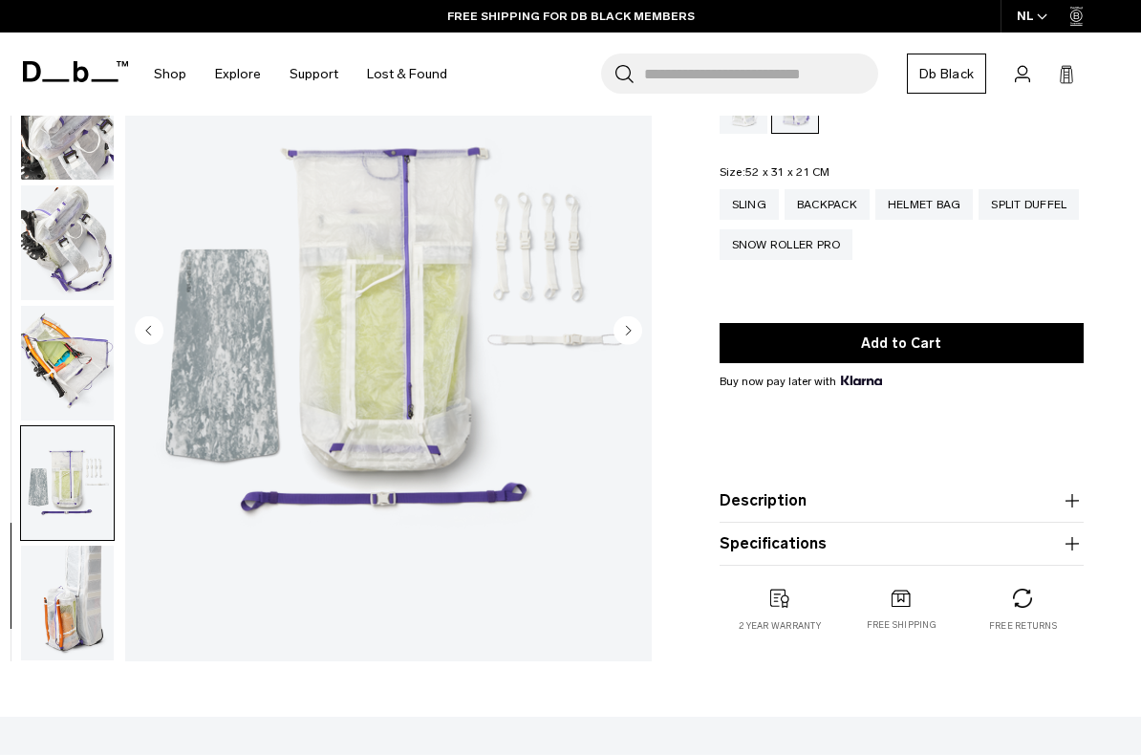
click at [73, 599] on img "button" at bounding box center [67, 603] width 93 height 115
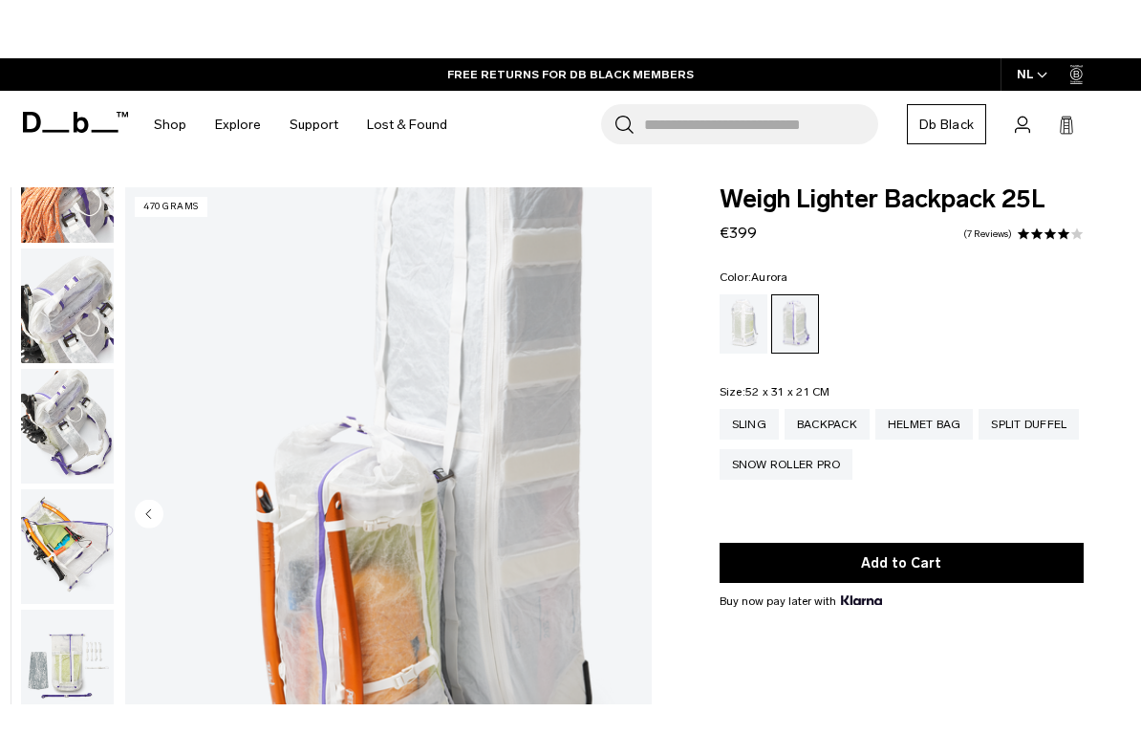
scroll to position [20, 0]
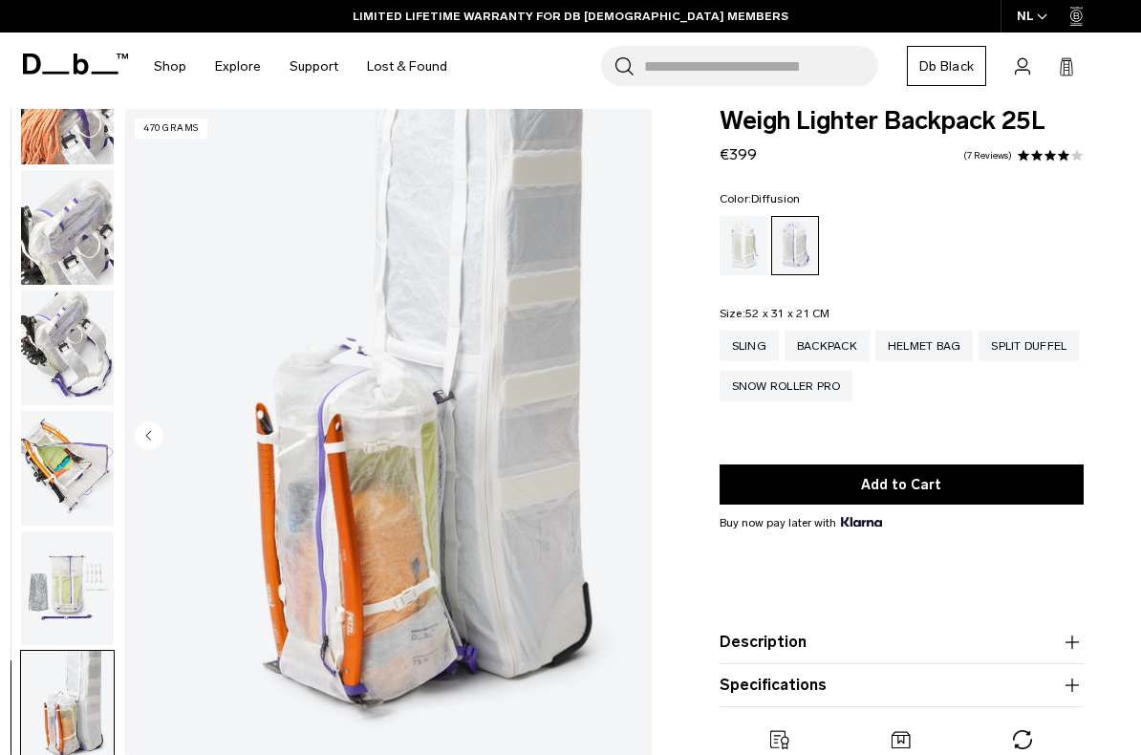
click at [734, 245] on div "Diffusion" at bounding box center [744, 245] width 49 height 59
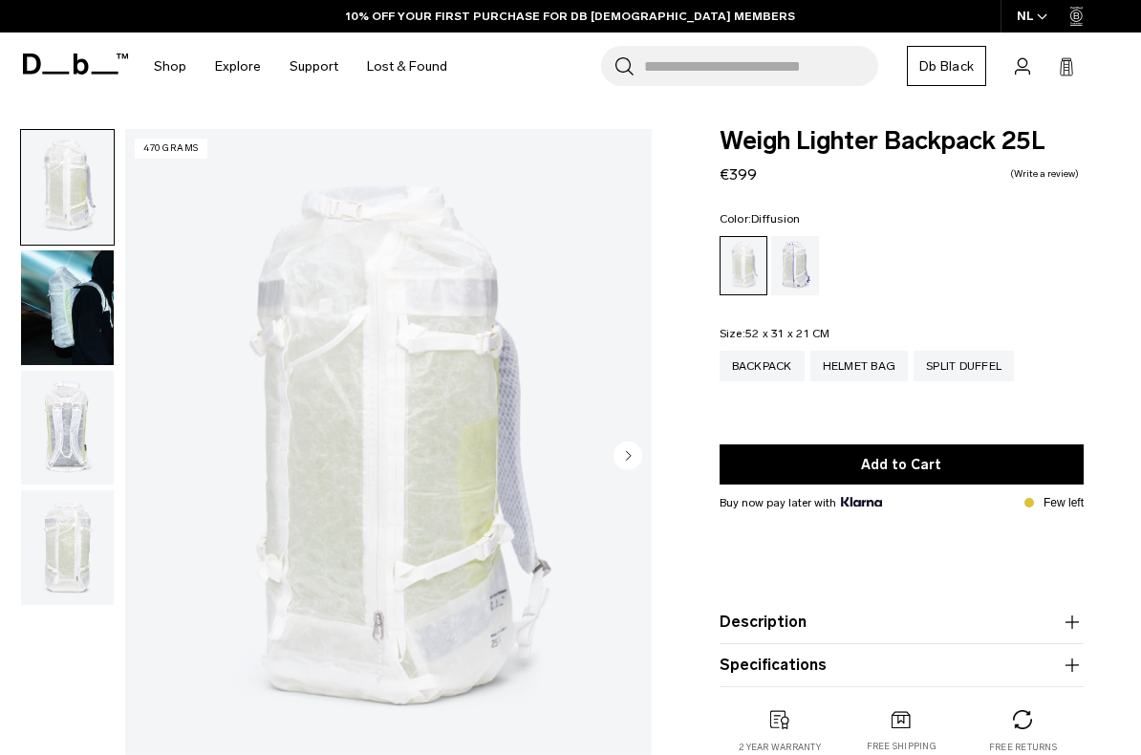
click at [66, 283] on img "button" at bounding box center [67, 307] width 93 height 115
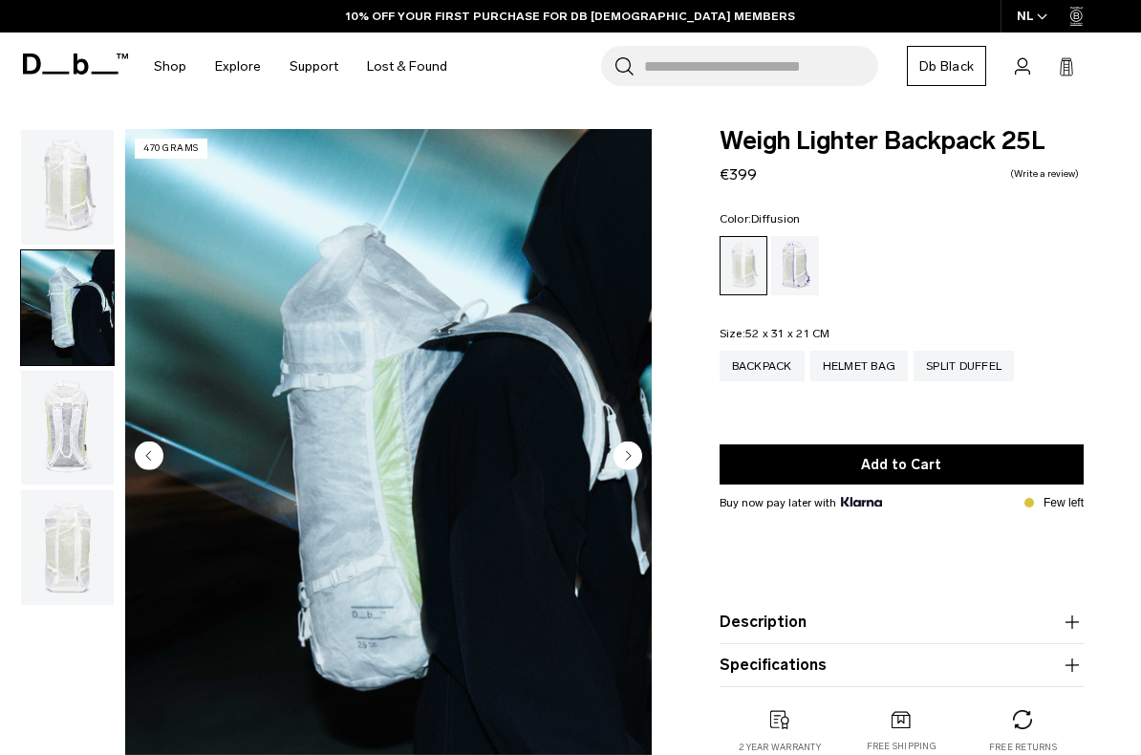
click at [70, 396] on img "button" at bounding box center [67, 428] width 93 height 115
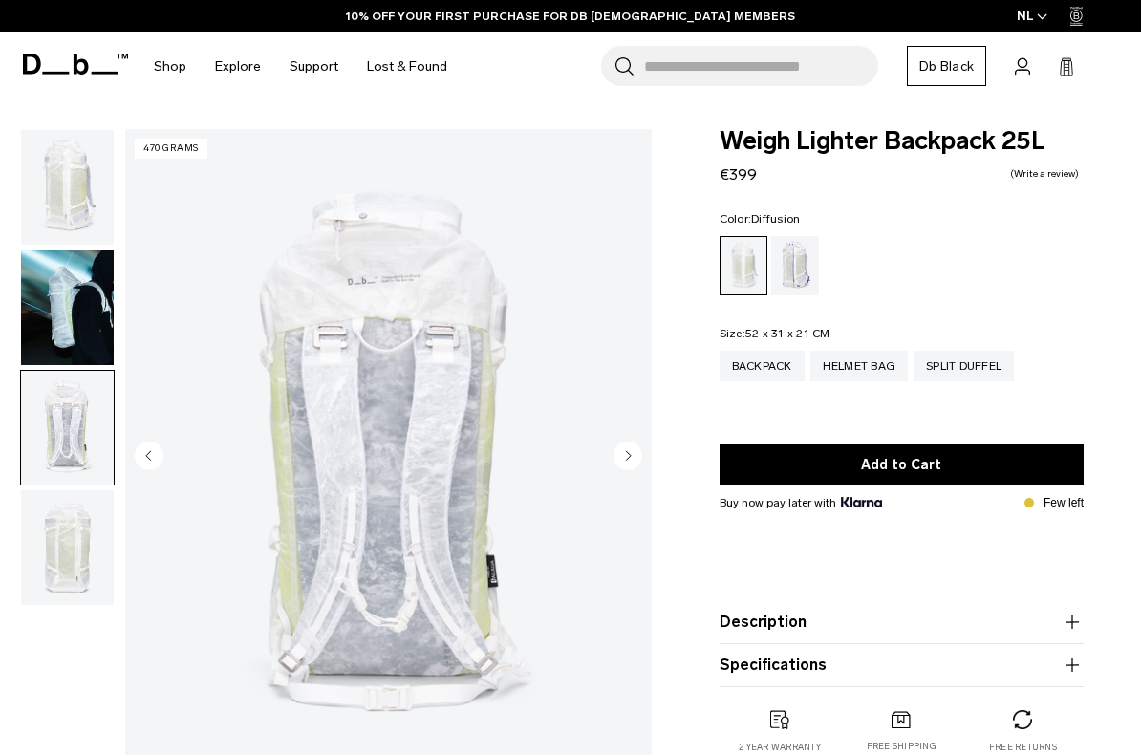
click at [75, 530] on img "button" at bounding box center [67, 547] width 93 height 115
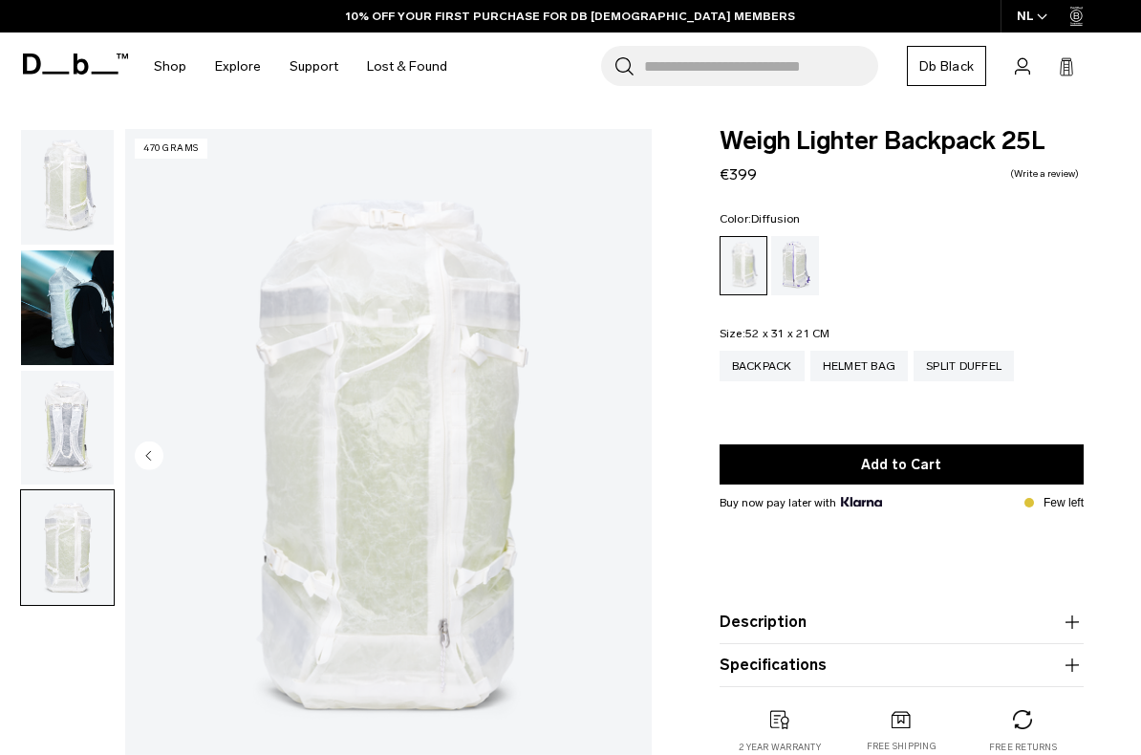
click at [70, 422] on img "button" at bounding box center [67, 428] width 93 height 115
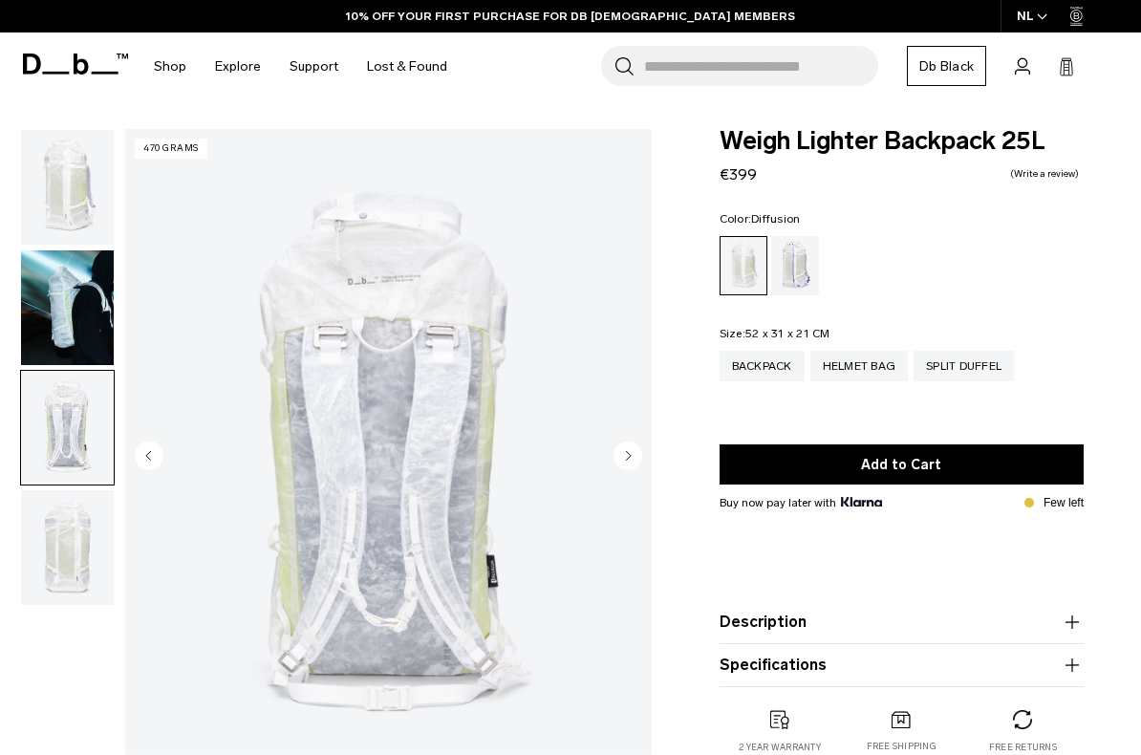
click at [50, 299] on img "button" at bounding box center [67, 307] width 93 height 115
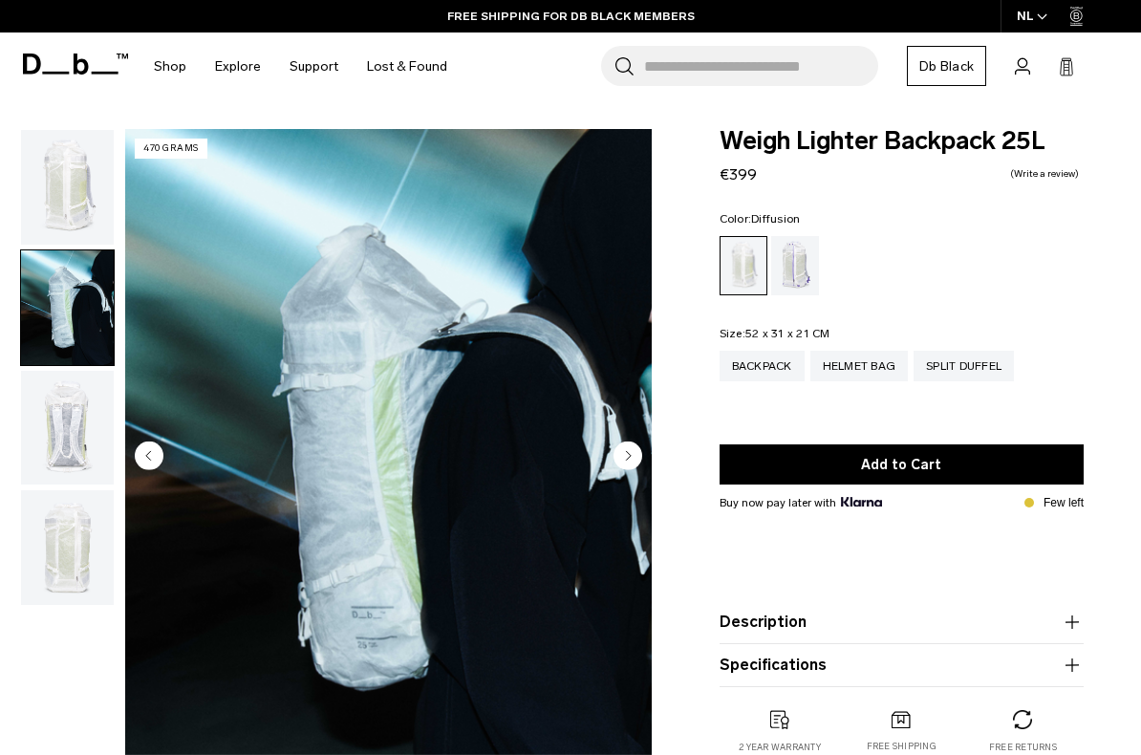
click at [792, 256] on div "Aurora" at bounding box center [795, 265] width 49 height 59
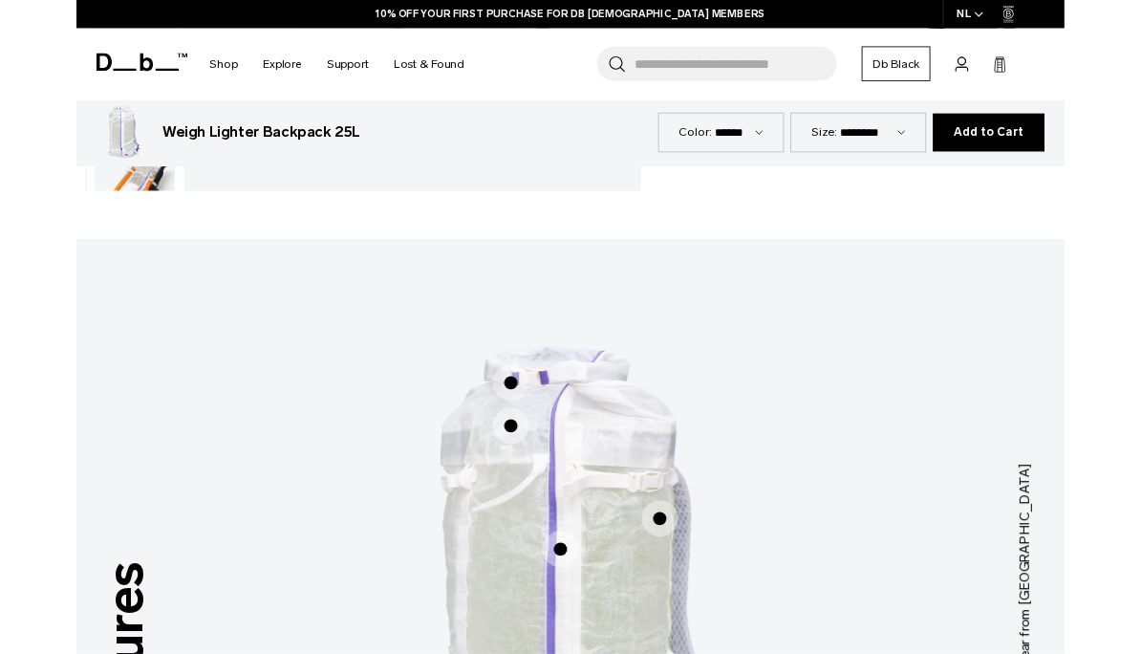
scroll to position [722, 0]
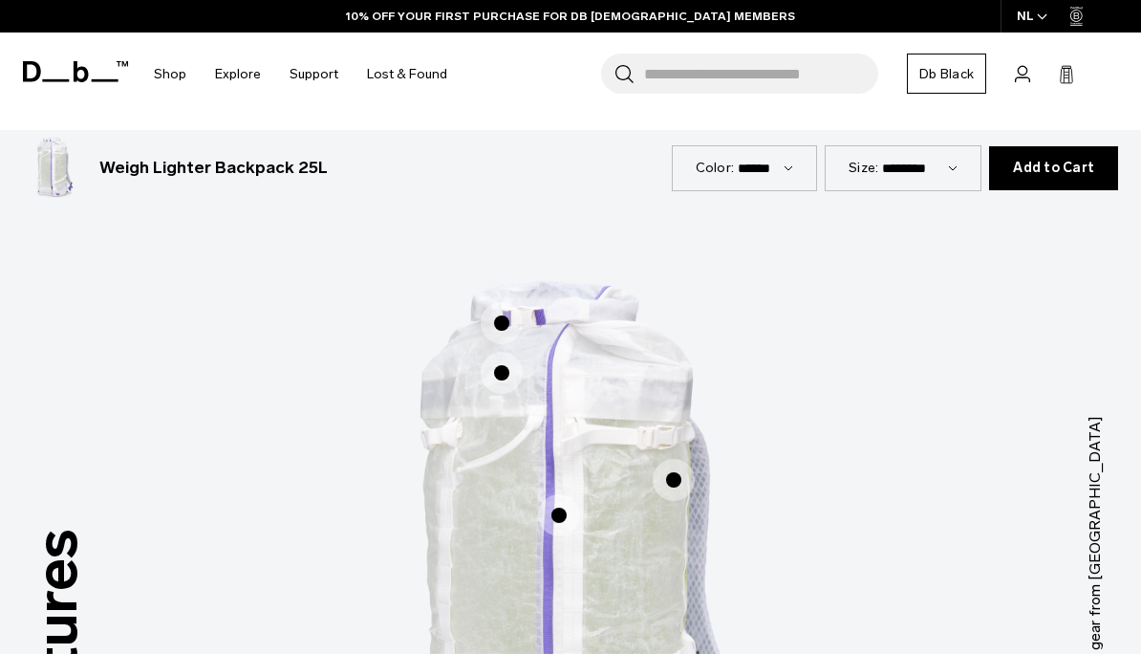
click at [500, 332] on span "1 / 3" at bounding box center [502, 323] width 42 height 42
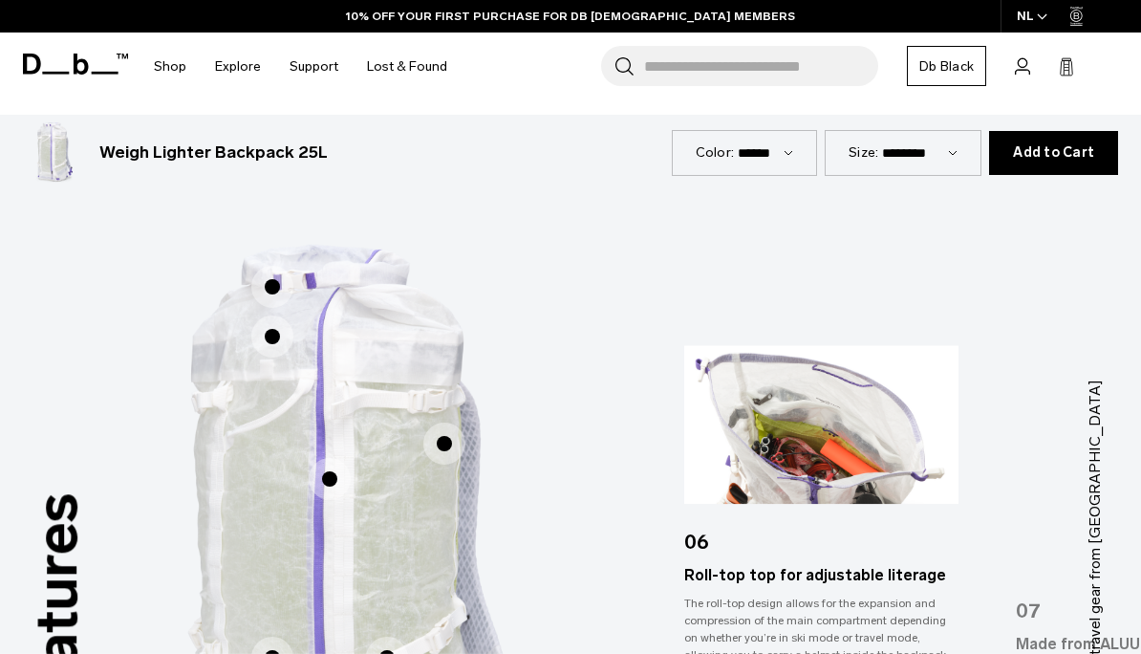
scroll to position [726, 0]
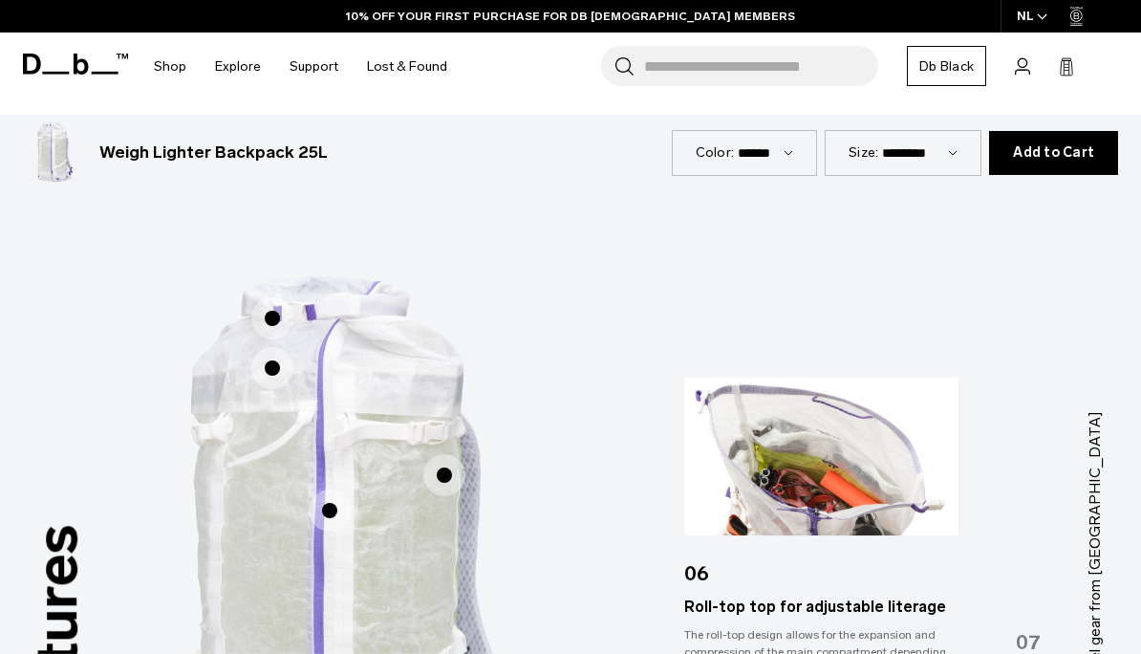
click at [275, 381] on span "1 / 3" at bounding box center [272, 368] width 42 height 42
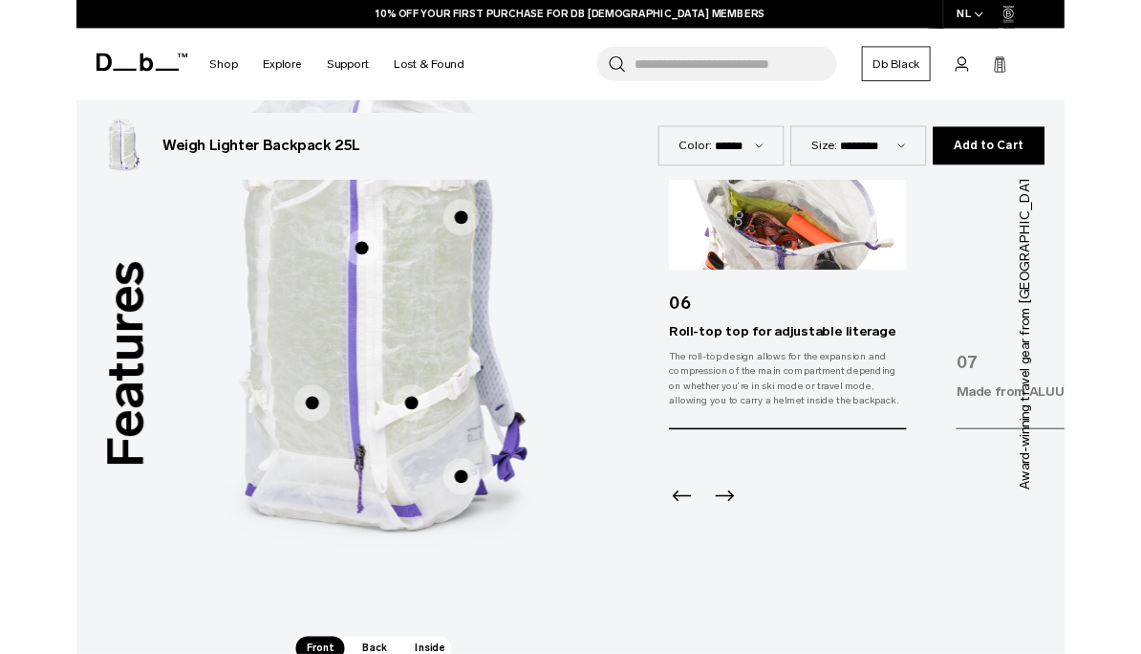
scroll to position [932, 0]
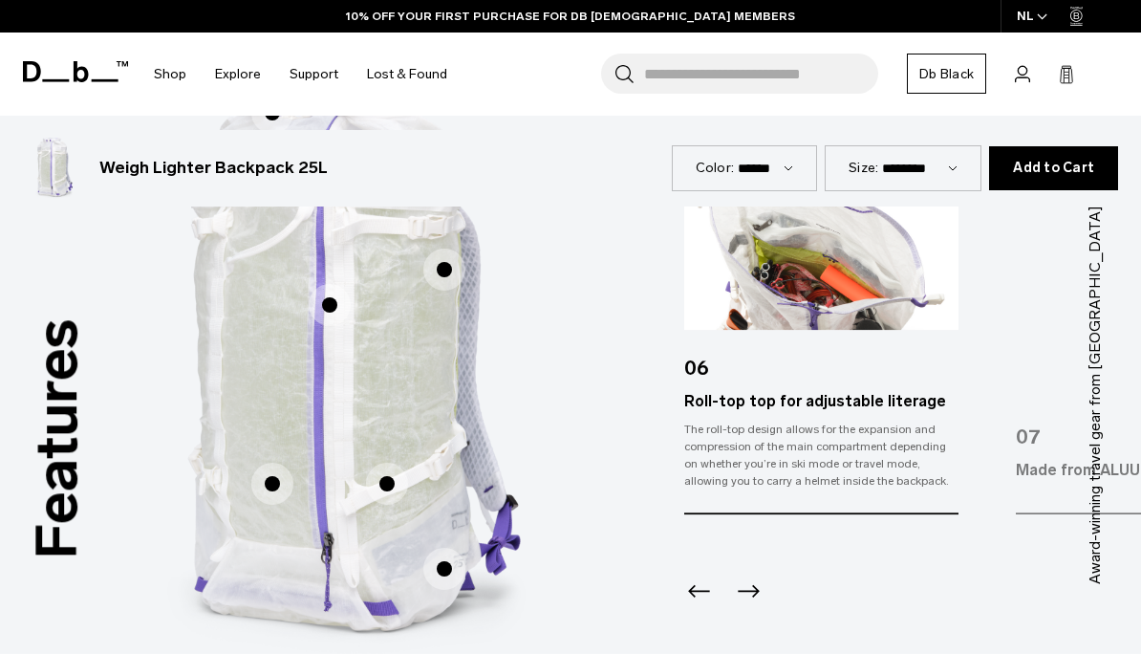
click at [699, 601] on icon "Previous slide" at bounding box center [699, 591] width 31 height 31
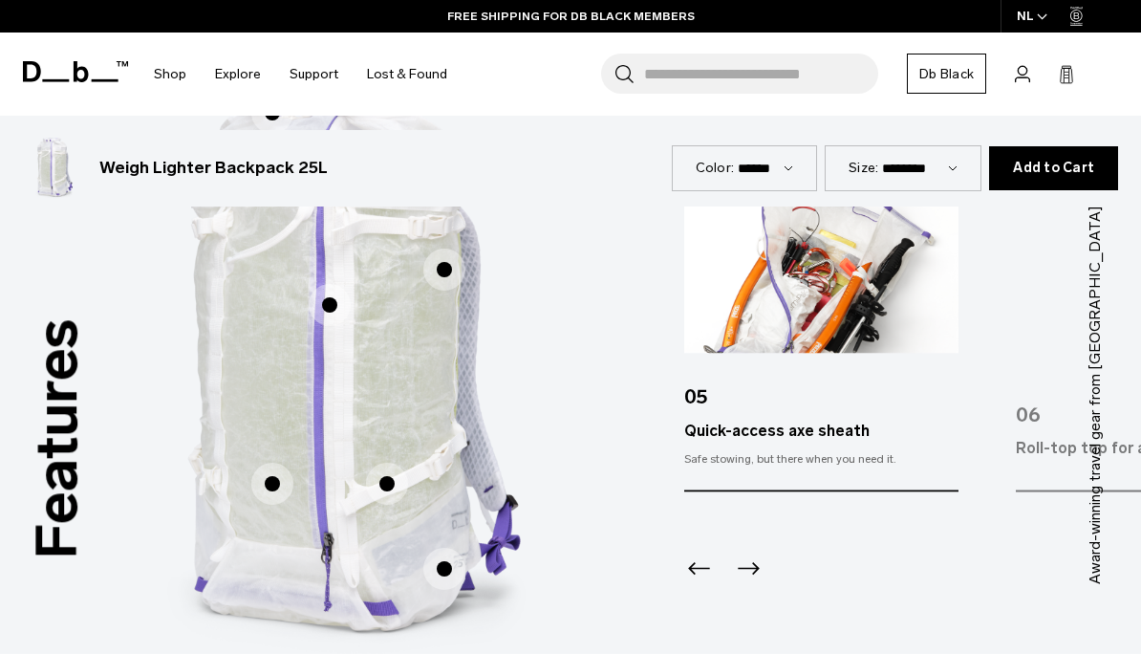
click at [697, 575] on icon "Previous slide" at bounding box center [699, 568] width 31 height 31
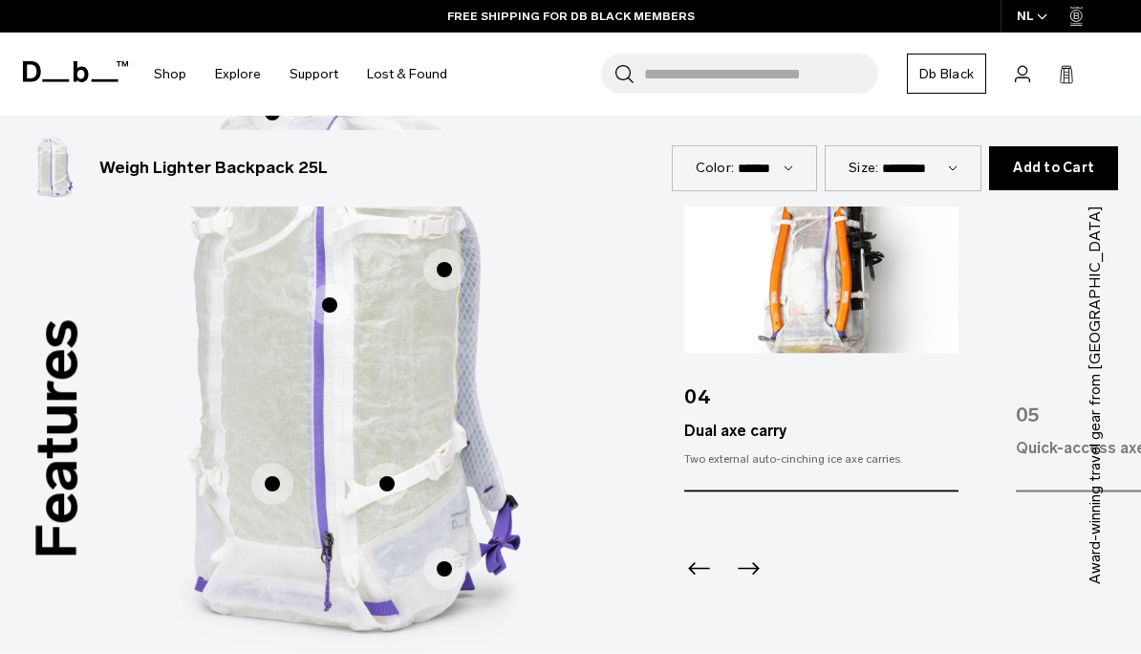
click at [701, 575] on icon "Previous slide" at bounding box center [699, 568] width 31 height 31
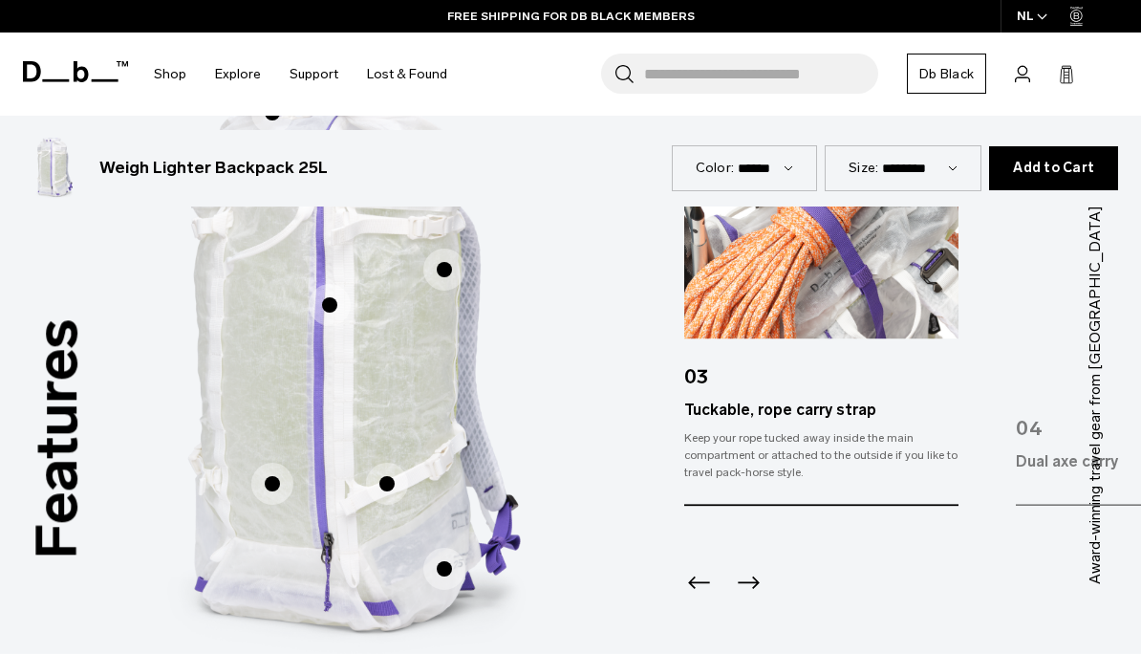
click at [699, 577] on icon "Previous slide" at bounding box center [699, 583] width 31 height 31
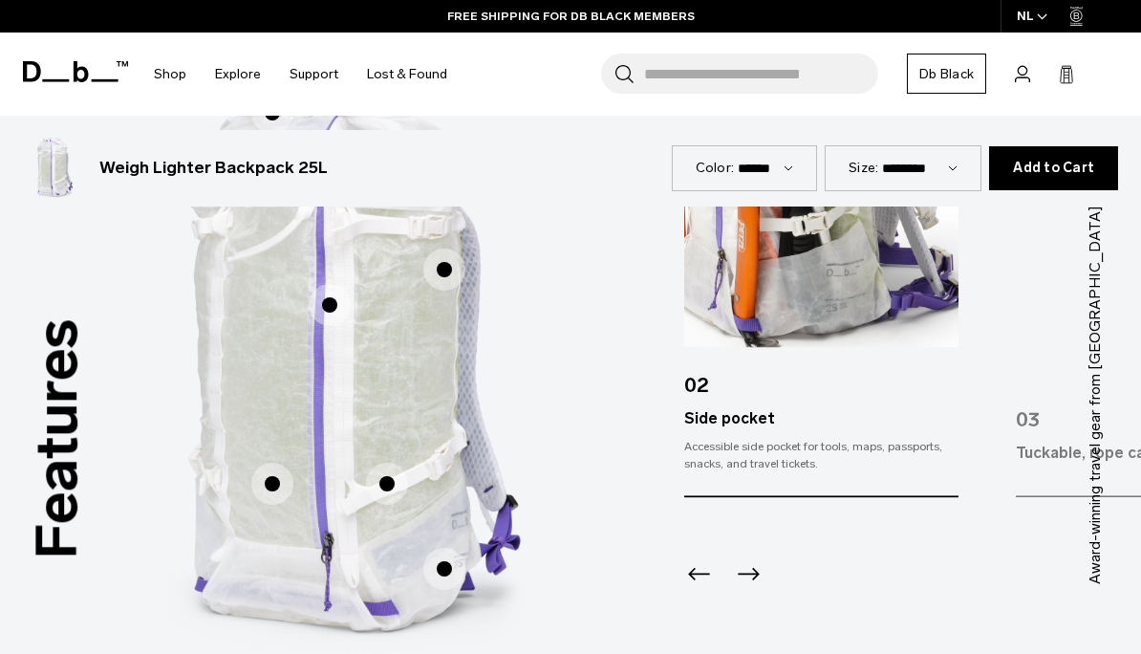
click at [693, 582] on icon "Previous slide" at bounding box center [699, 574] width 31 height 31
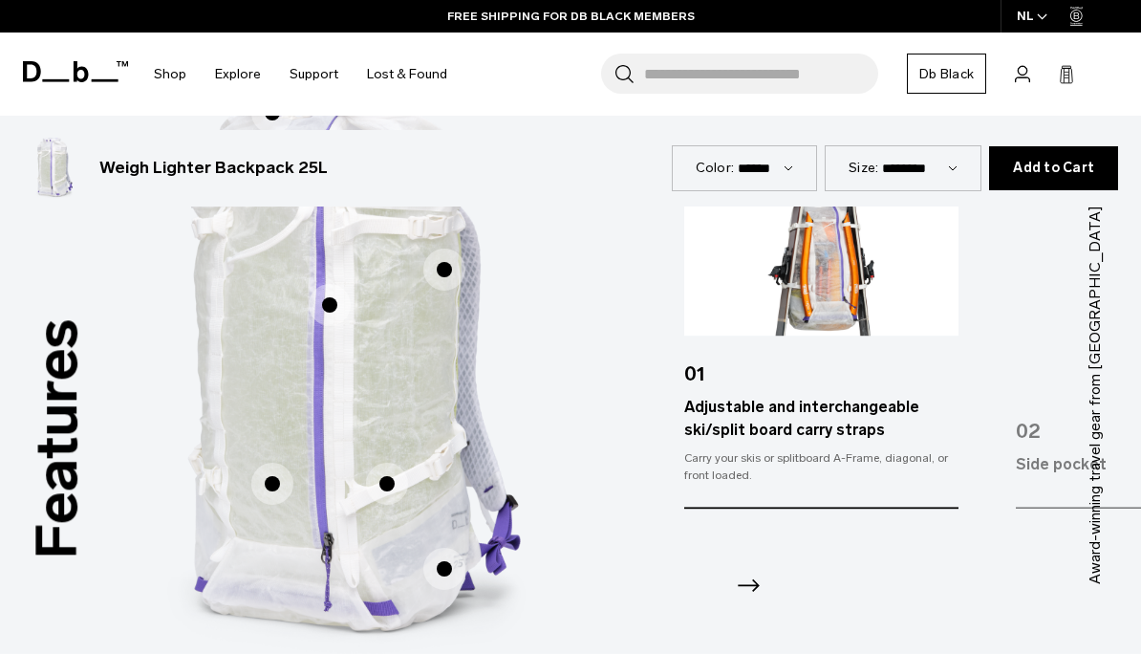
click at [757, 593] on icon "Next slide" at bounding box center [748, 586] width 31 height 31
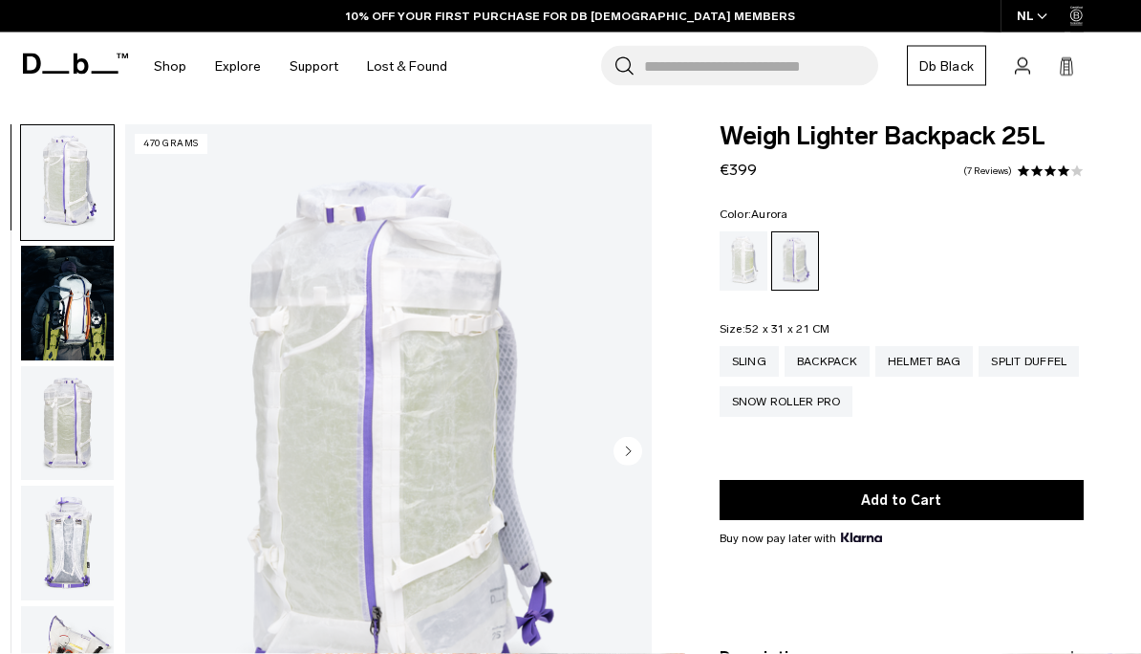
scroll to position [0, 0]
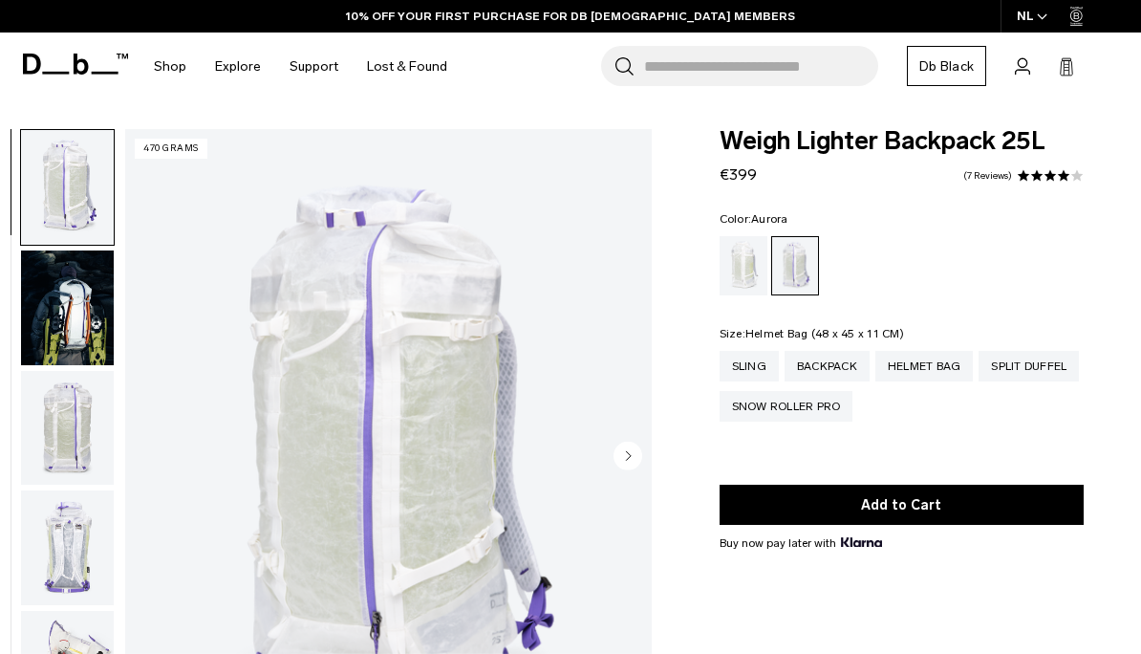
click at [936, 364] on div "Helmet Bag" at bounding box center [924, 366] width 98 height 31
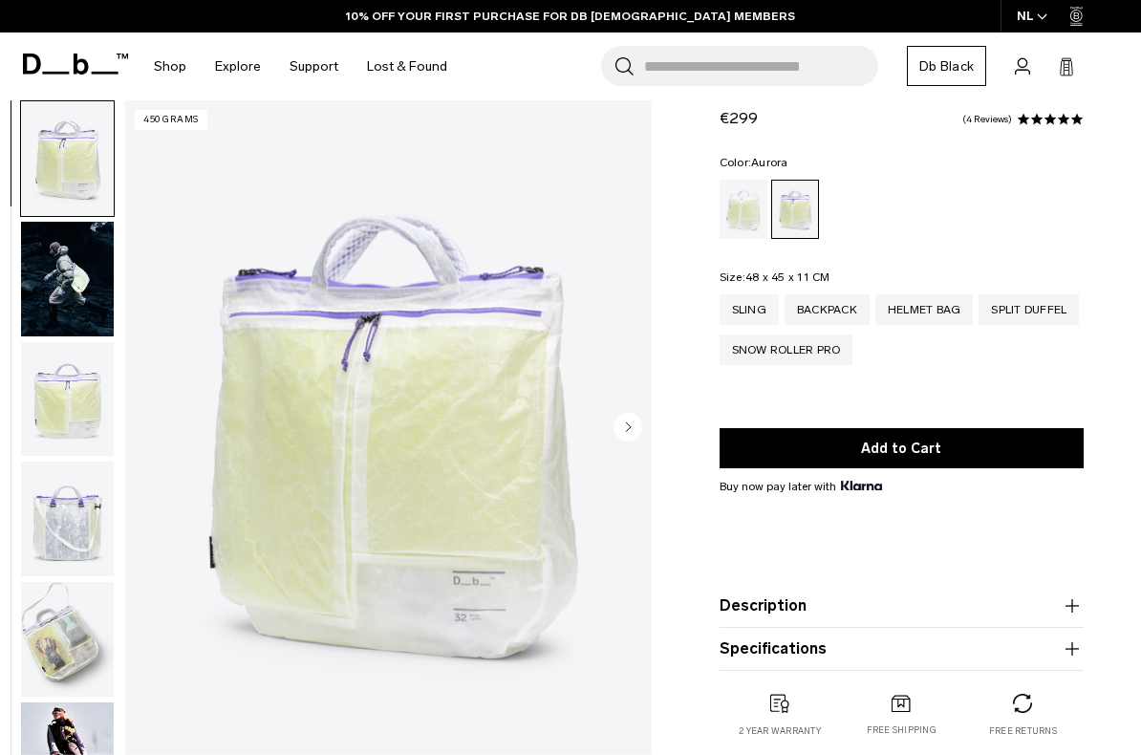
click at [61, 282] on img "button" at bounding box center [67, 279] width 93 height 115
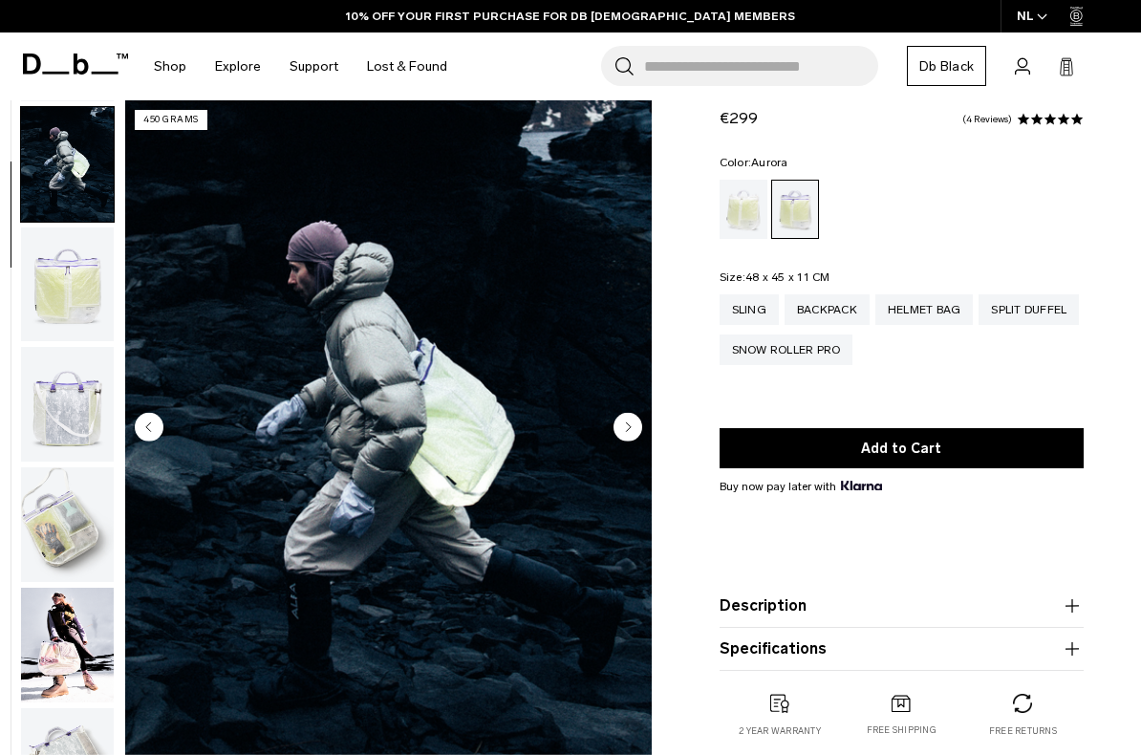
scroll to position [121, 0]
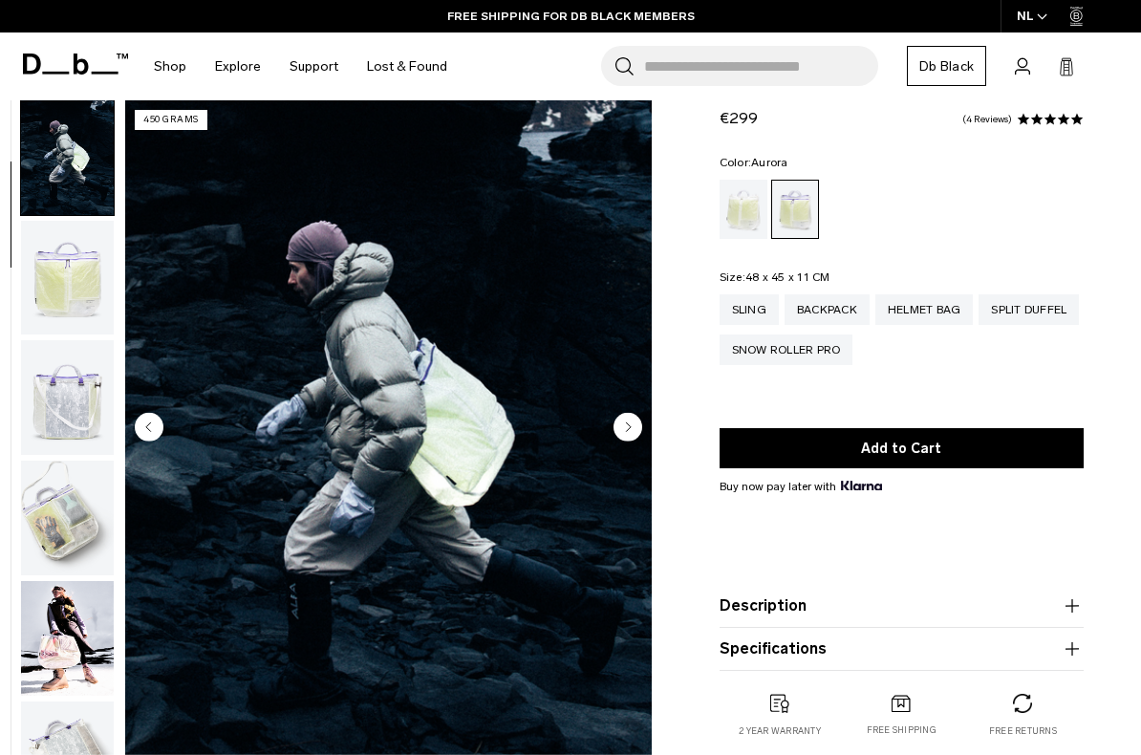
click at [70, 269] on img "button" at bounding box center [67, 278] width 93 height 115
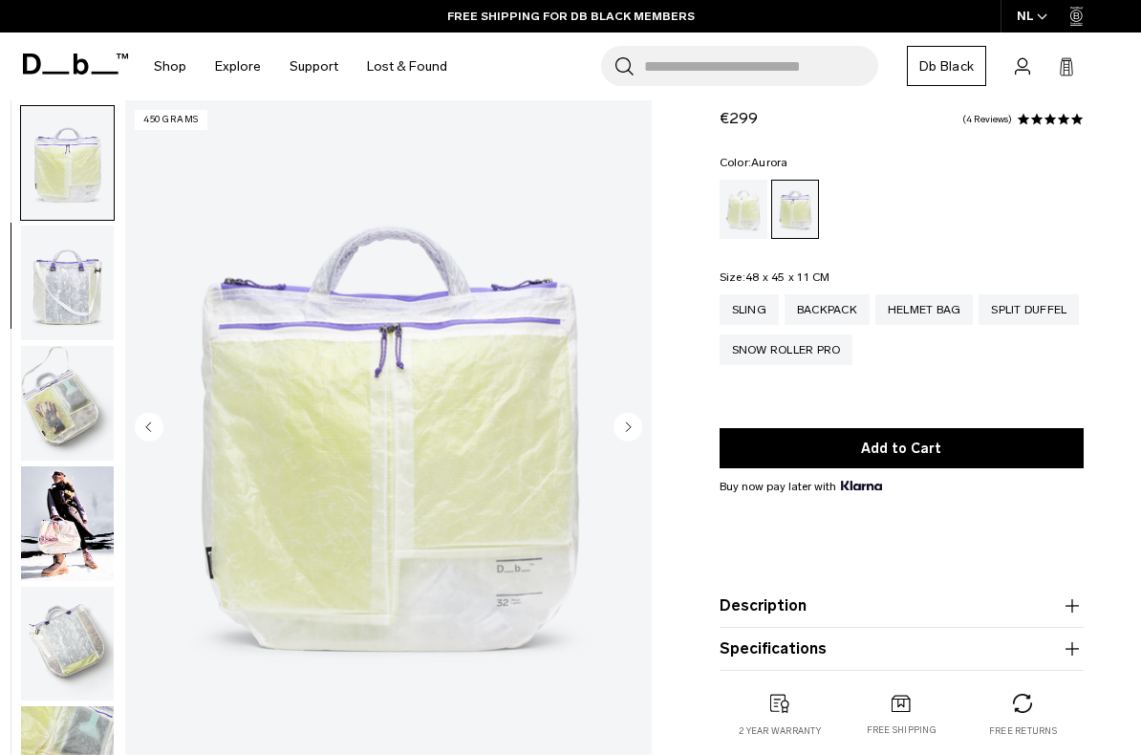
scroll to position [243, 0]
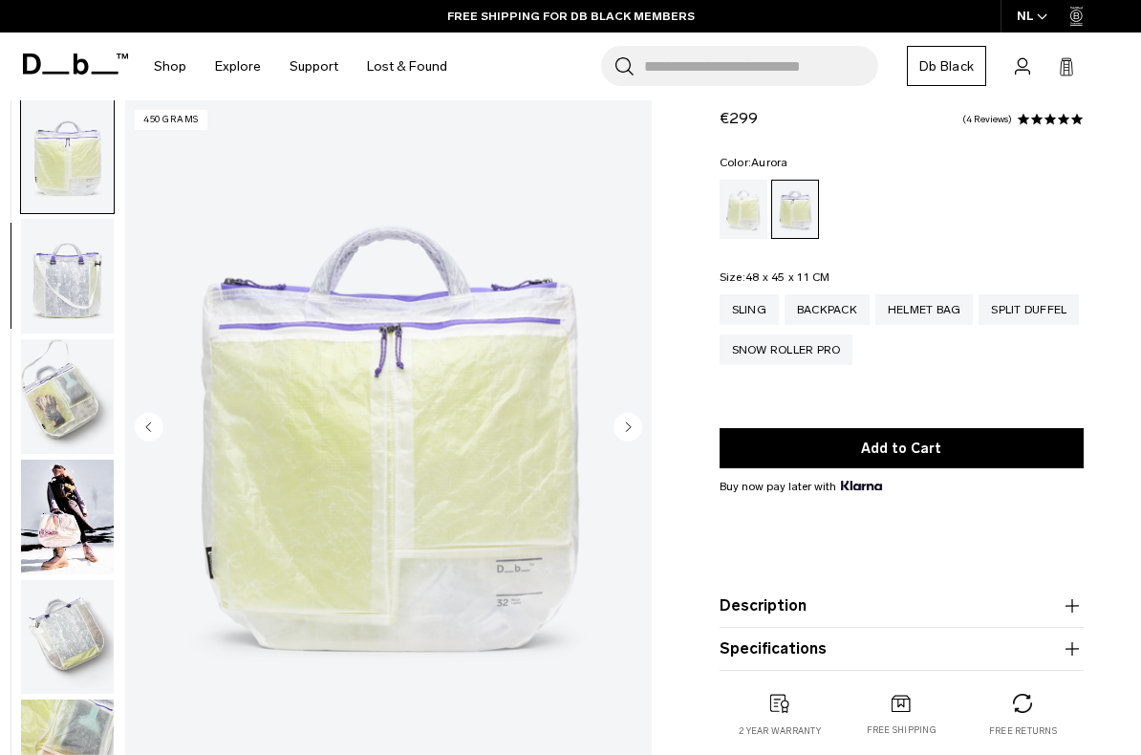
click at [90, 272] on img "button" at bounding box center [67, 276] width 93 height 115
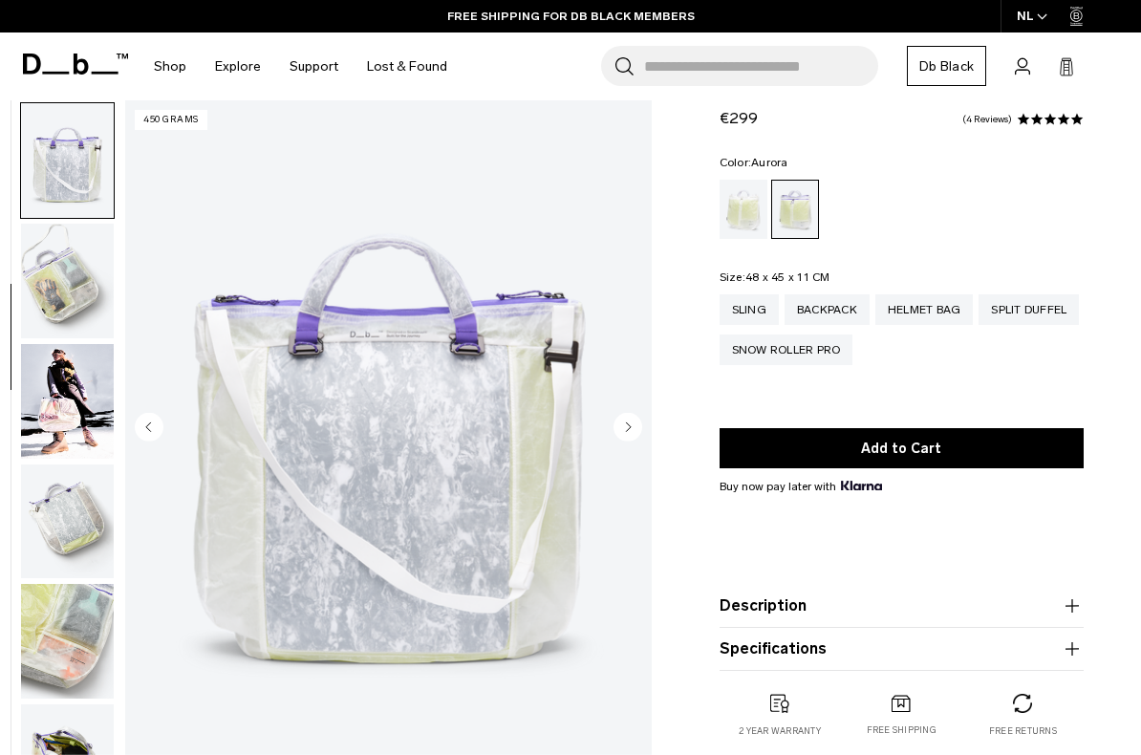
scroll to position [364, 0]
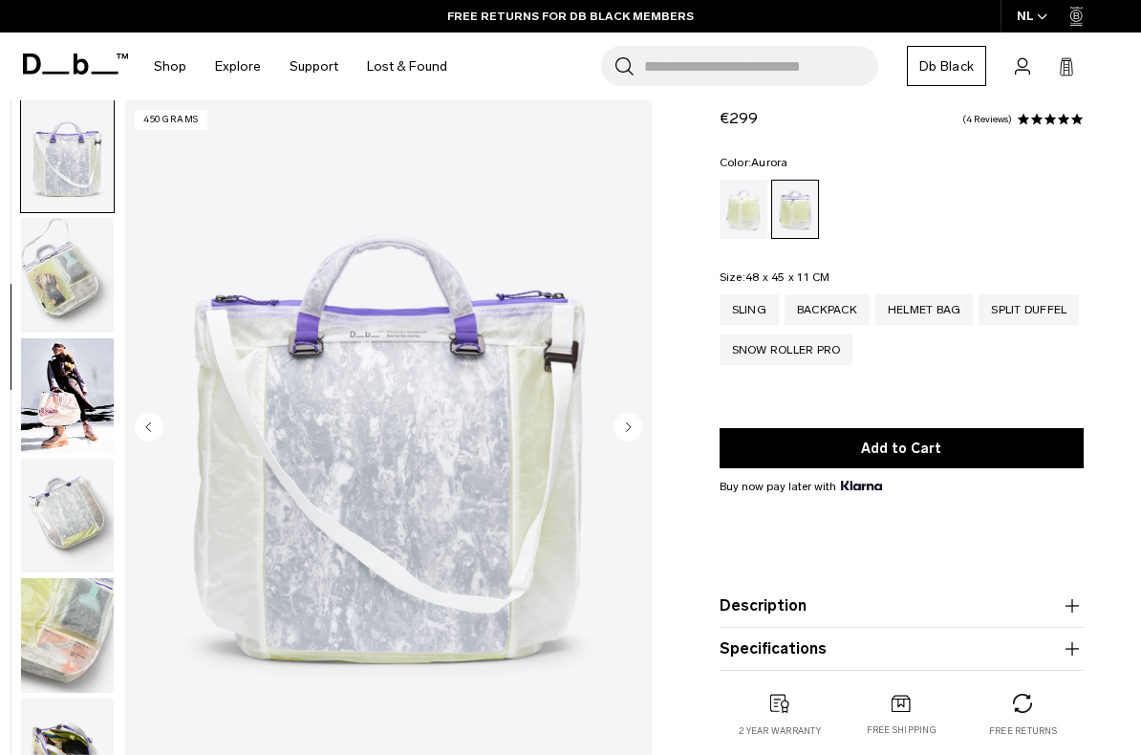
click at [87, 273] on img "button" at bounding box center [67, 275] width 93 height 115
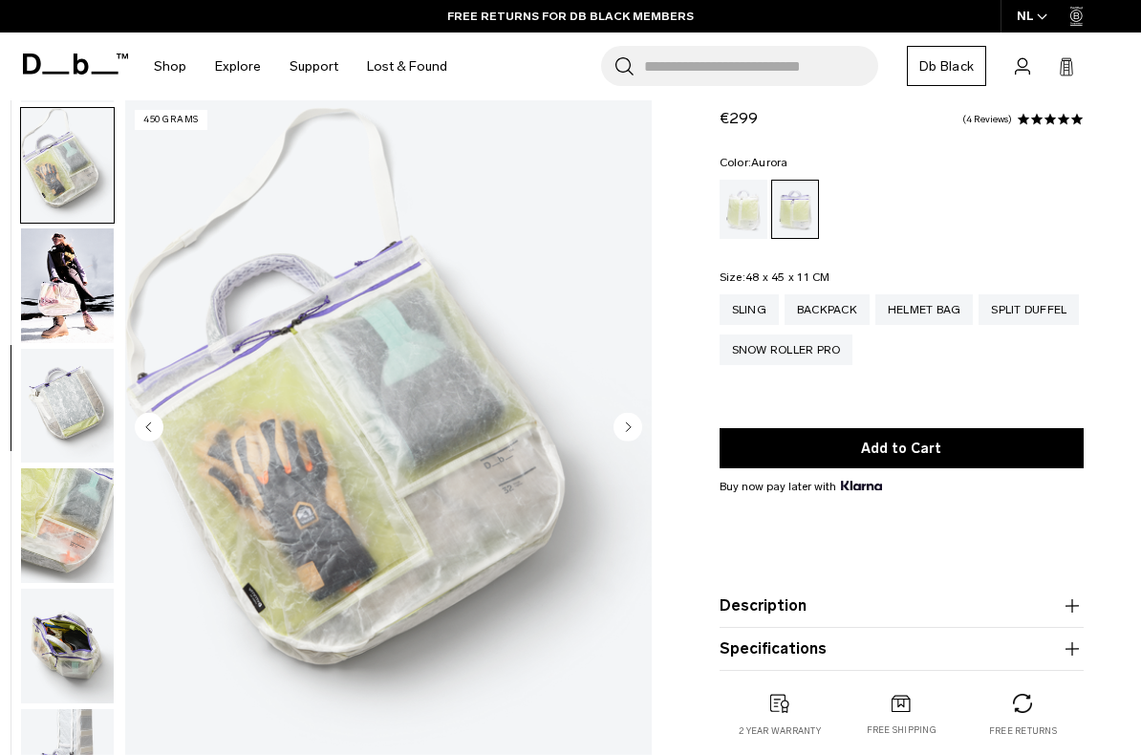
scroll to position [485, 0]
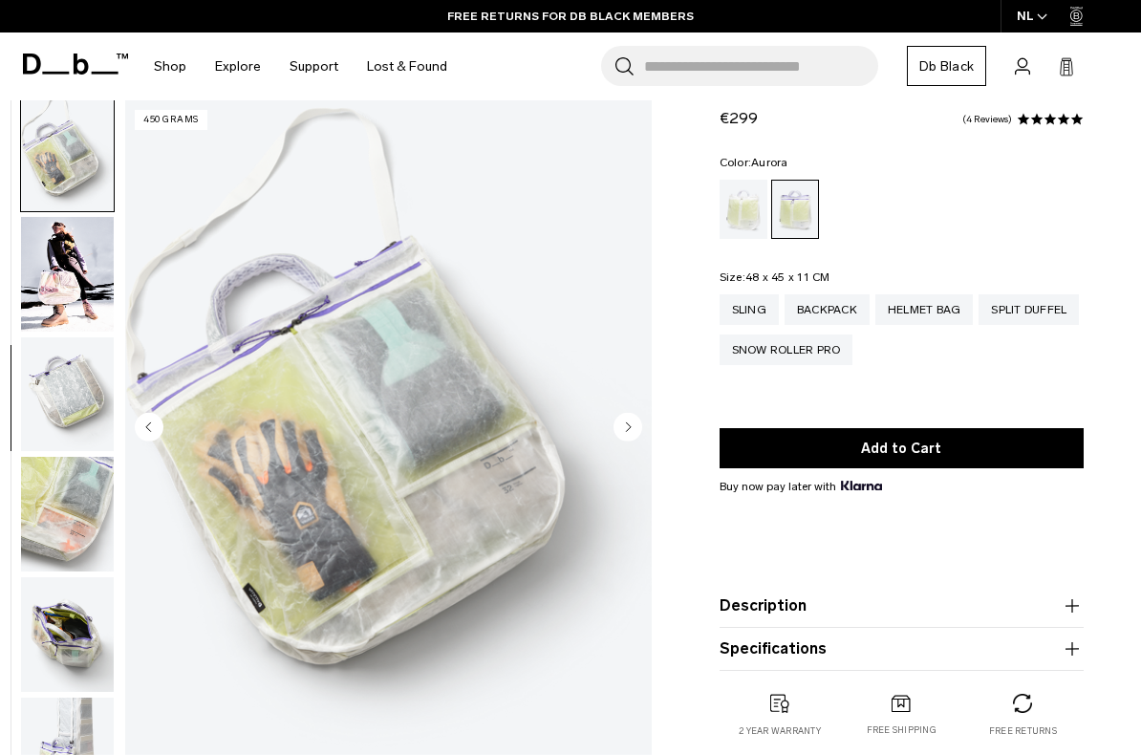
click at [83, 296] on img "button" at bounding box center [67, 274] width 93 height 115
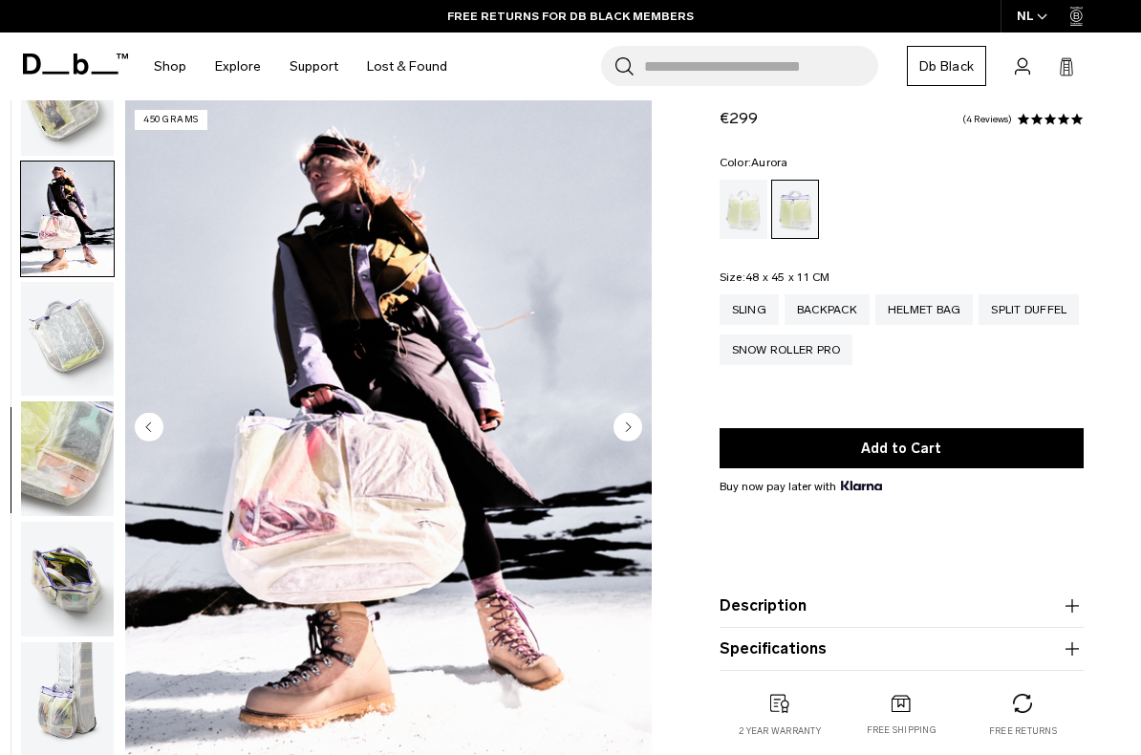
scroll to position [553, 0]
click at [68, 312] on img "button" at bounding box center [67, 339] width 93 height 115
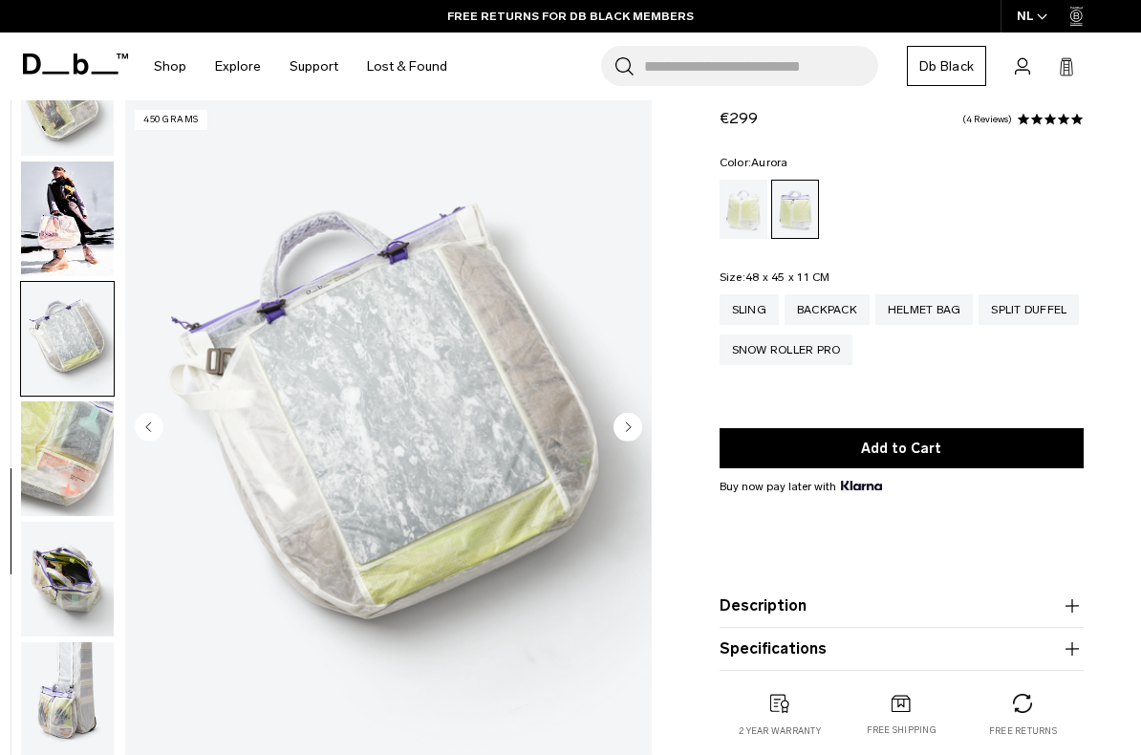
click at [79, 444] on img "button" at bounding box center [67, 458] width 93 height 115
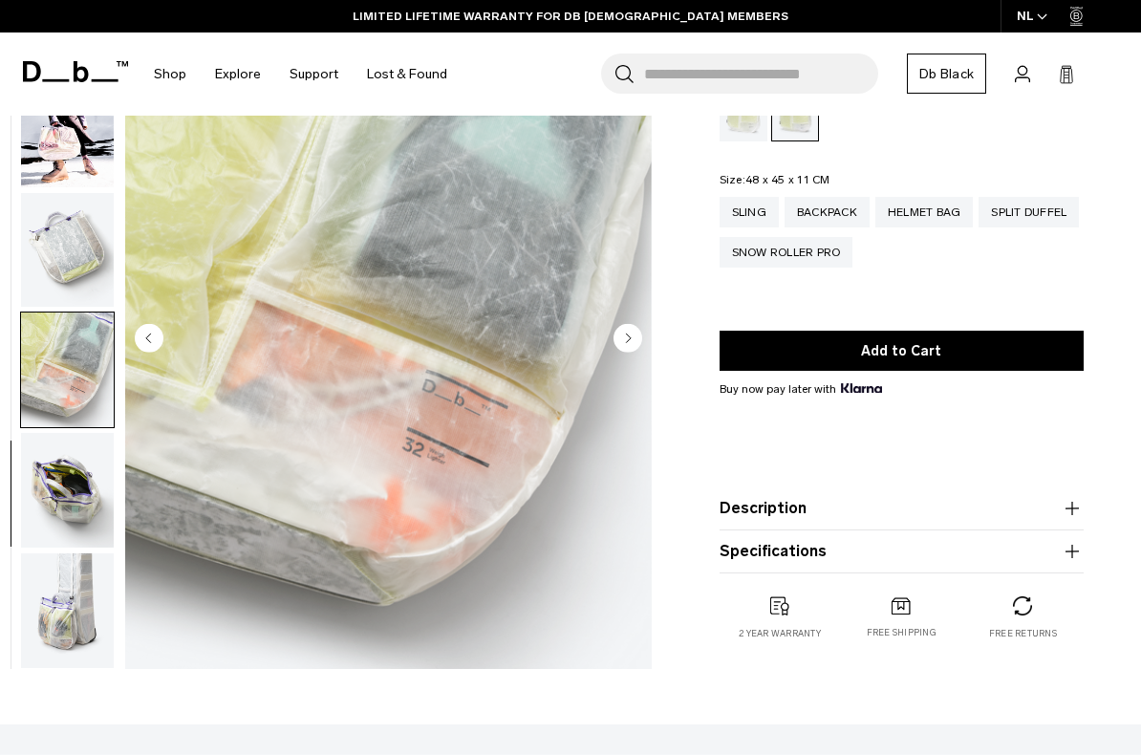
scroll to position [155, 0]
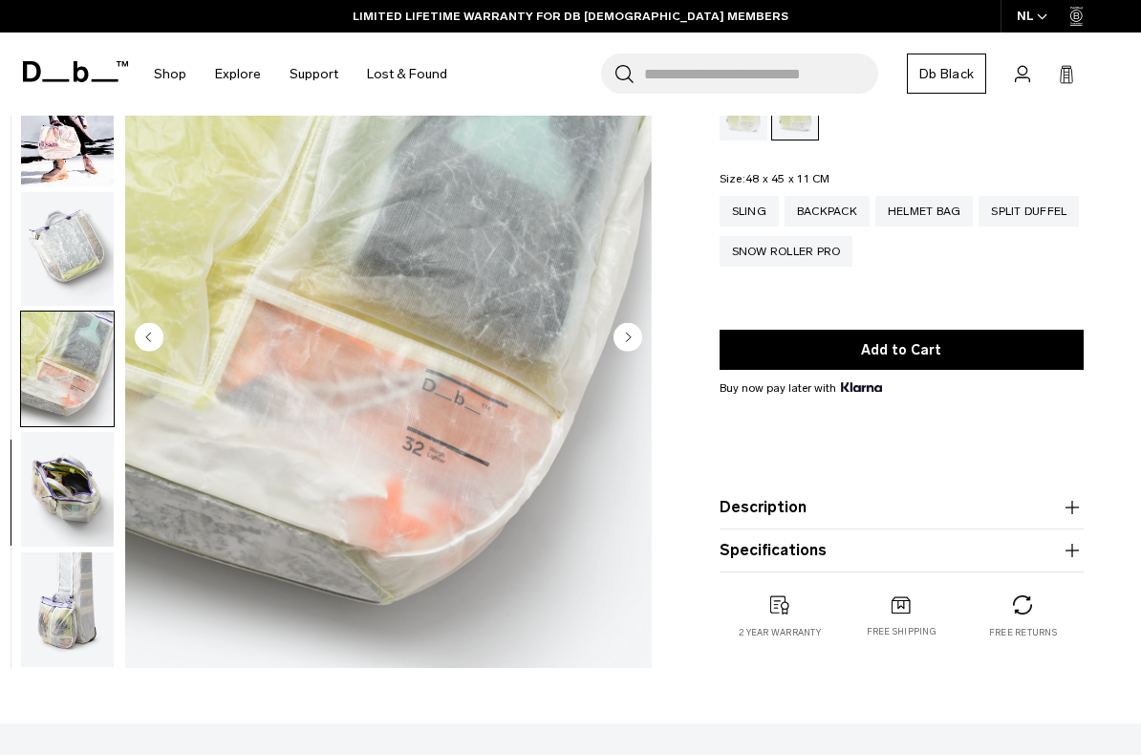
click at [74, 479] on img "button" at bounding box center [67, 489] width 93 height 115
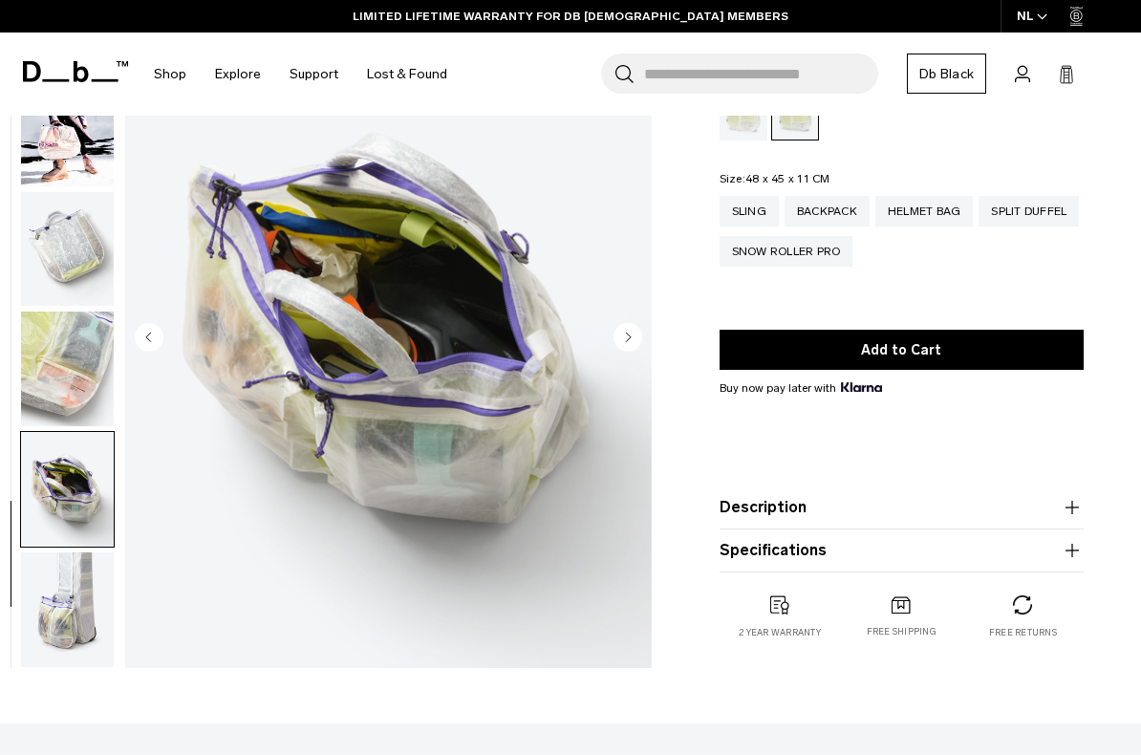
click at [69, 604] on img "button" at bounding box center [67, 609] width 93 height 115
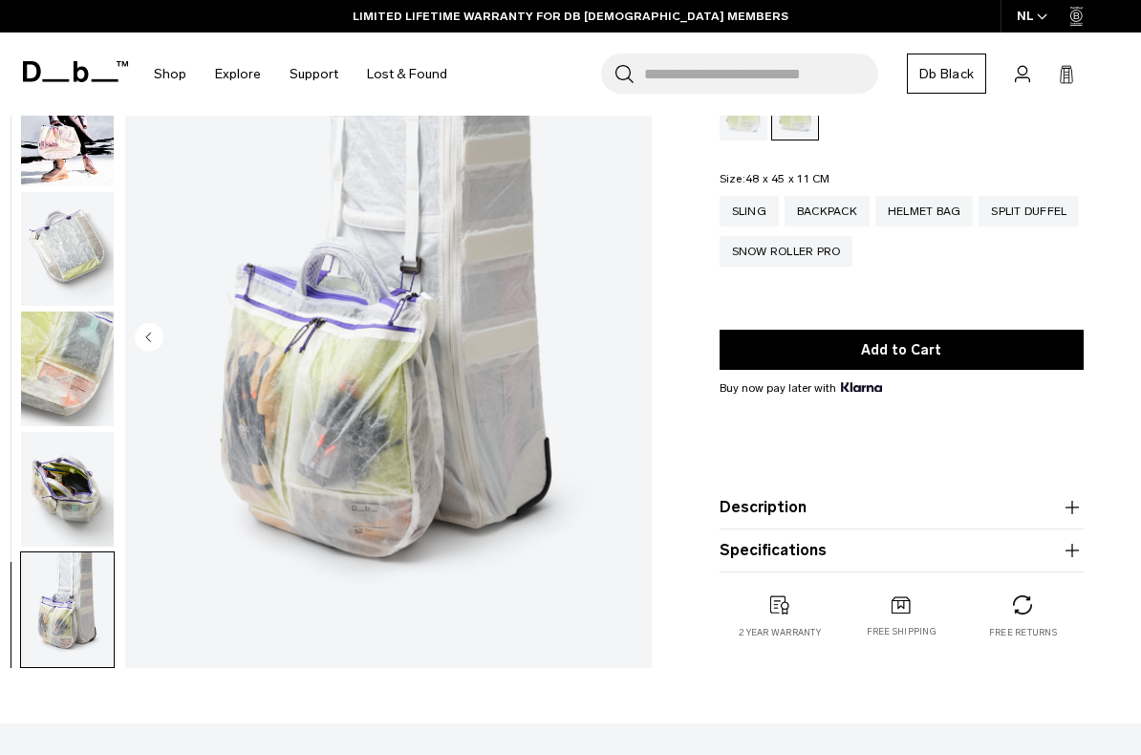
click at [80, 483] on img "button" at bounding box center [67, 489] width 93 height 115
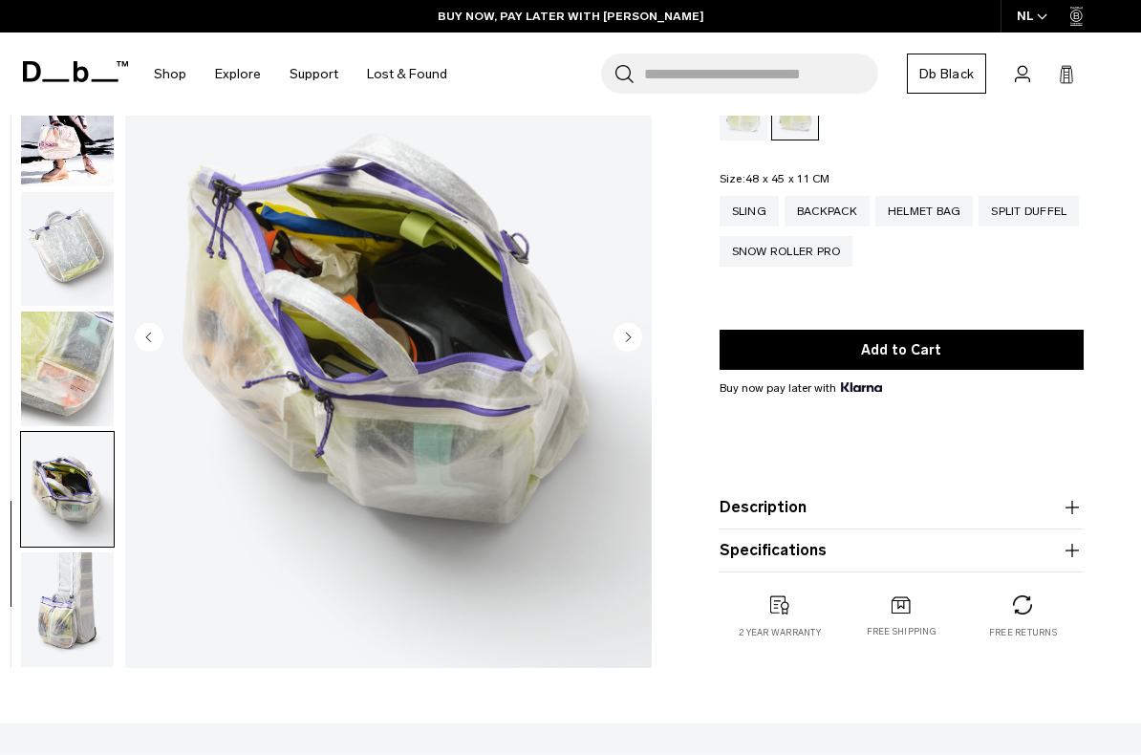
click at [92, 312] on img "button" at bounding box center [67, 369] width 93 height 115
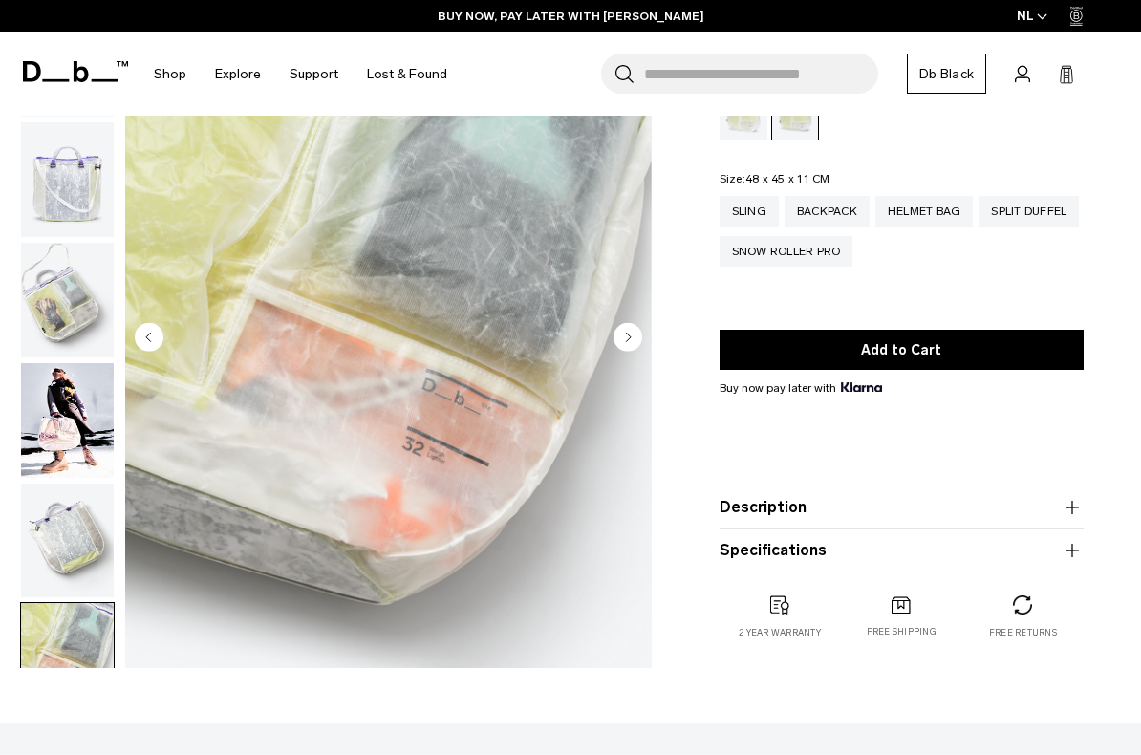
click at [70, 428] on img "button" at bounding box center [67, 420] width 93 height 115
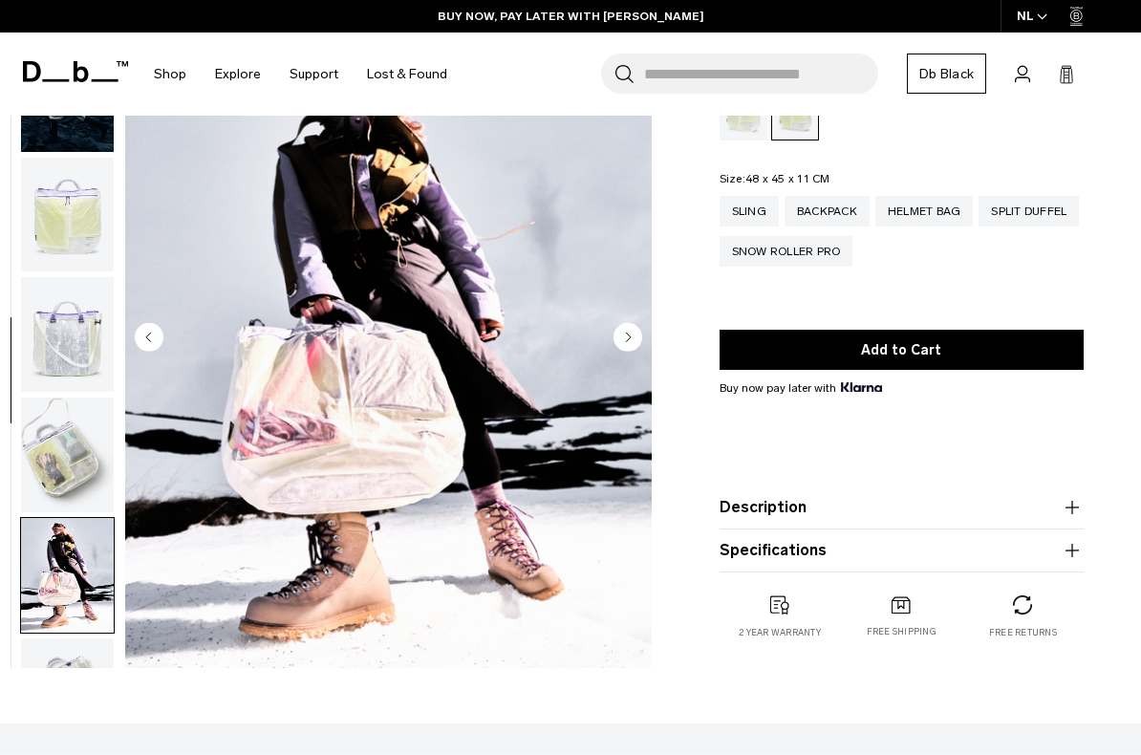
click at [59, 456] on img "button" at bounding box center [67, 455] width 93 height 115
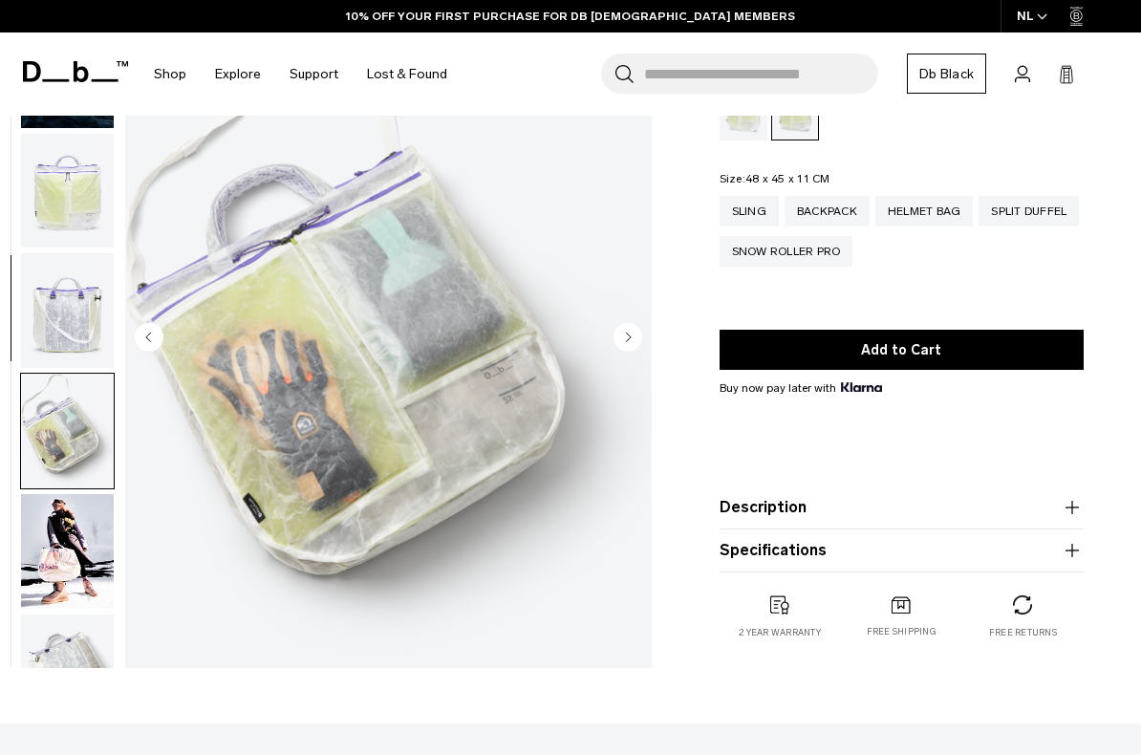
click at [82, 329] on img "button" at bounding box center [67, 310] width 93 height 115
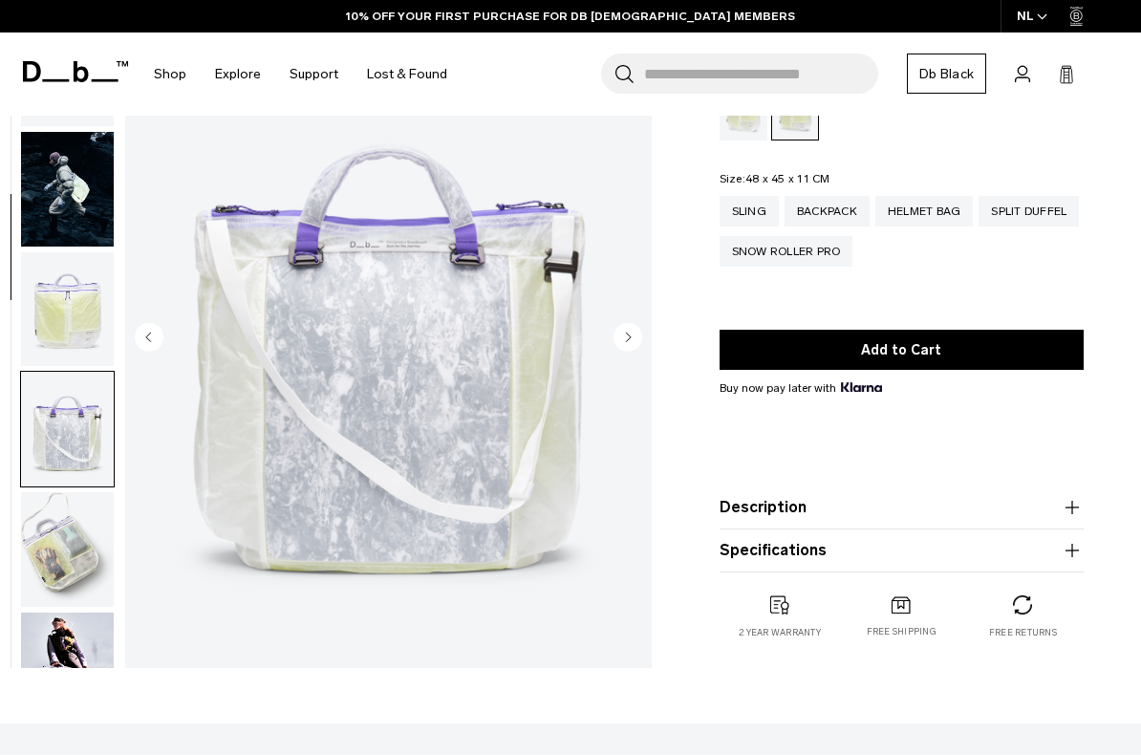
scroll to position [0, 0]
click at [61, 201] on img "button" at bounding box center [67, 189] width 93 height 115
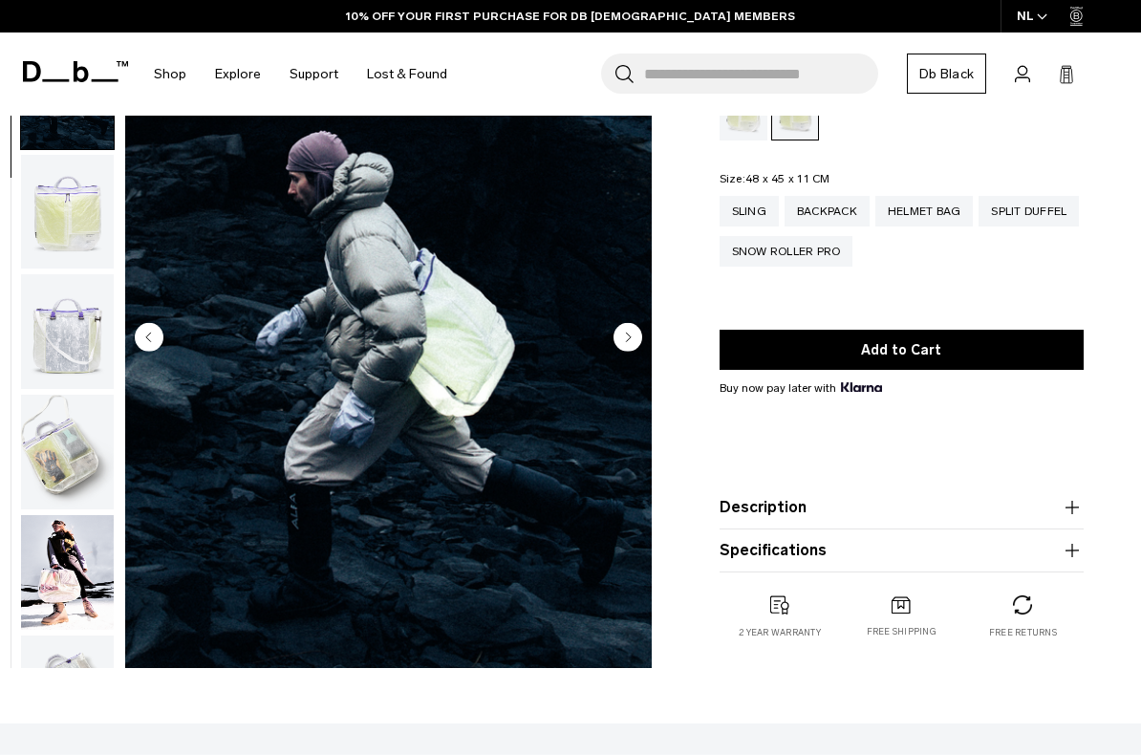
scroll to position [121, 0]
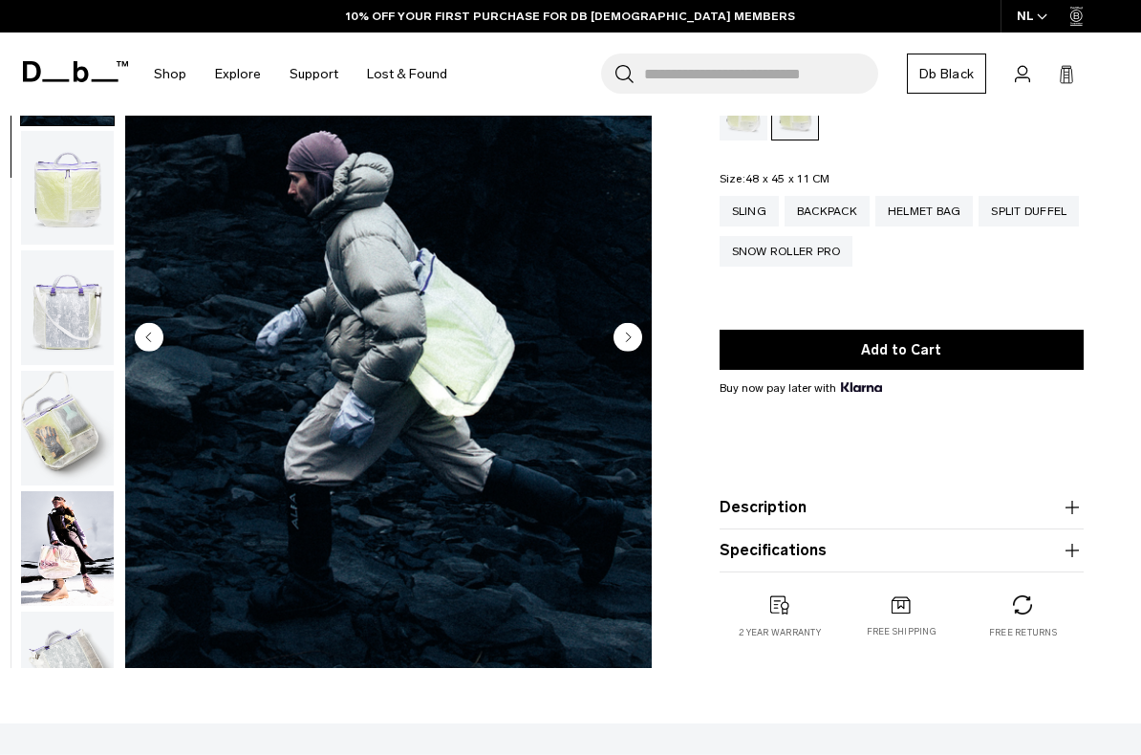
click at [979, 226] on div "Split Duffel" at bounding box center [1029, 211] width 100 height 31
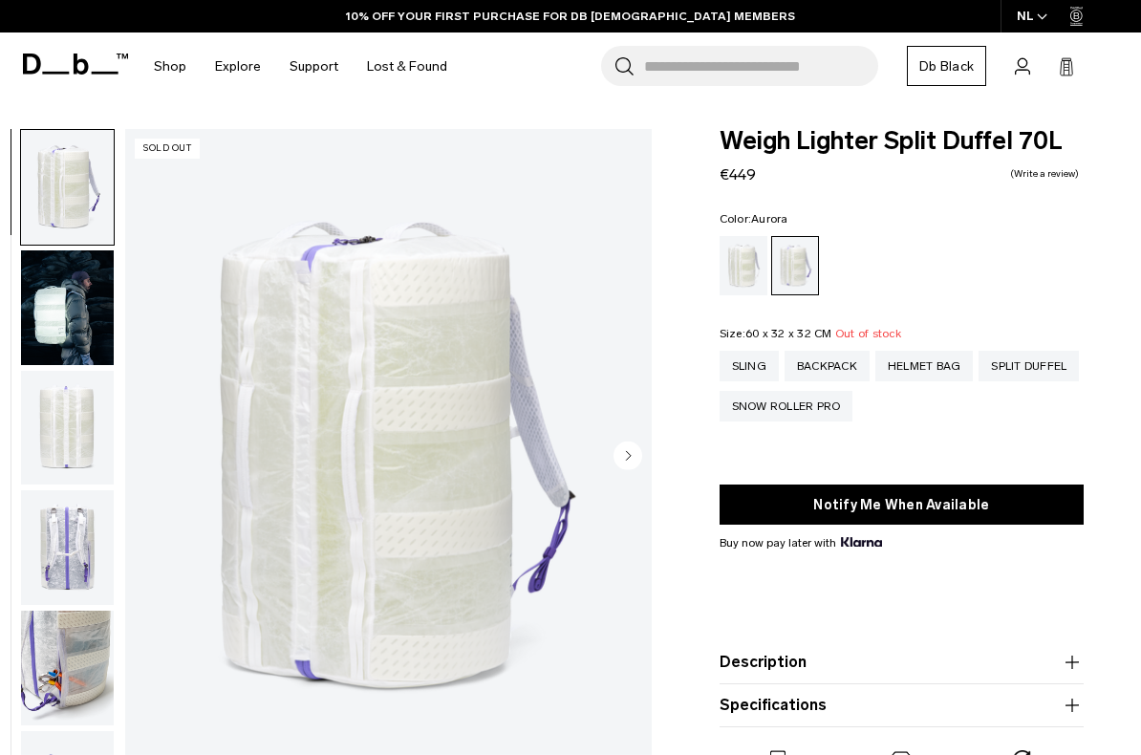
click at [73, 317] on img "button" at bounding box center [67, 307] width 93 height 115
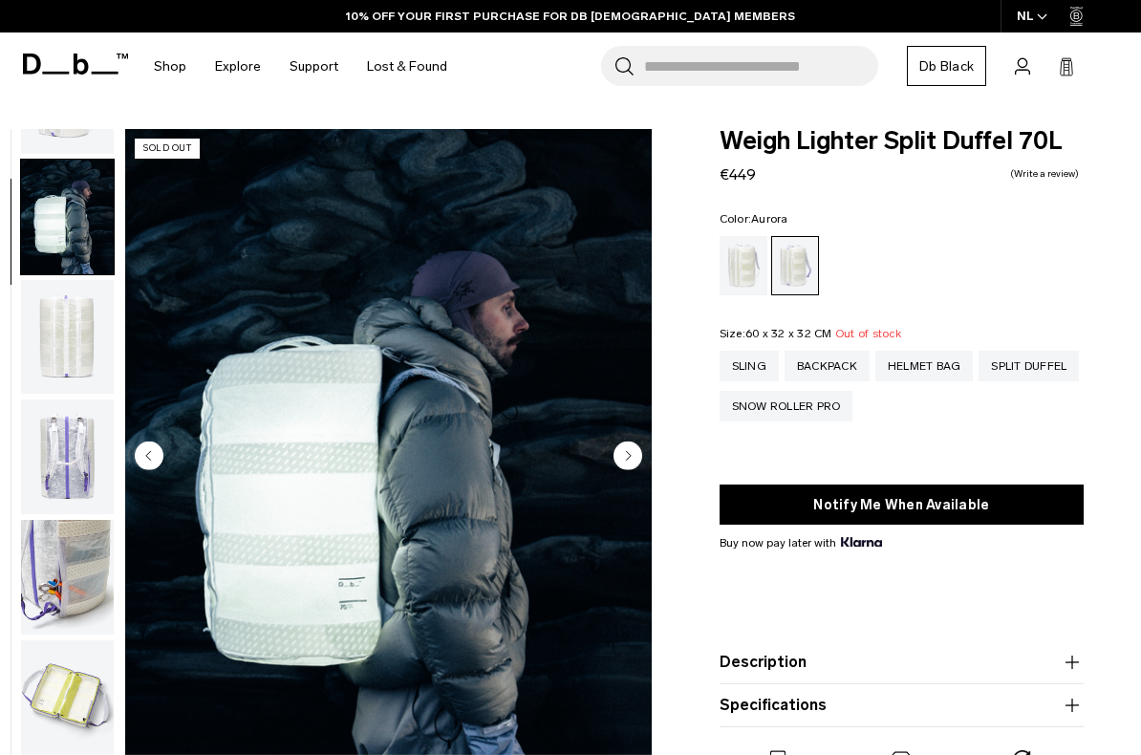
scroll to position [121, 0]
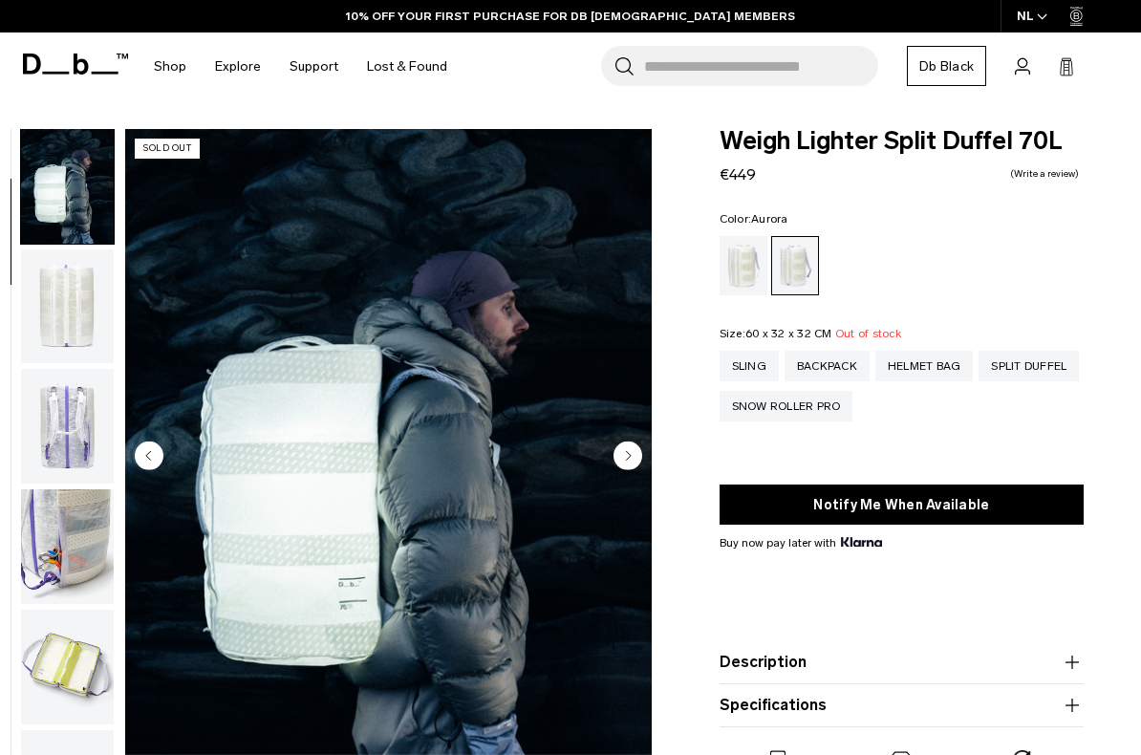
click at [73, 304] on img "button" at bounding box center [67, 306] width 93 height 115
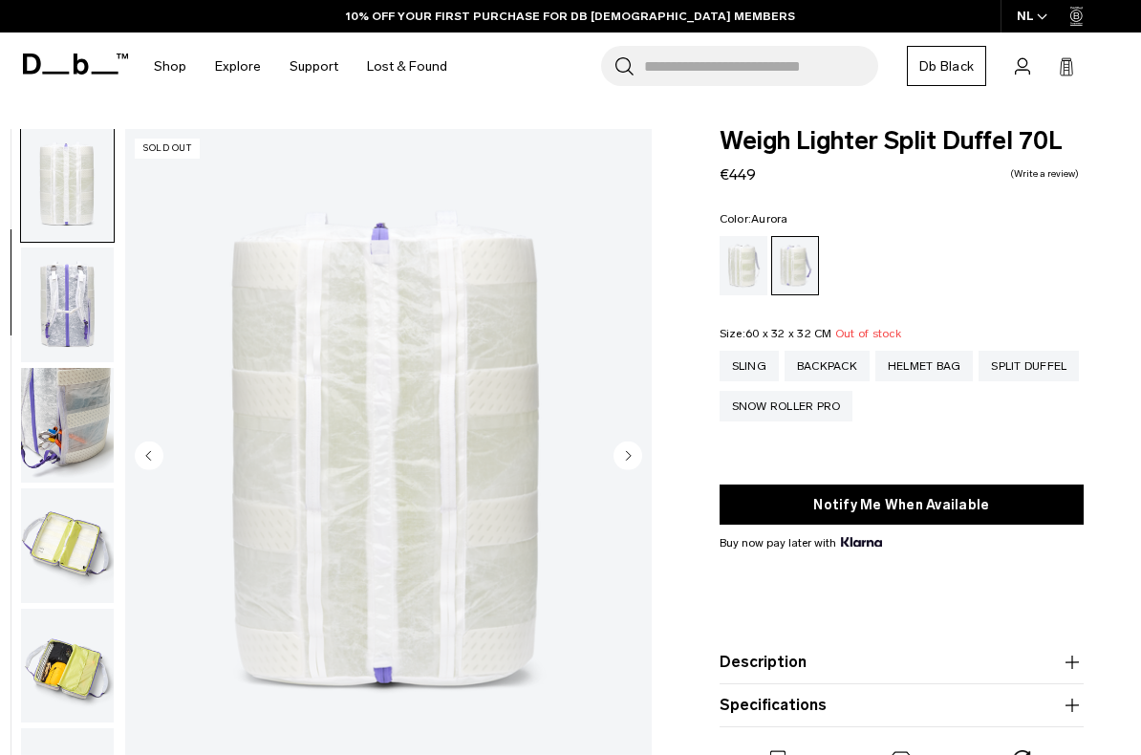
click at [80, 318] on img "button" at bounding box center [67, 305] width 93 height 115
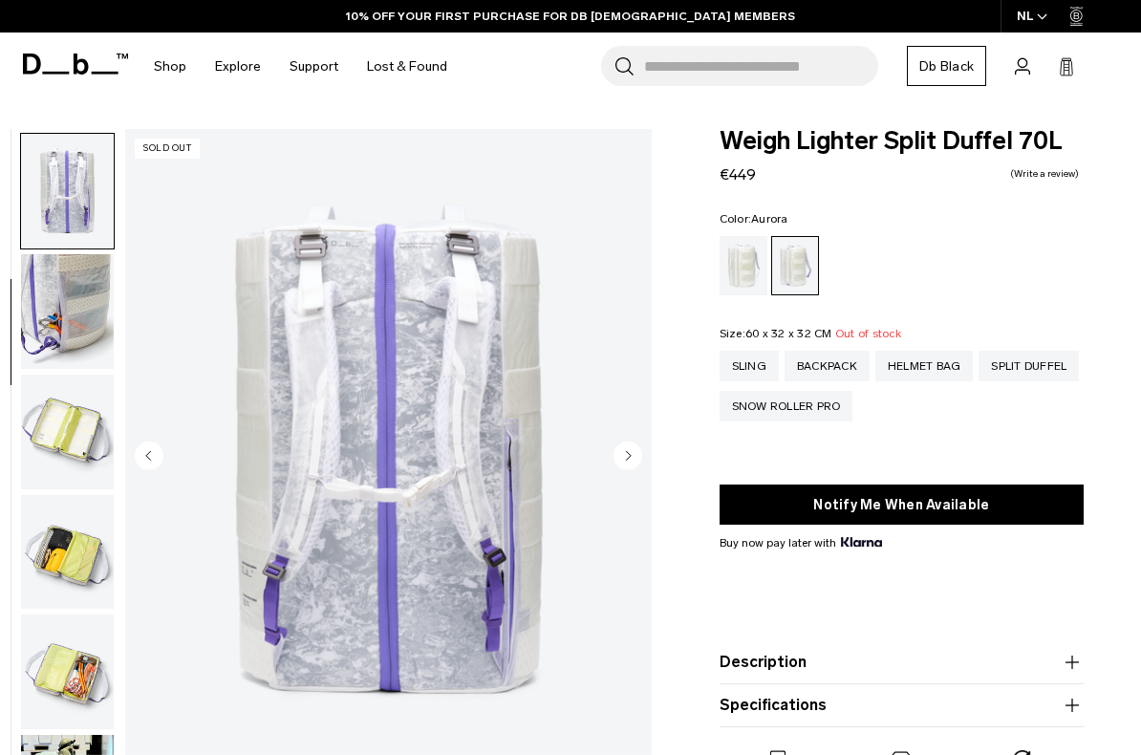
scroll to position [364, 0]
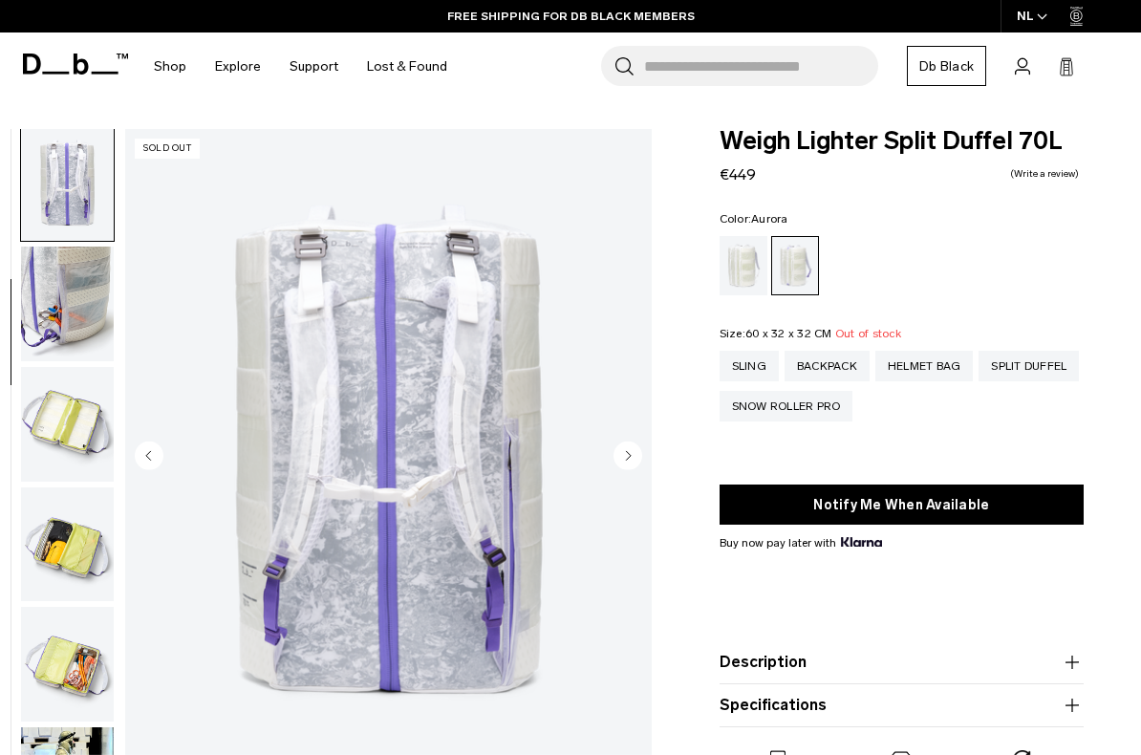
click at [77, 310] on img "button" at bounding box center [67, 304] width 93 height 115
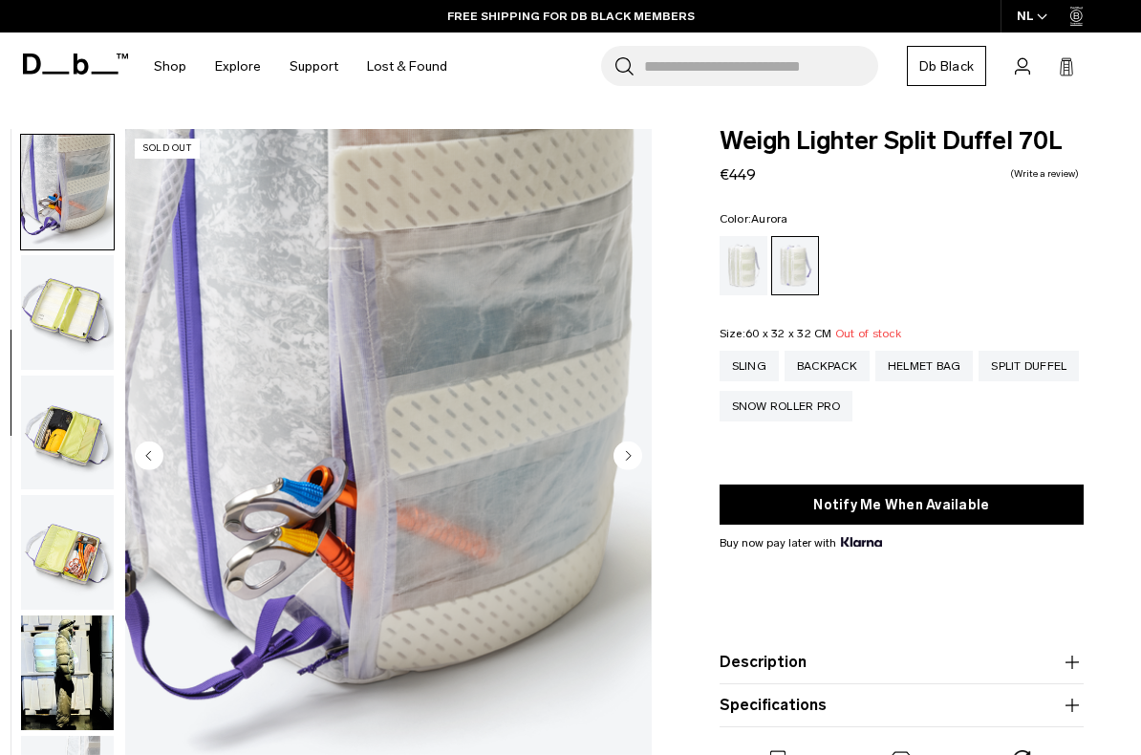
scroll to position [485, 0]
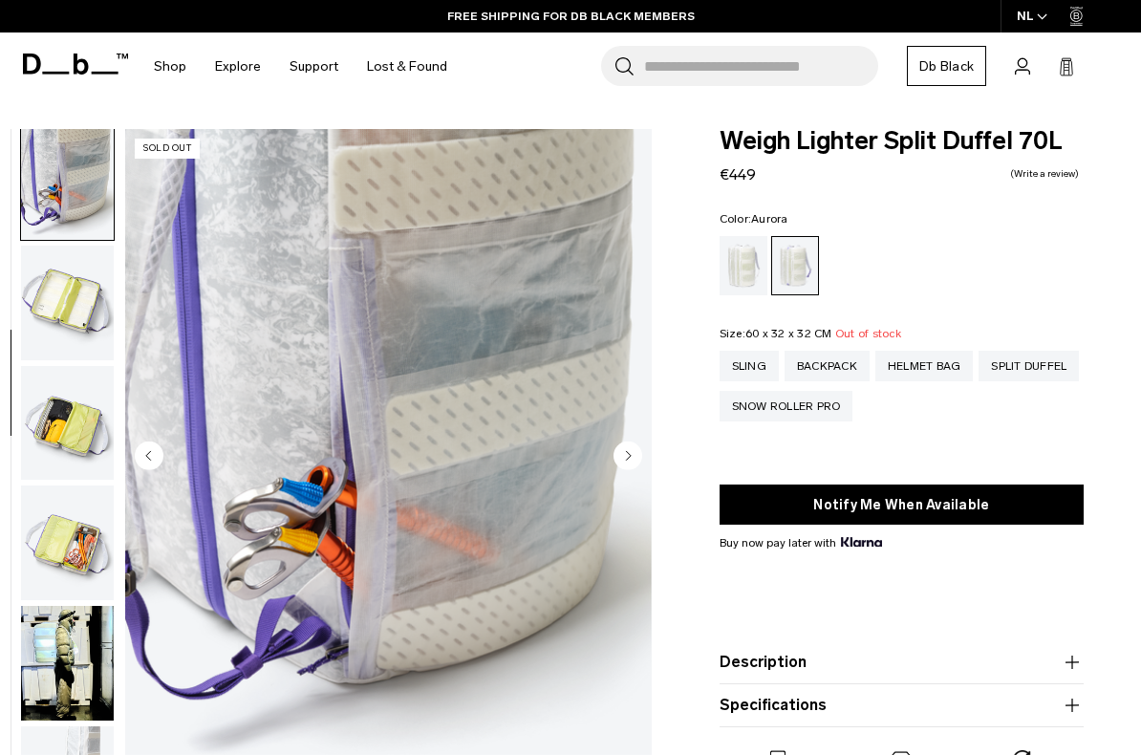
click at [66, 313] on img "button" at bounding box center [67, 303] width 93 height 115
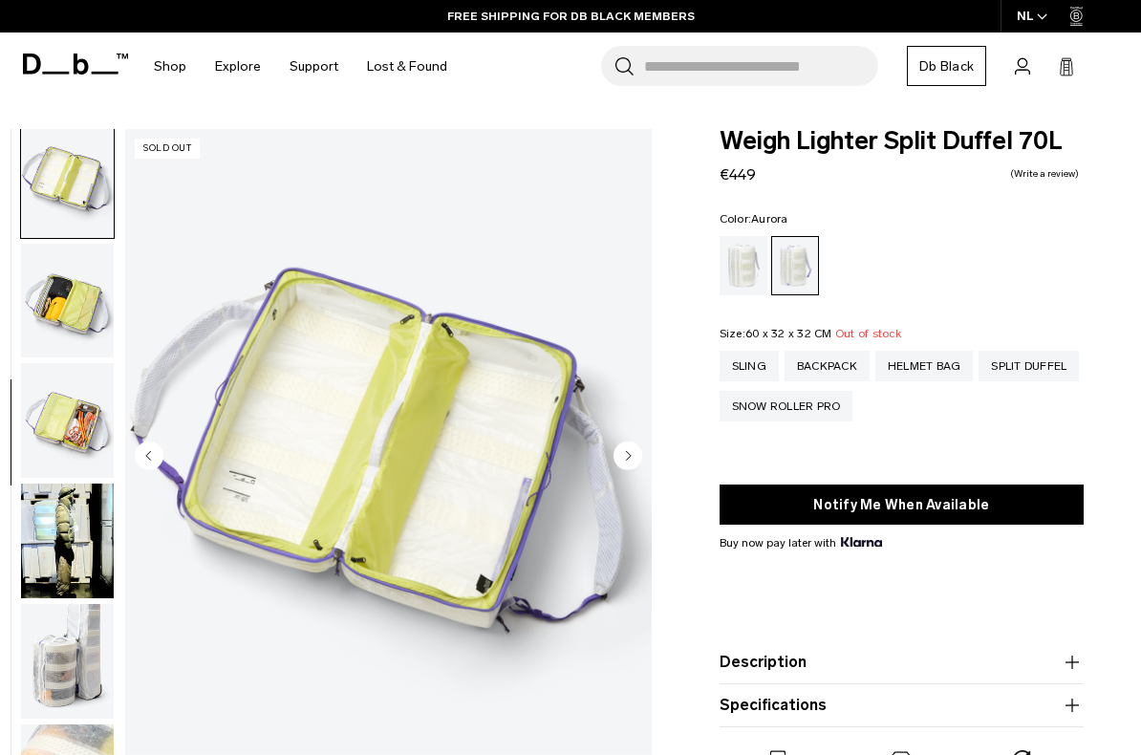
scroll to position [608, 0]
click at [81, 319] on img "button" at bounding box center [67, 301] width 93 height 115
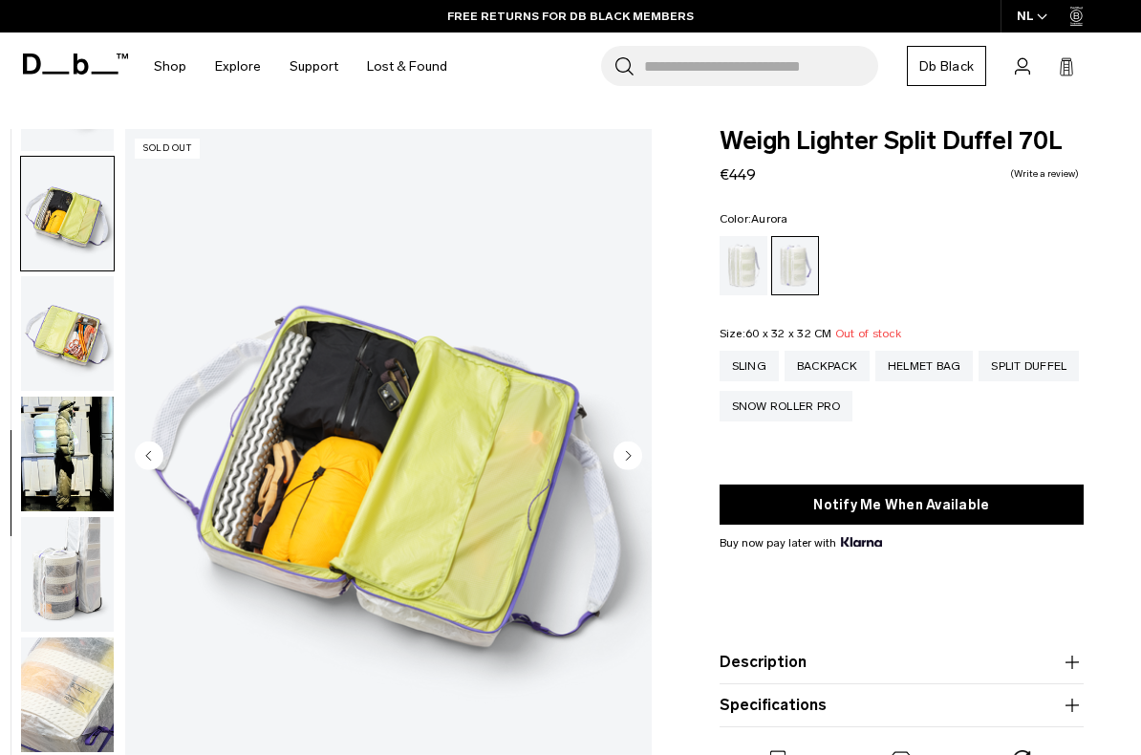
scroll to position [729, 0]
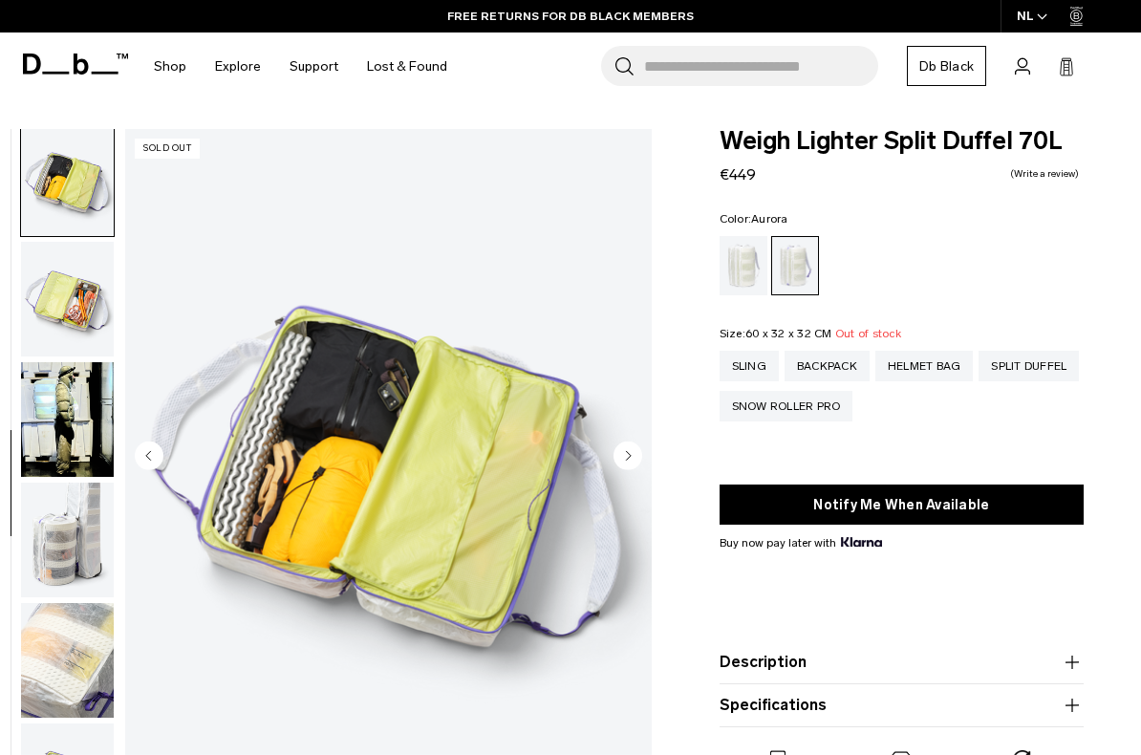
click at [86, 332] on img "button" at bounding box center [67, 299] width 93 height 115
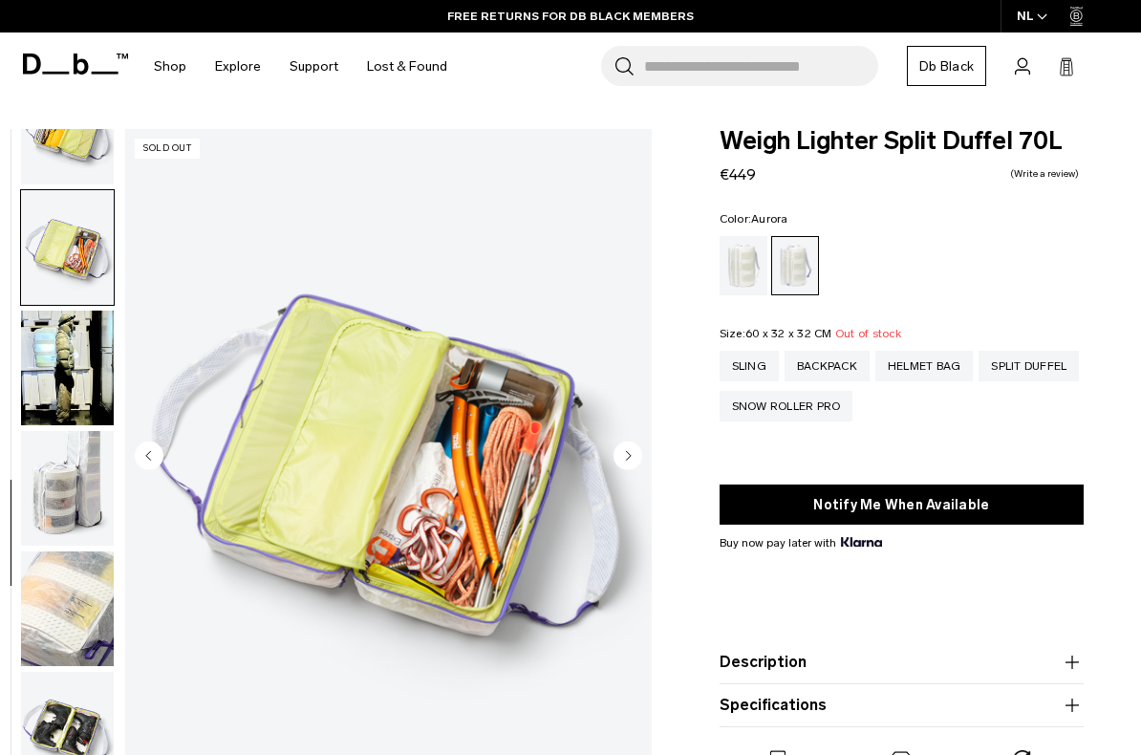
scroll to position [797, 0]
click at [77, 355] on img "button" at bounding box center [67, 368] width 93 height 115
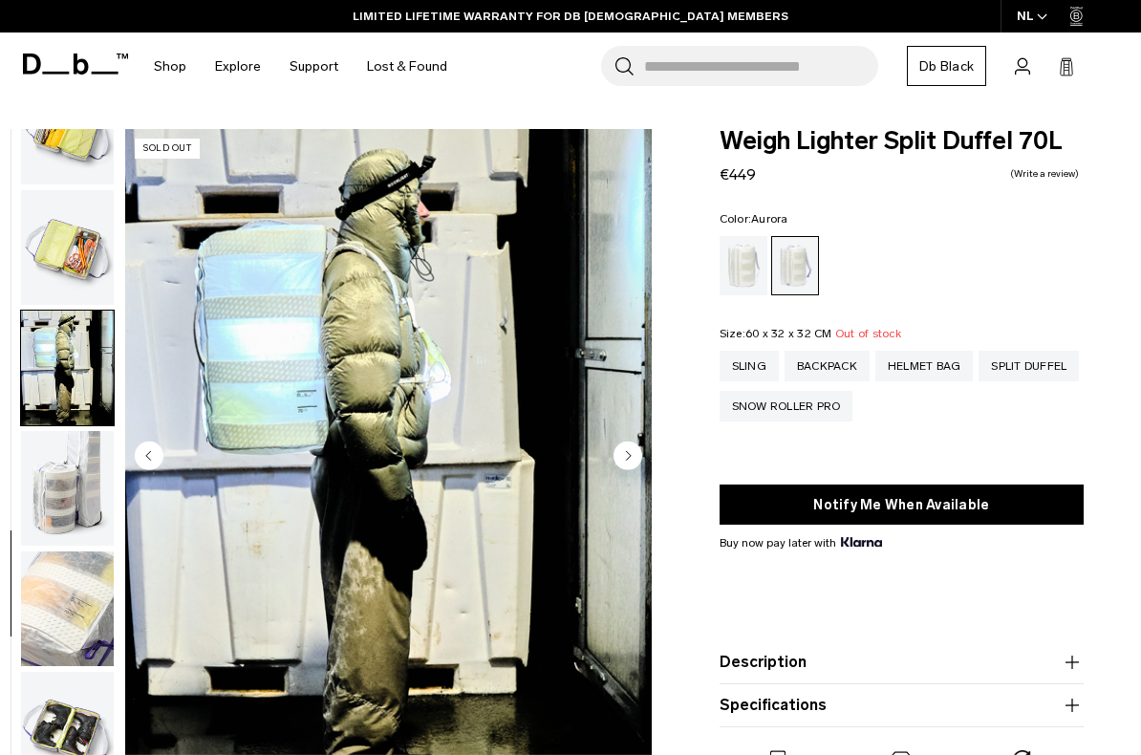
click at [75, 463] on img "button" at bounding box center [67, 488] width 93 height 115
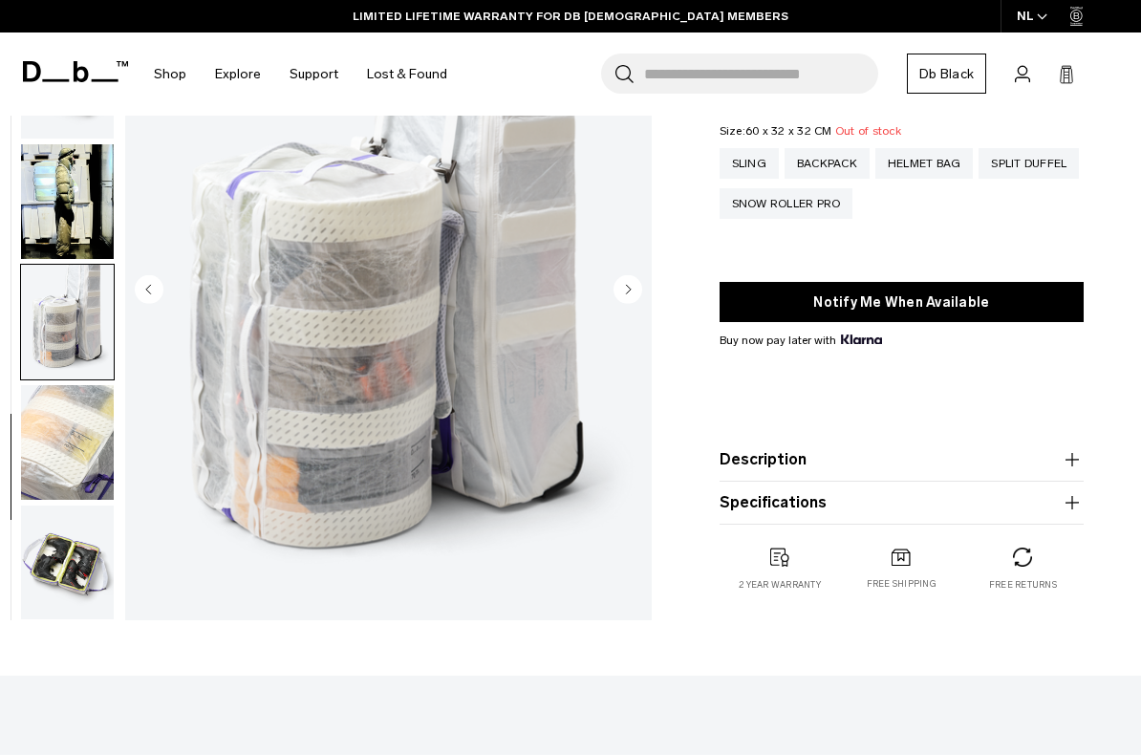
scroll to position [205, 0]
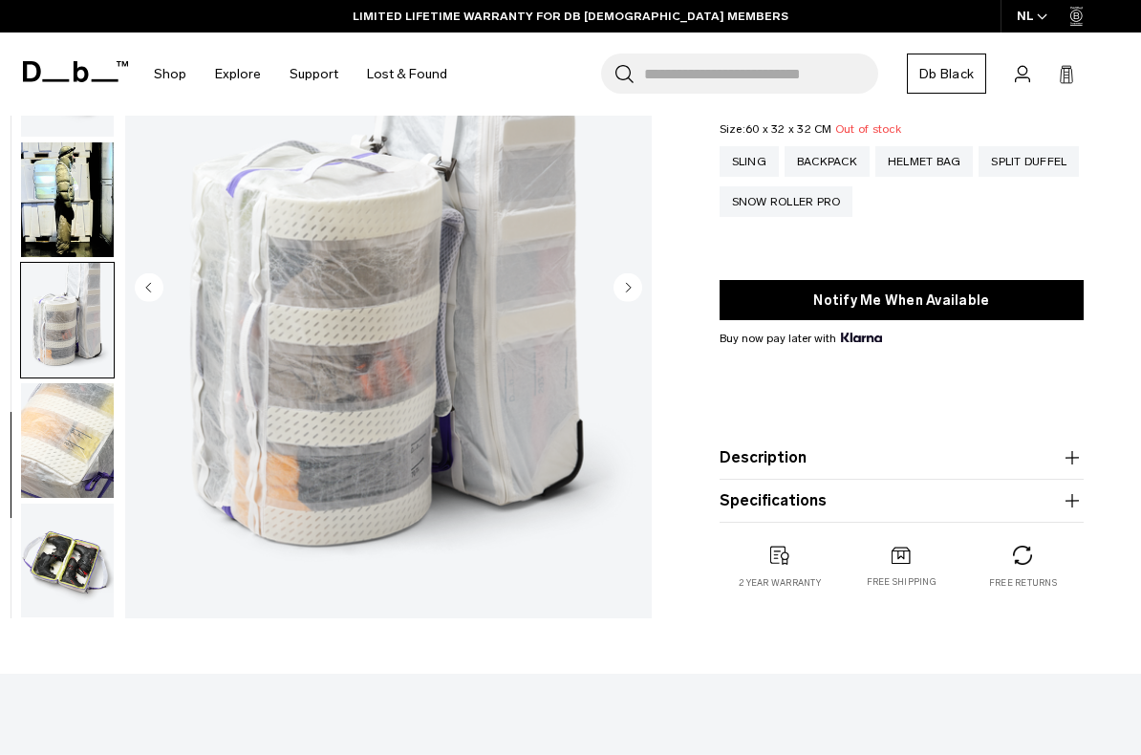
click at [75, 442] on img "button" at bounding box center [67, 440] width 93 height 115
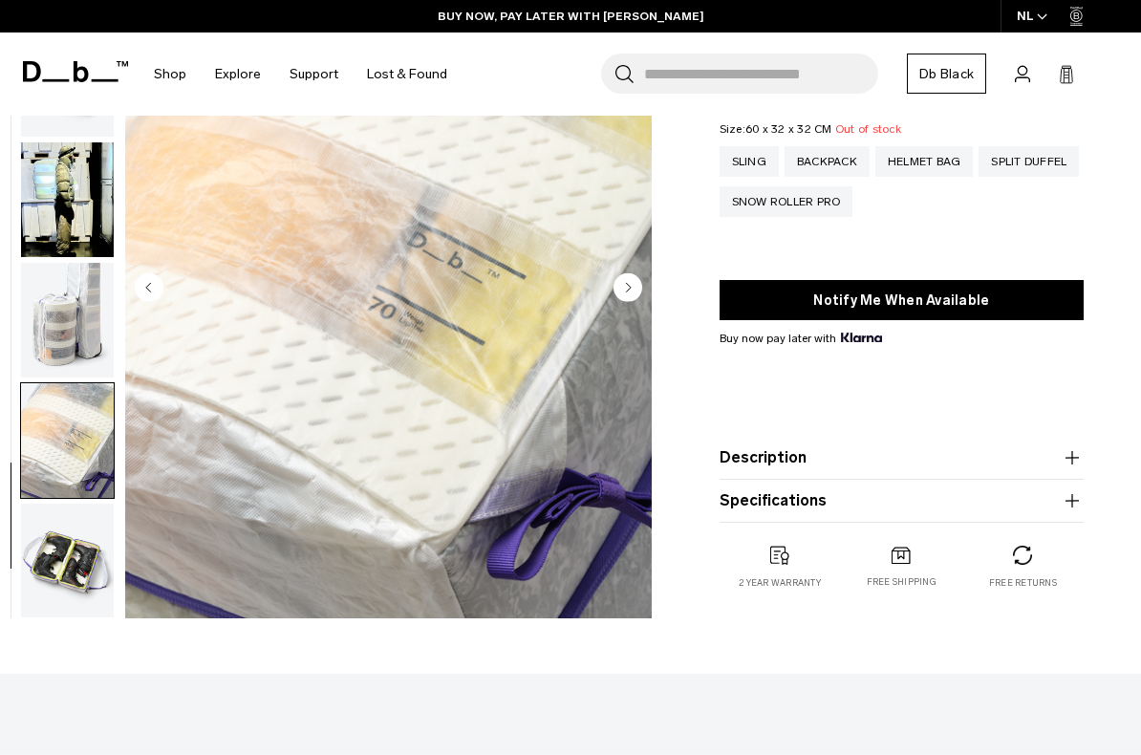
click at [79, 560] on img "button" at bounding box center [67, 560] width 93 height 115
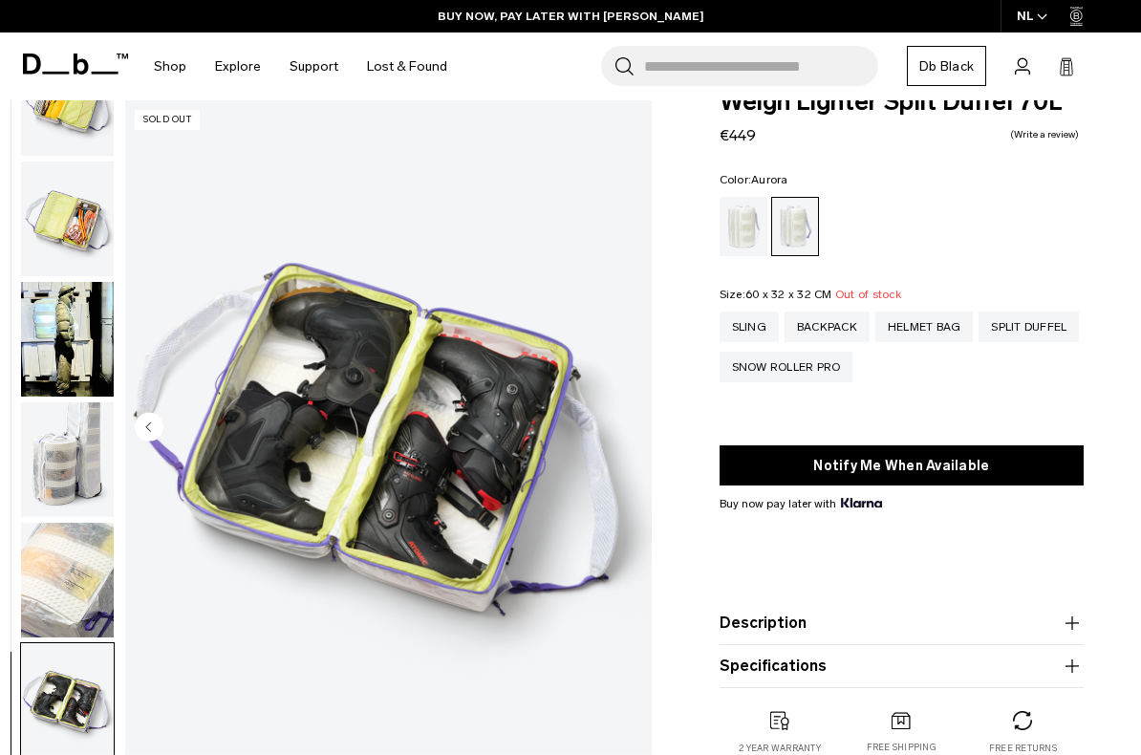
scroll to position [40, 0]
click at [853, 367] on div "Snow Roller Pro" at bounding box center [787, 366] width 134 height 31
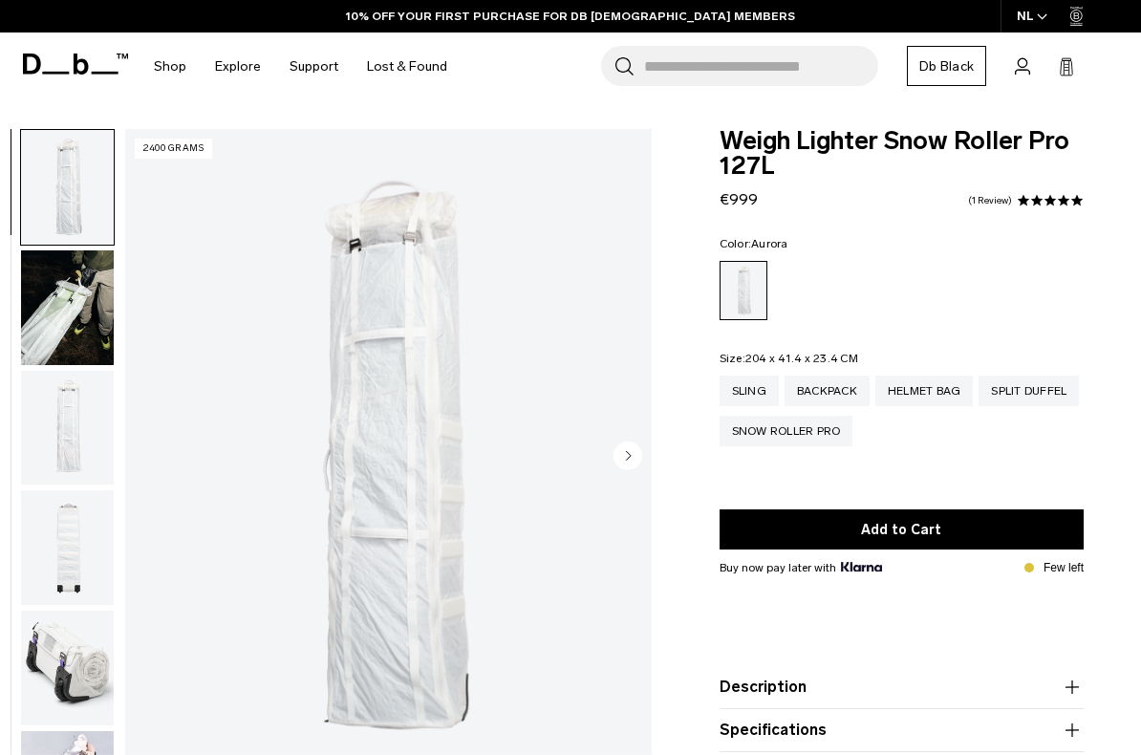
click at [74, 301] on img "button" at bounding box center [67, 307] width 93 height 115
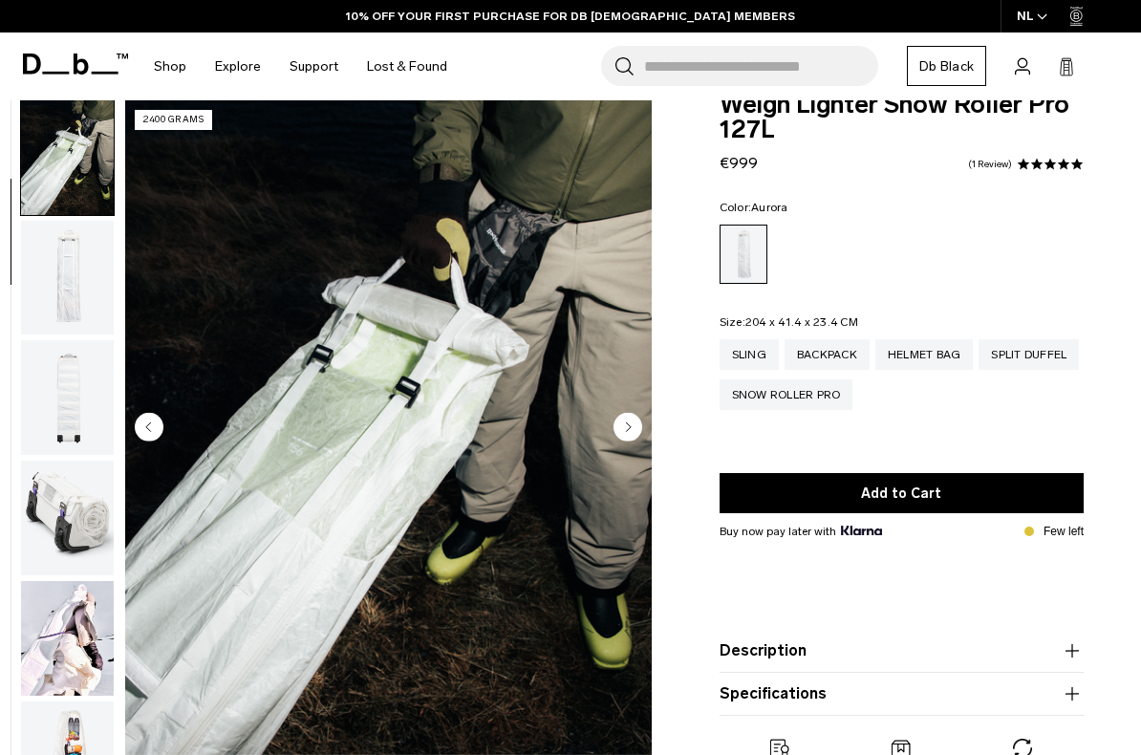
scroll to position [38, 0]
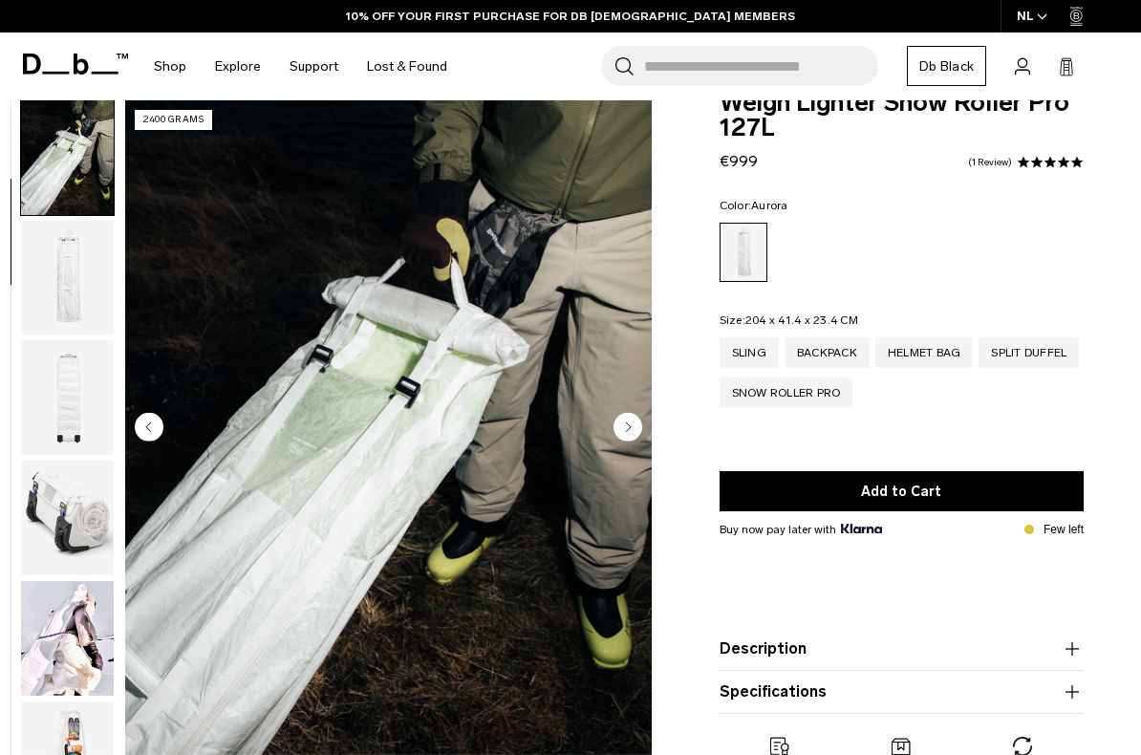
click at [73, 271] on img "button" at bounding box center [67, 278] width 93 height 115
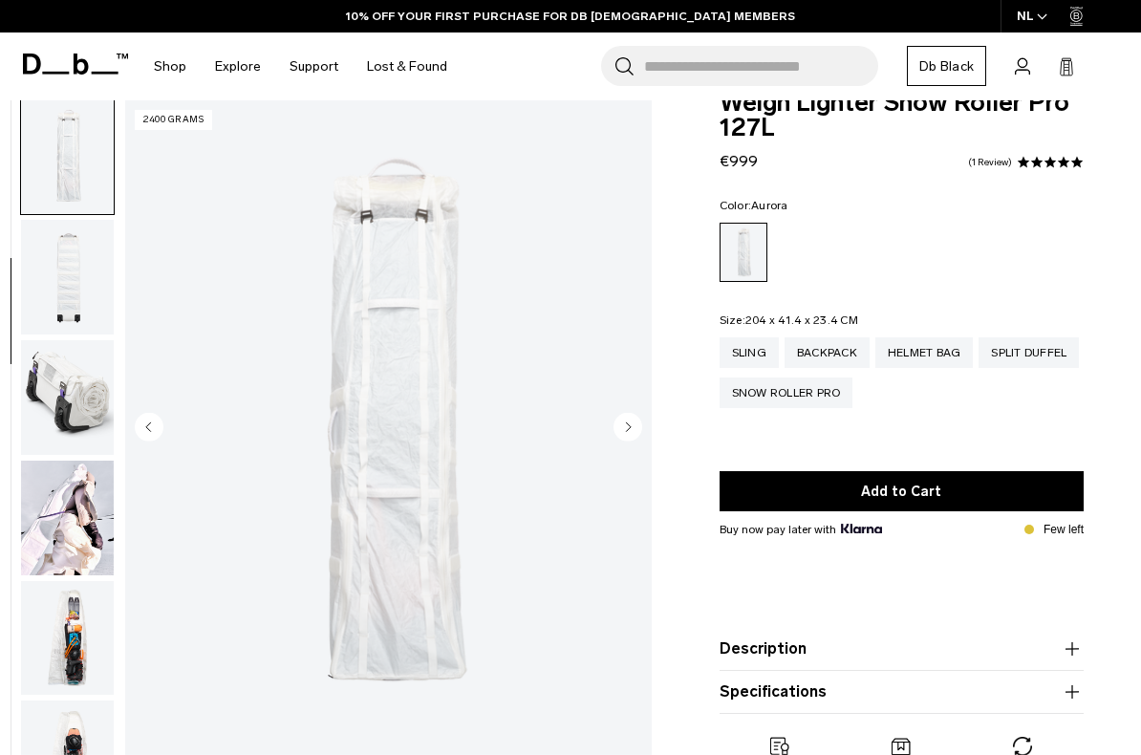
click at [67, 291] on img "button" at bounding box center [67, 277] width 93 height 115
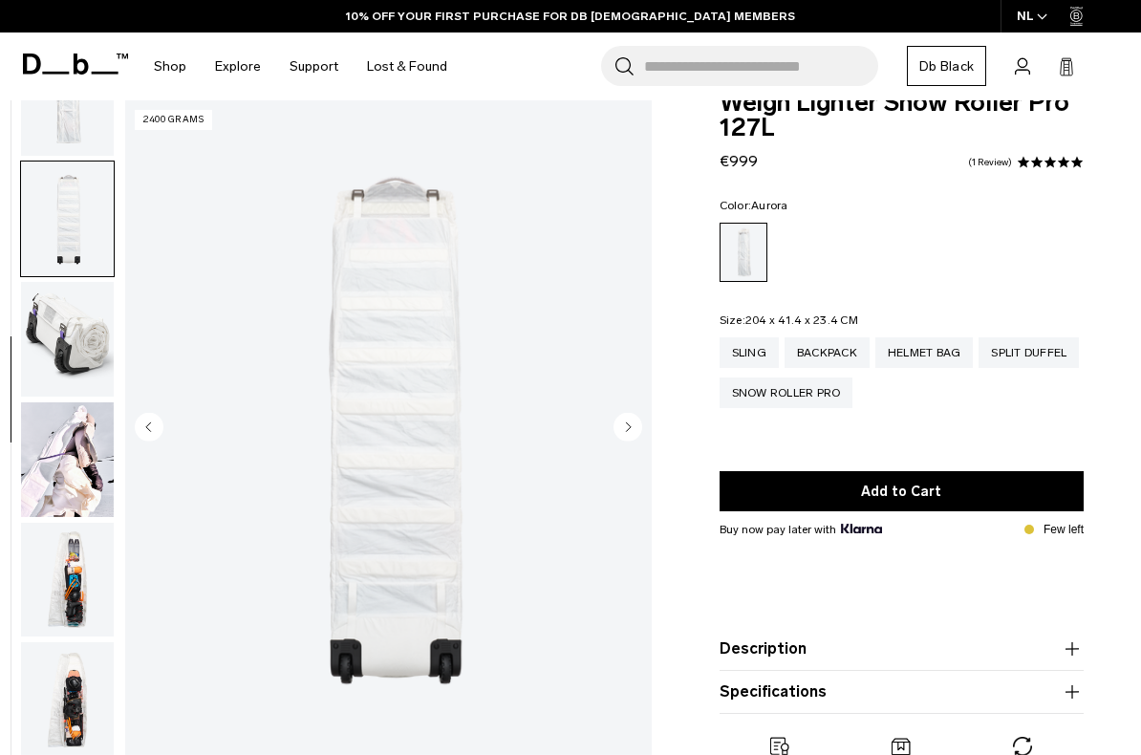
scroll to position [308, 0]
click at [65, 327] on img "button" at bounding box center [67, 339] width 93 height 115
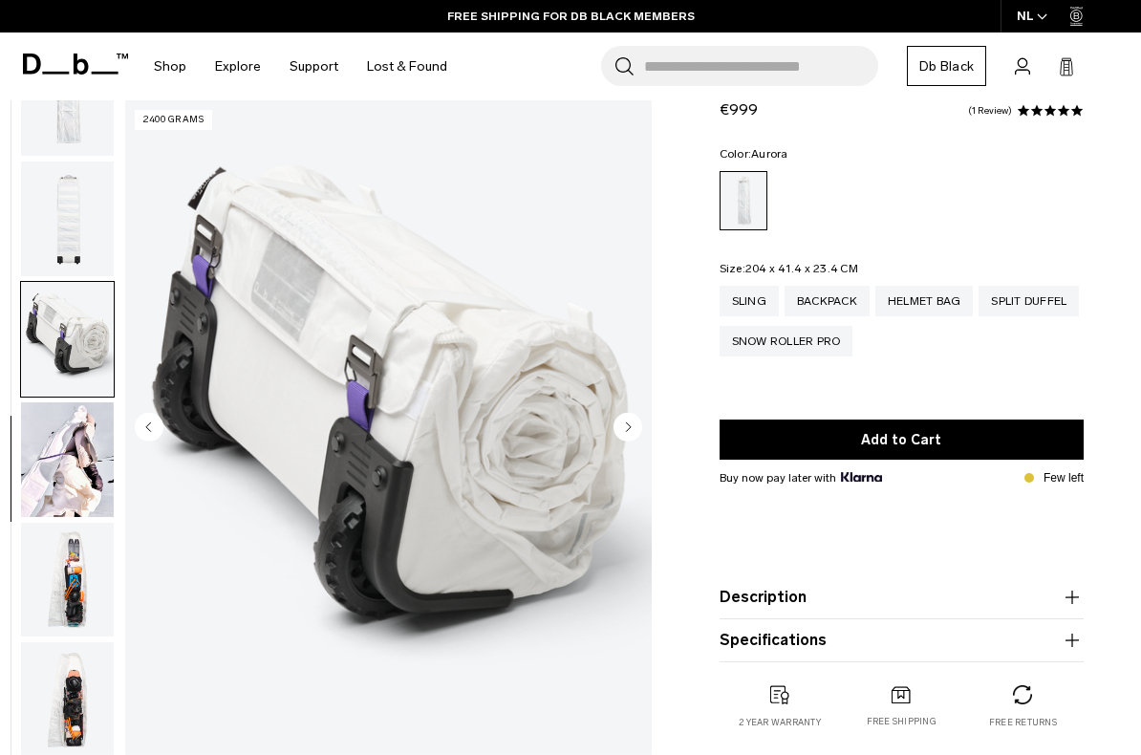
click at [62, 434] on img "button" at bounding box center [67, 459] width 93 height 115
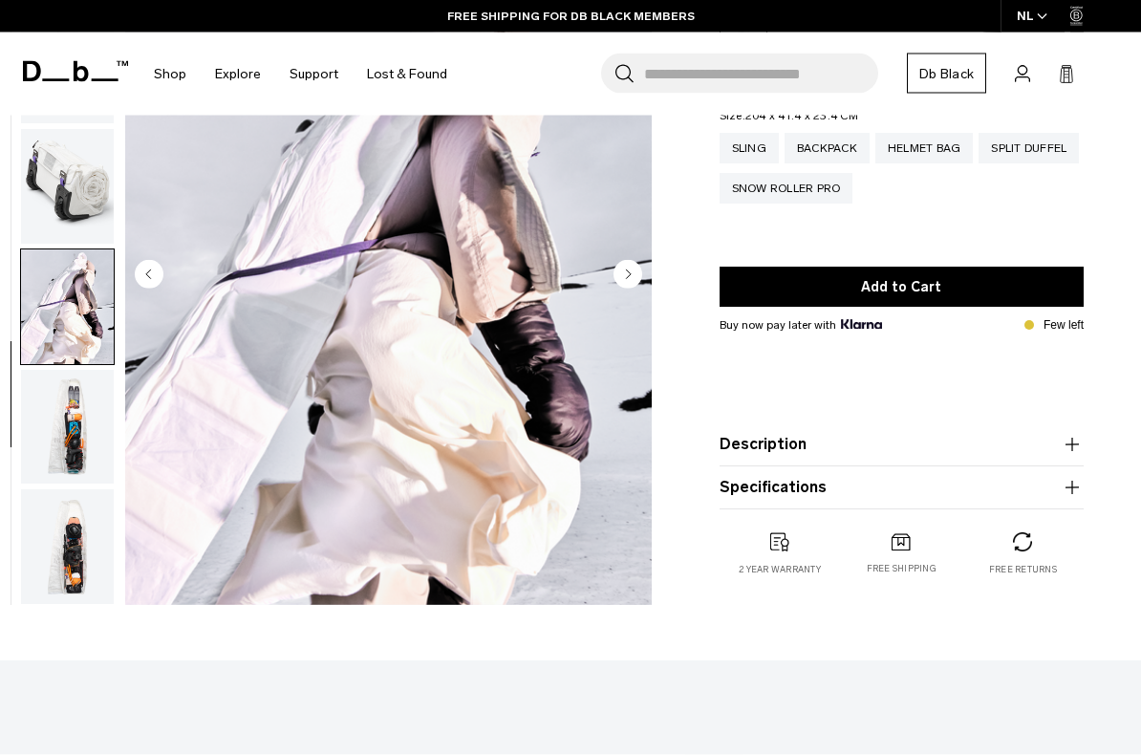
scroll to position [267, 0]
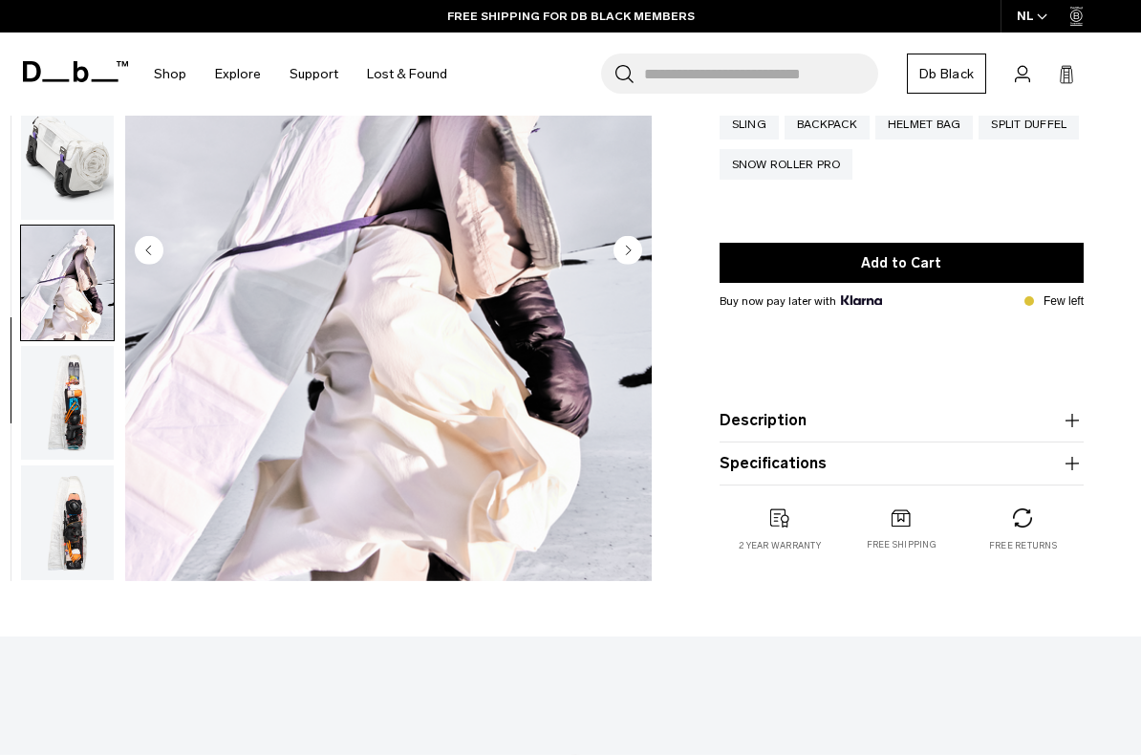
click at [76, 407] on img "button" at bounding box center [67, 403] width 93 height 115
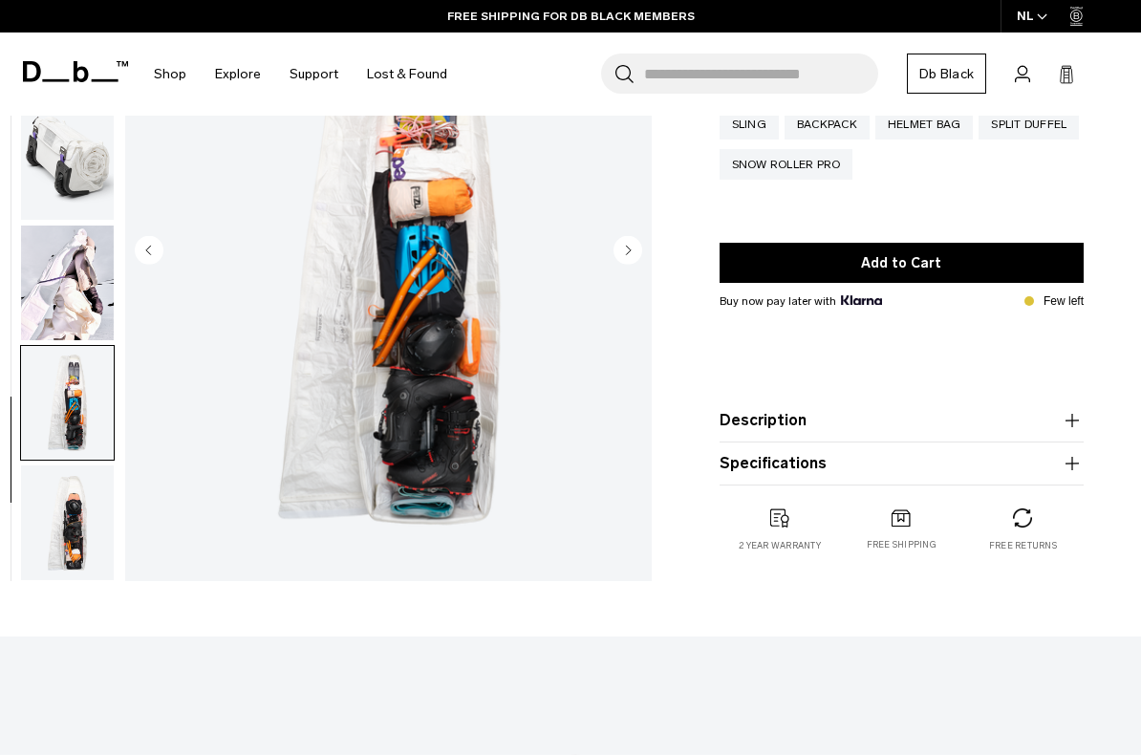
click at [62, 537] on img "button" at bounding box center [67, 522] width 93 height 115
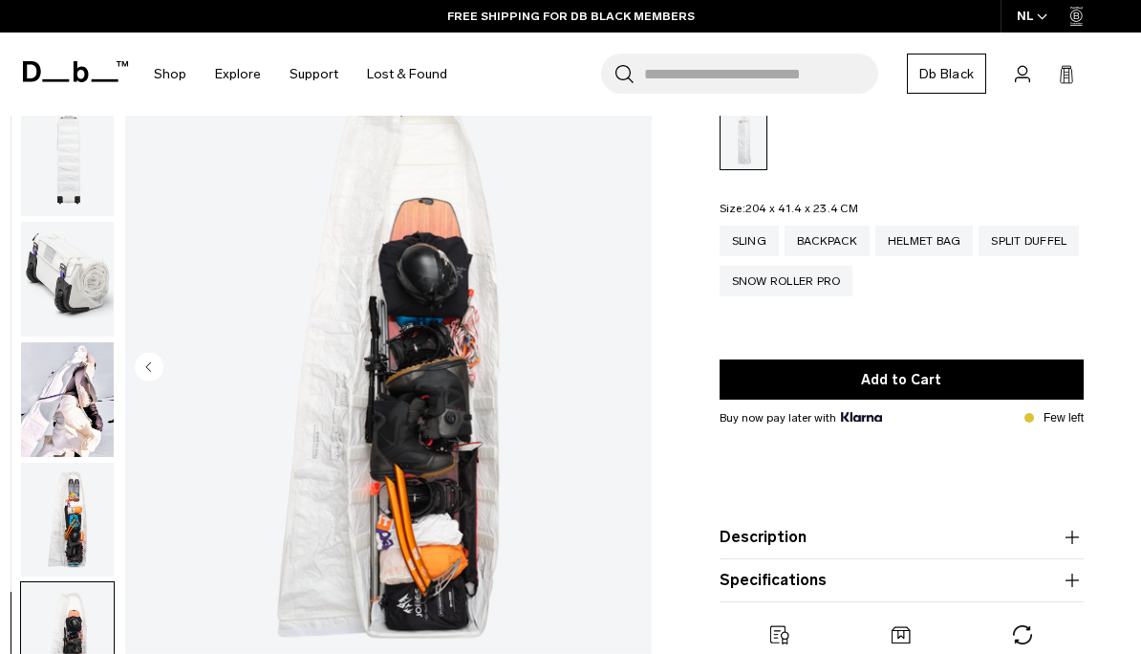
scroll to position [139, 0]
